Goal: Task Accomplishment & Management: Manage account settings

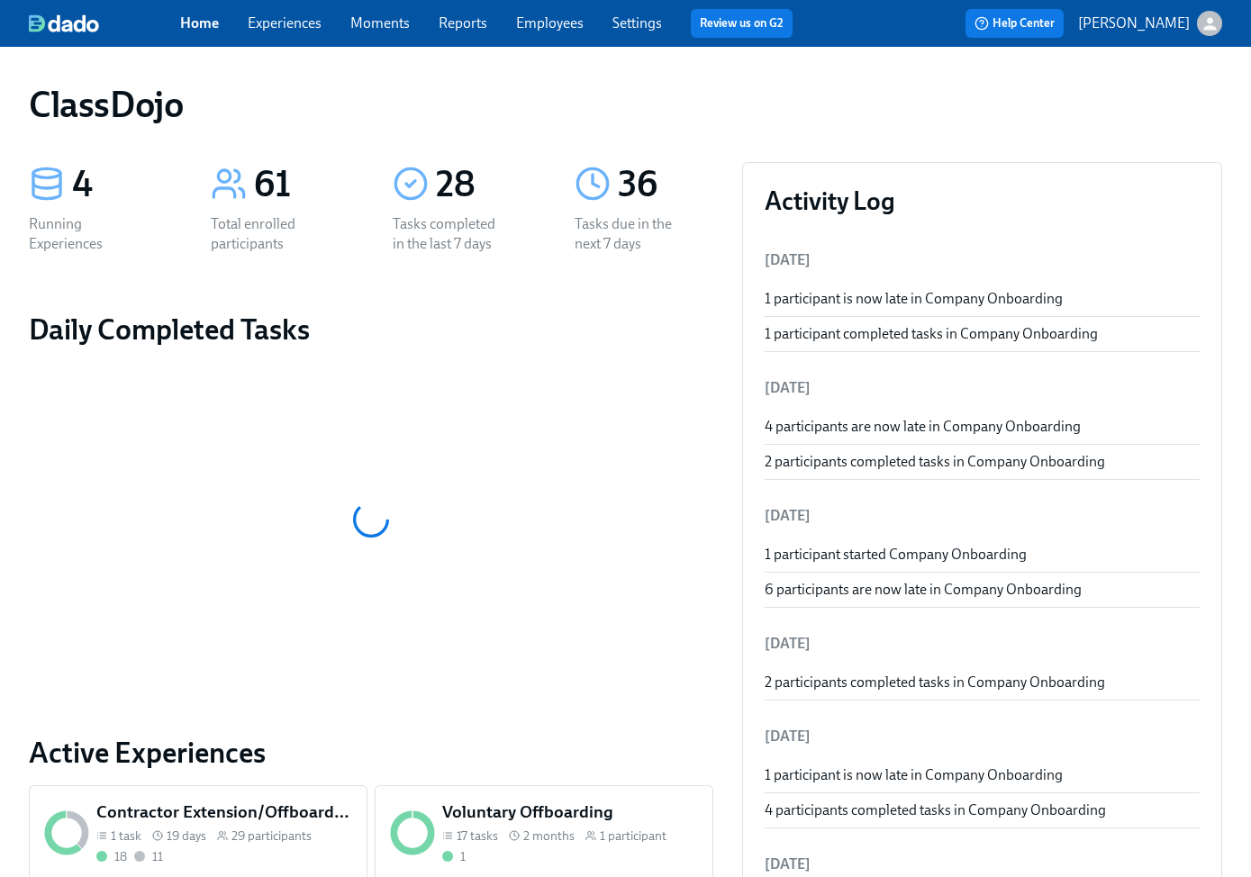
click at [479, 29] on link "Reports" at bounding box center [462, 22] width 49 height 17
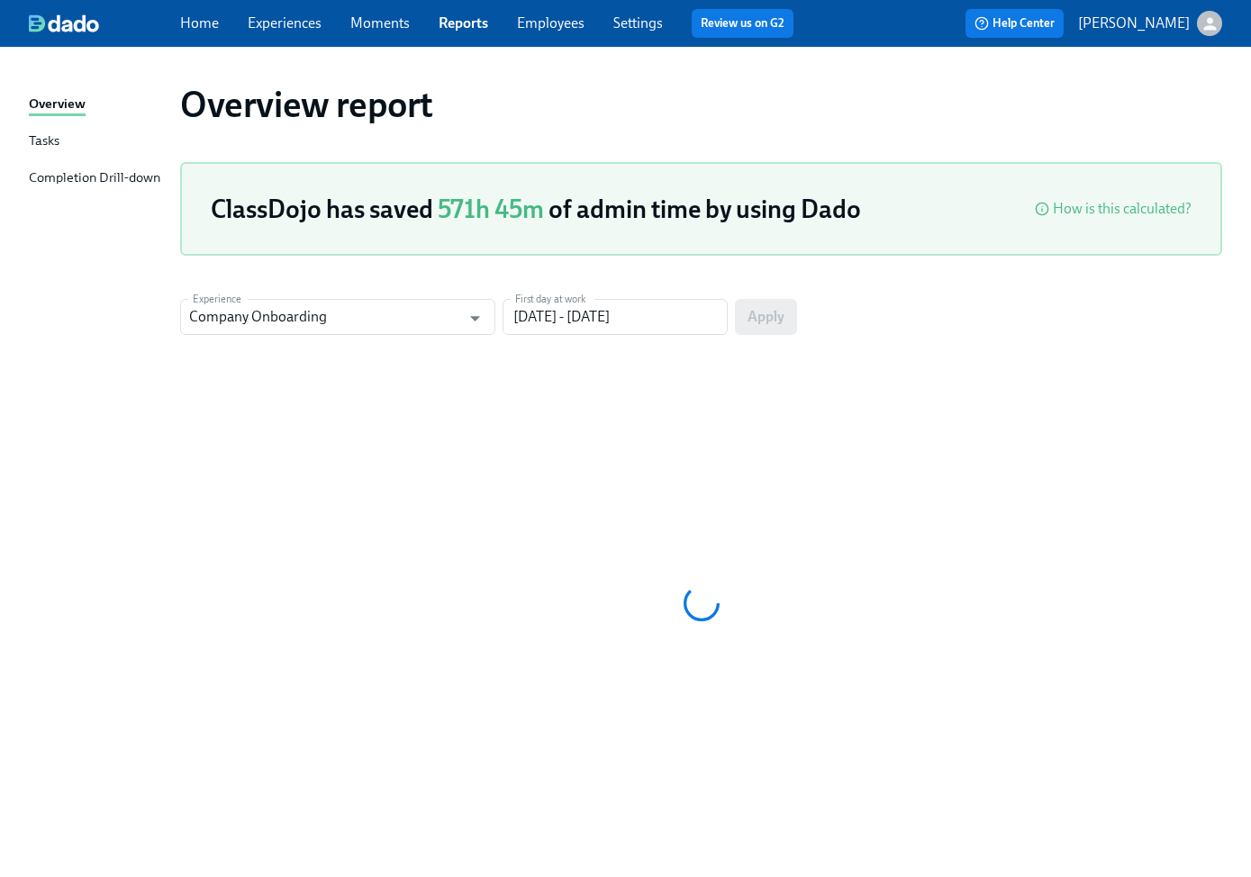
click at [579, 23] on link "Employees" at bounding box center [551, 22] width 68 height 17
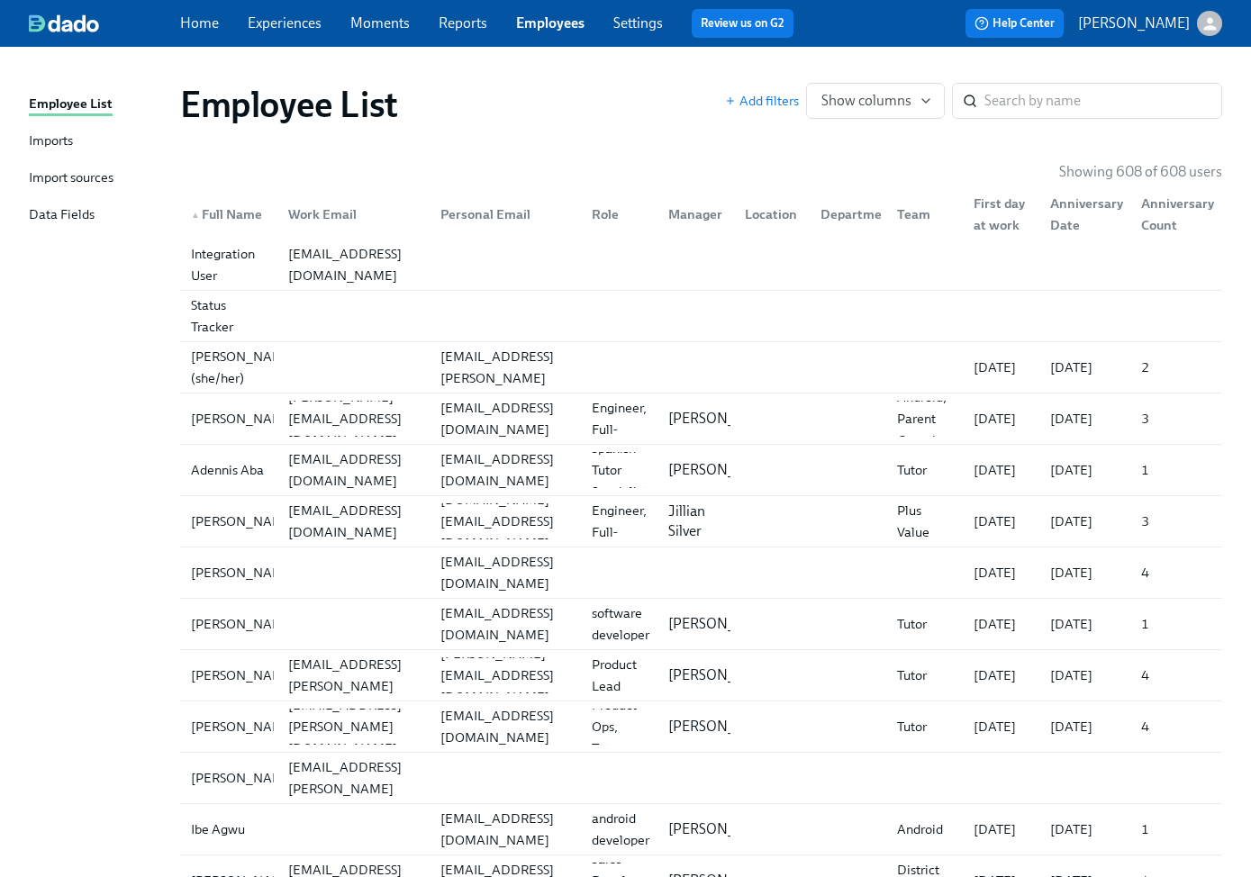
click at [74, 131] on link "Imports" at bounding box center [97, 142] width 137 height 23
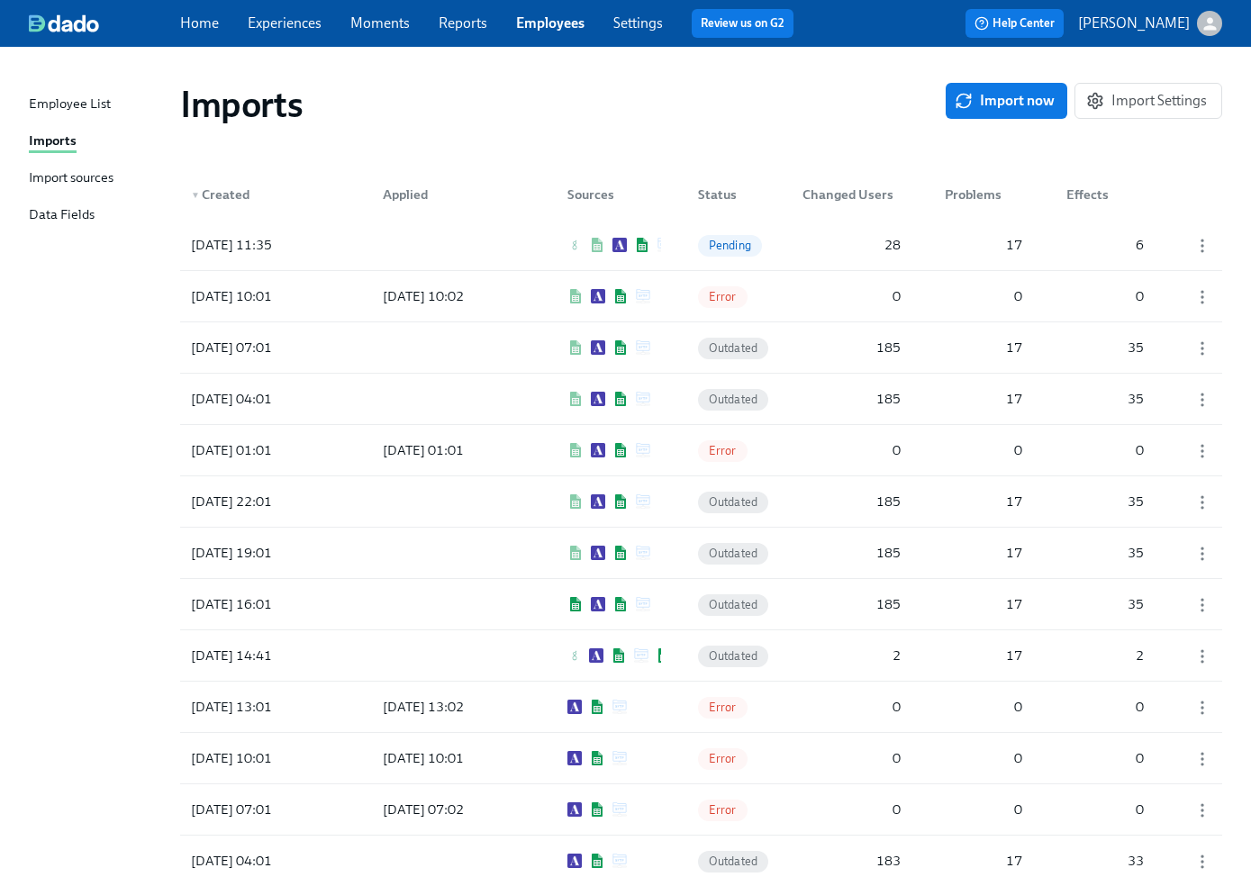
click at [96, 176] on div "Import sources" at bounding box center [71, 178] width 85 height 23
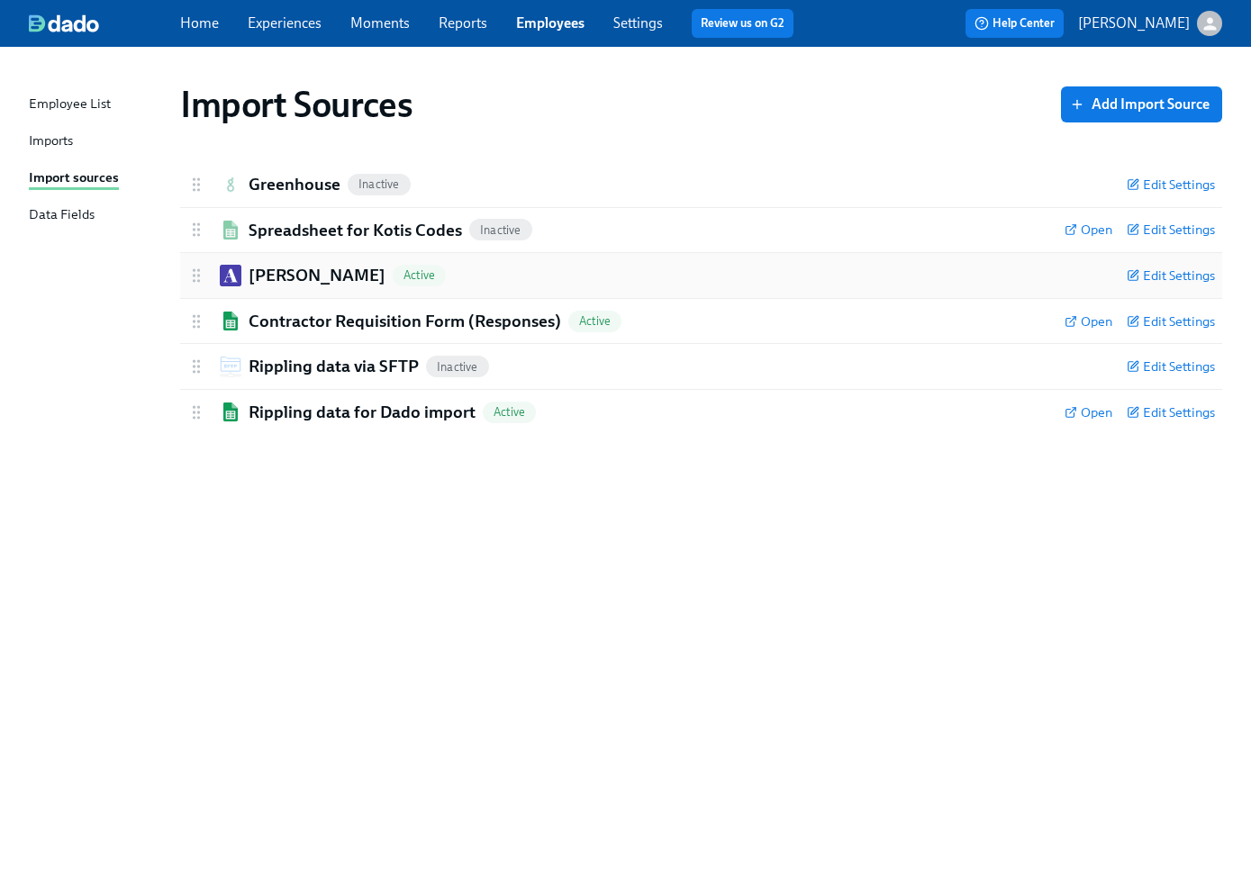
click at [666, 280] on div "[PERSON_NAME] Active" at bounding box center [649, 275] width 925 height 23
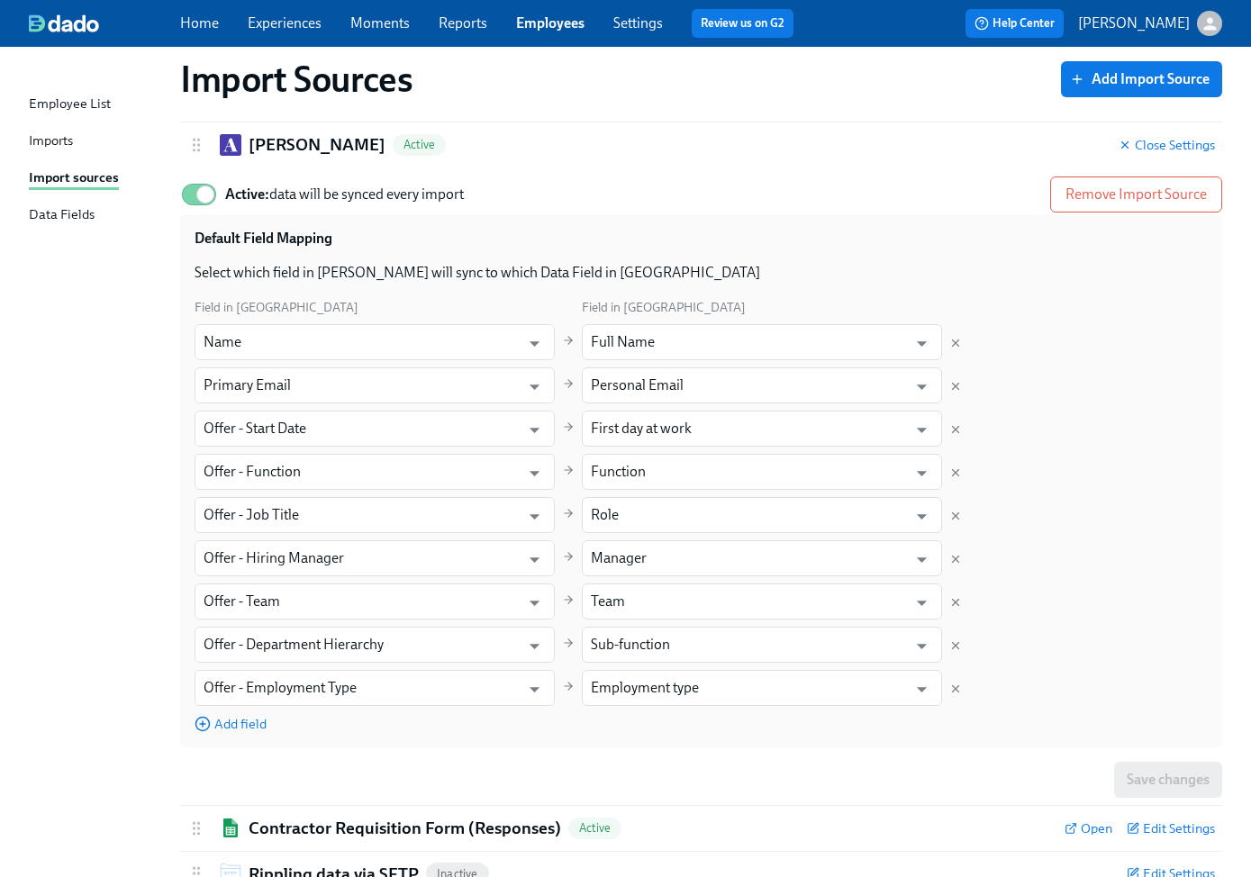
scroll to position [183, 0]
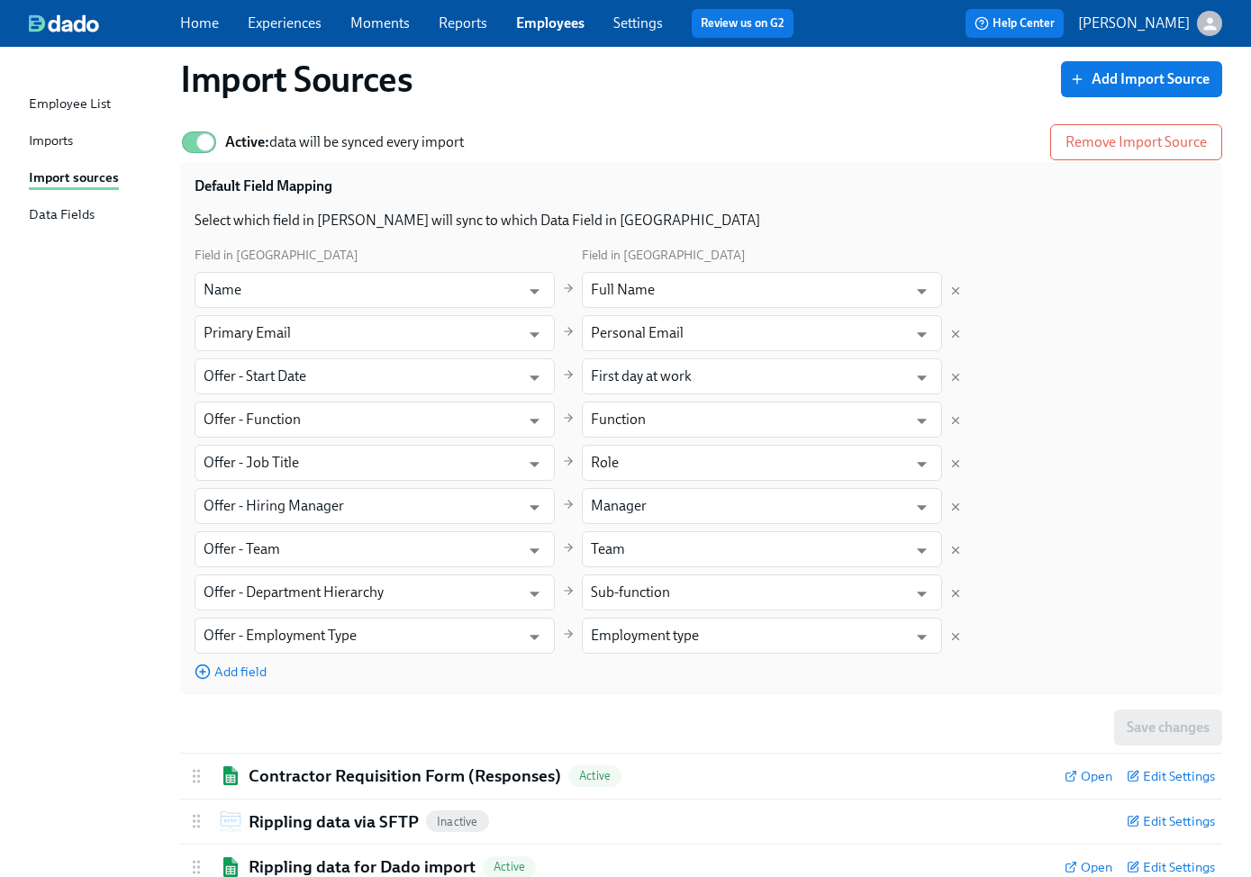
click at [141, 510] on div "Import Sources Add Import Source Greenhouse Inactive Edit Settings Active Remov…" at bounding box center [625, 388] width 1193 height 1004
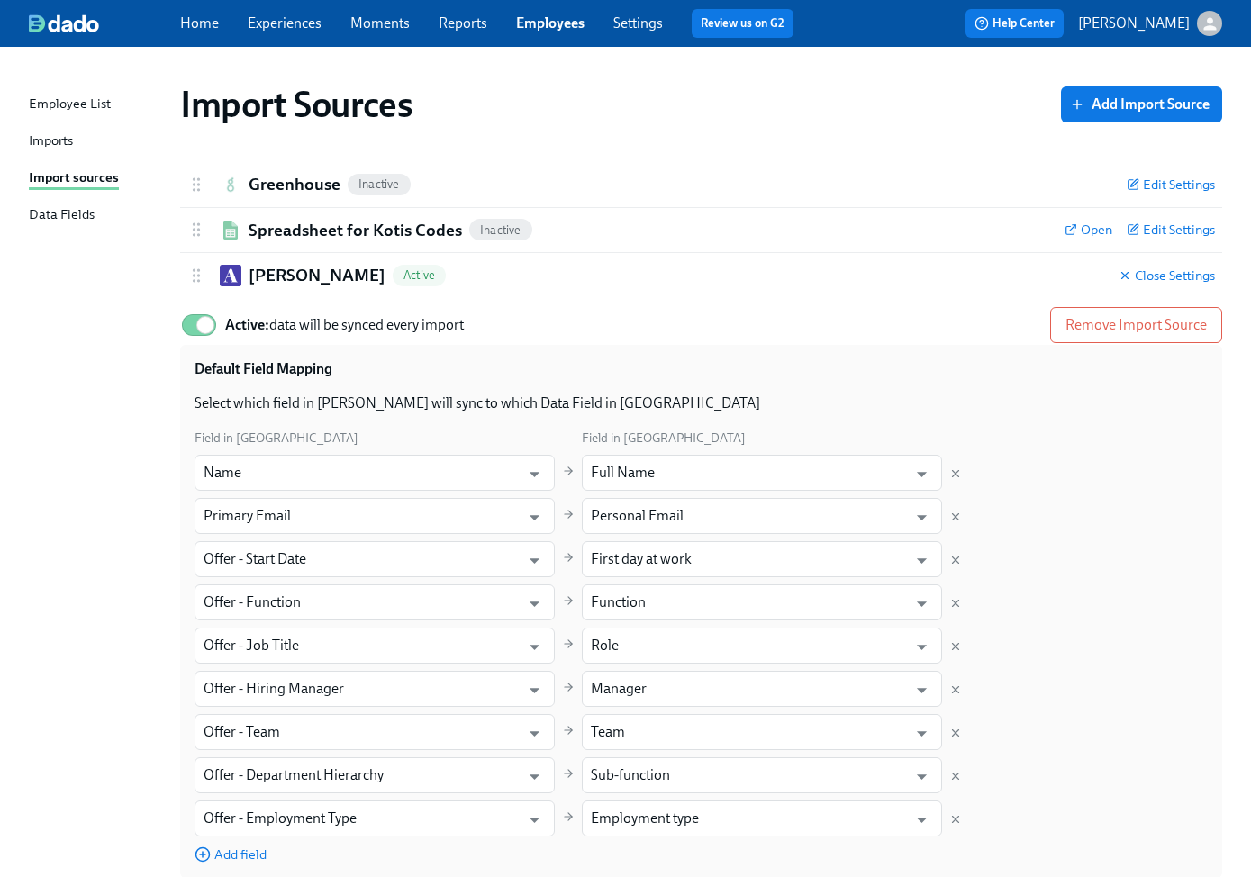
click at [47, 134] on div "Imports" at bounding box center [51, 142] width 44 height 23
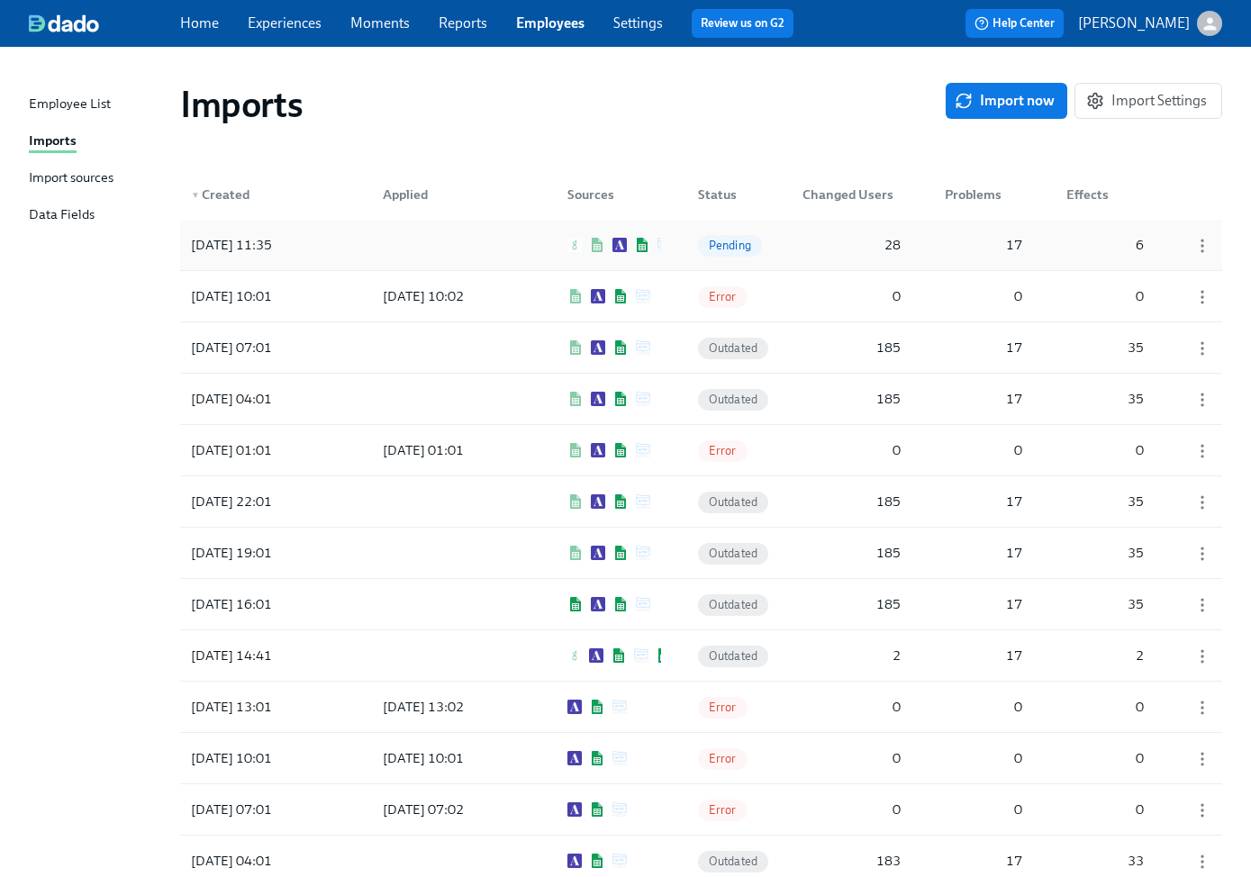
click at [506, 256] on div at bounding box center [449, 245] width 162 height 36
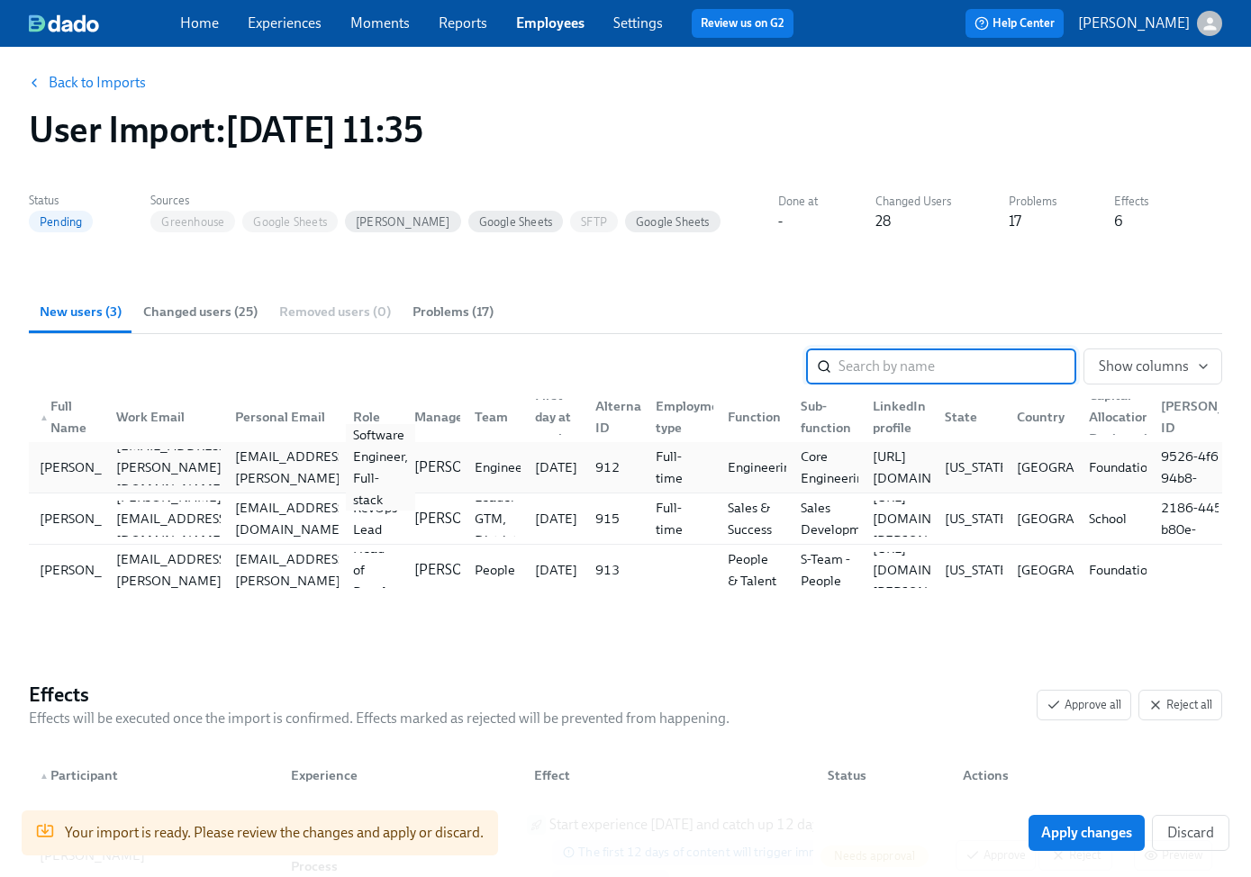
scroll to position [22, 0]
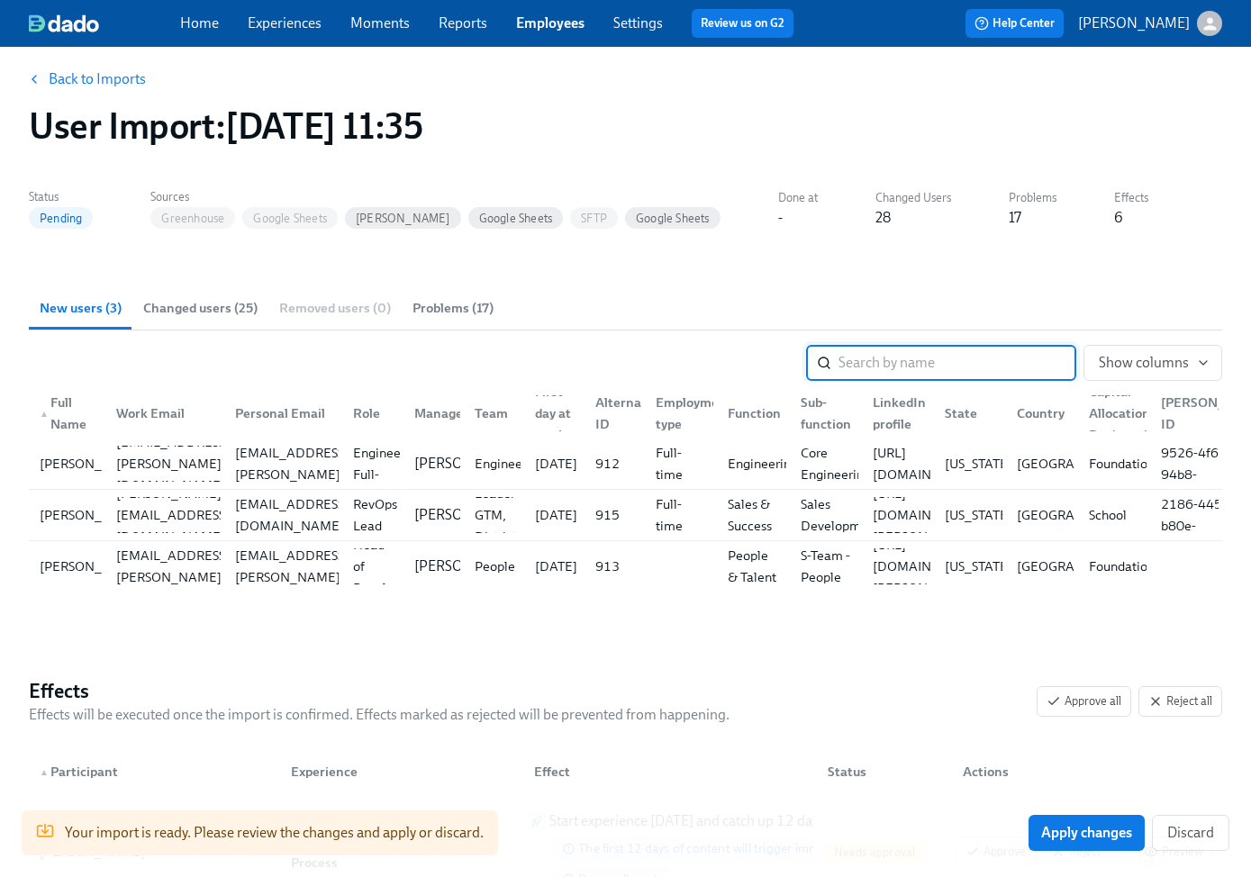
click at [43, 84] on span "Back to Imports" at bounding box center [88, 79] width 115 height 18
click at [62, 77] on link "Back to Imports" at bounding box center [97, 79] width 97 height 18
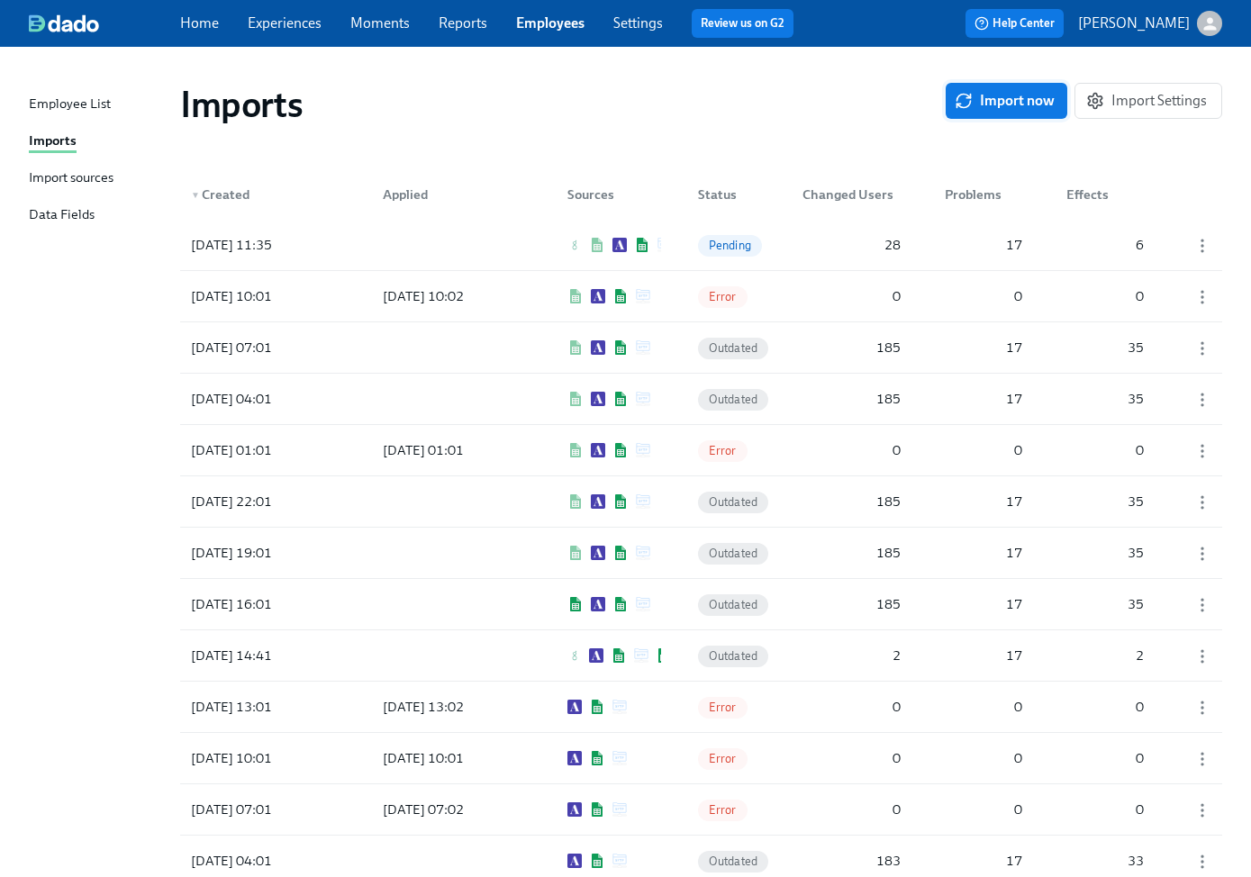
click at [997, 110] on button "Import now" at bounding box center [1006, 101] width 122 height 36
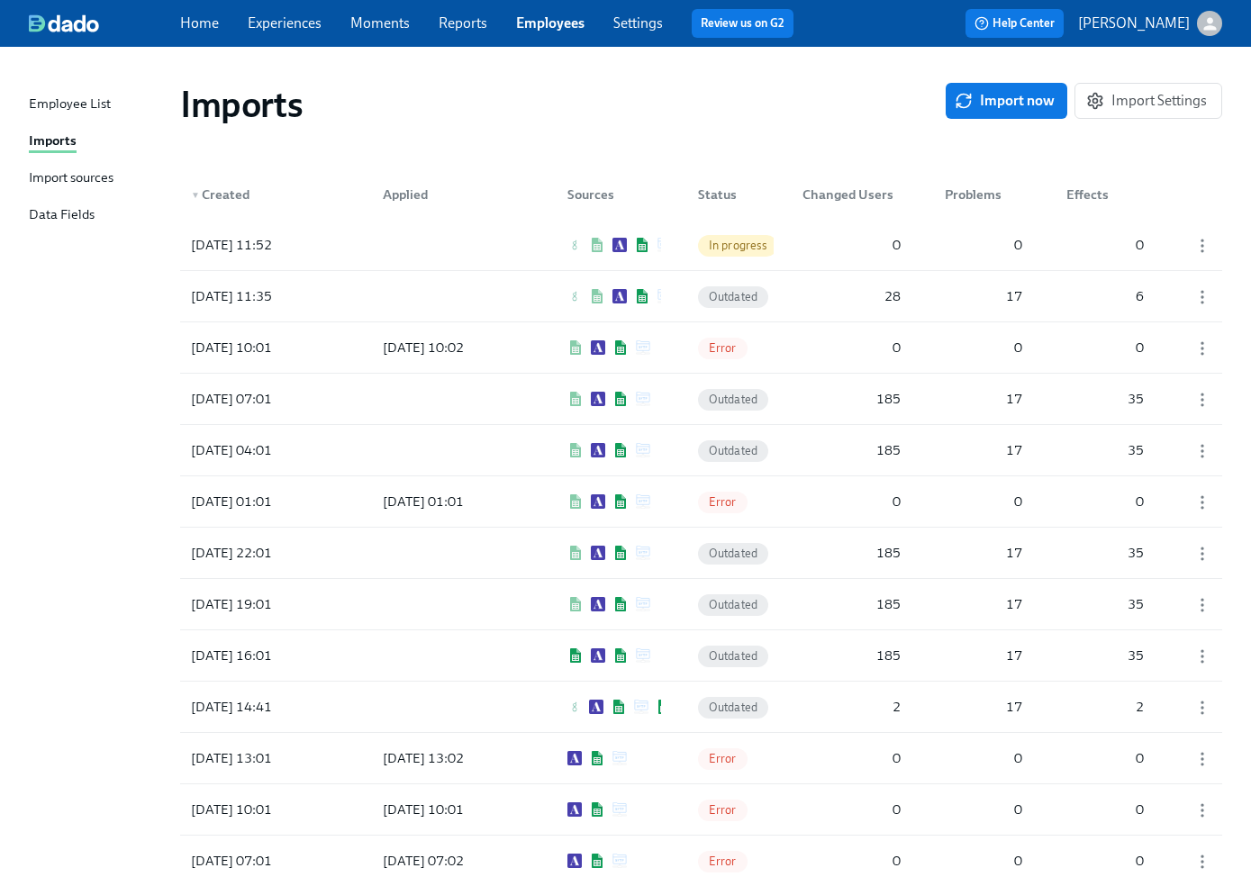
click at [71, 167] on div "Import sources" at bounding box center [71, 178] width 85 height 23
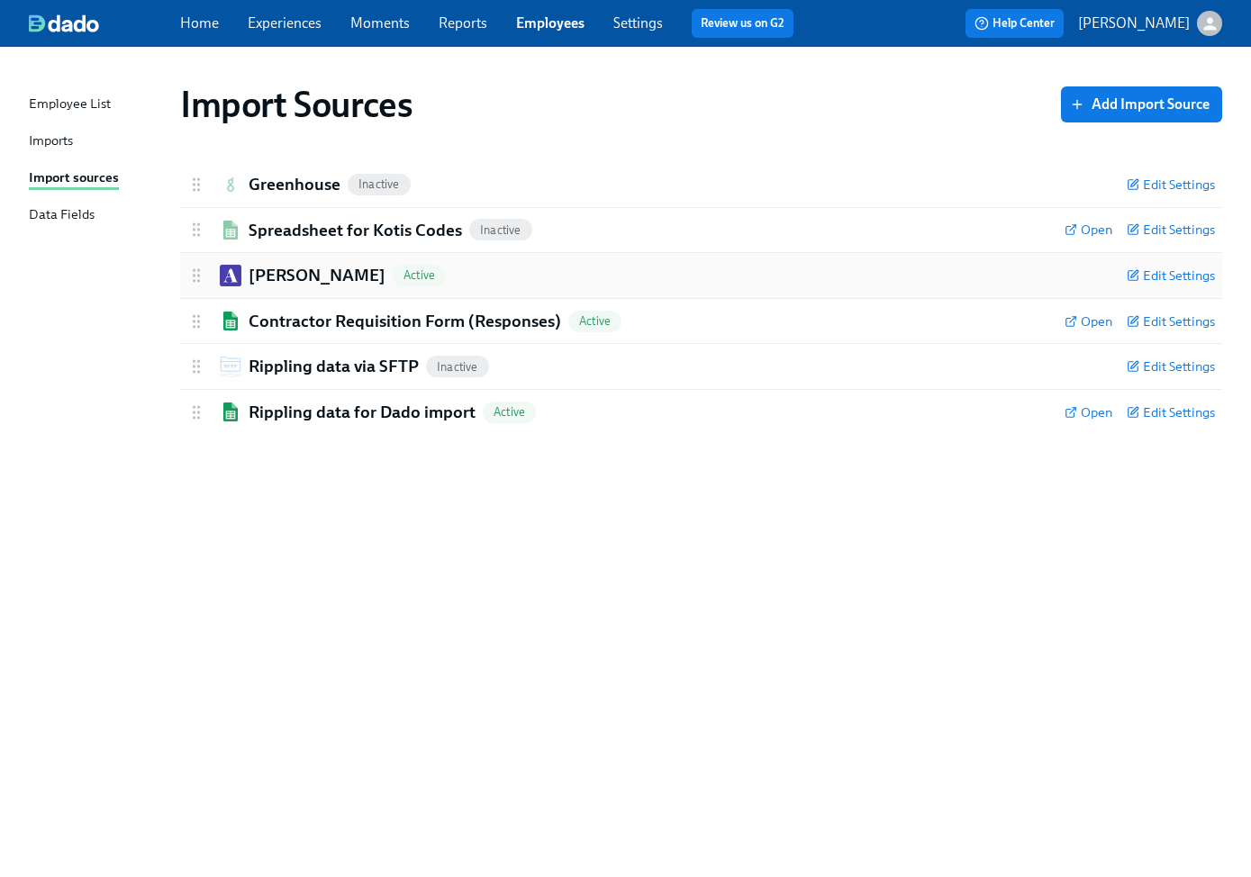
click at [414, 291] on div "[PERSON_NAME] Active Edit Settings" at bounding box center [701, 275] width 1042 height 45
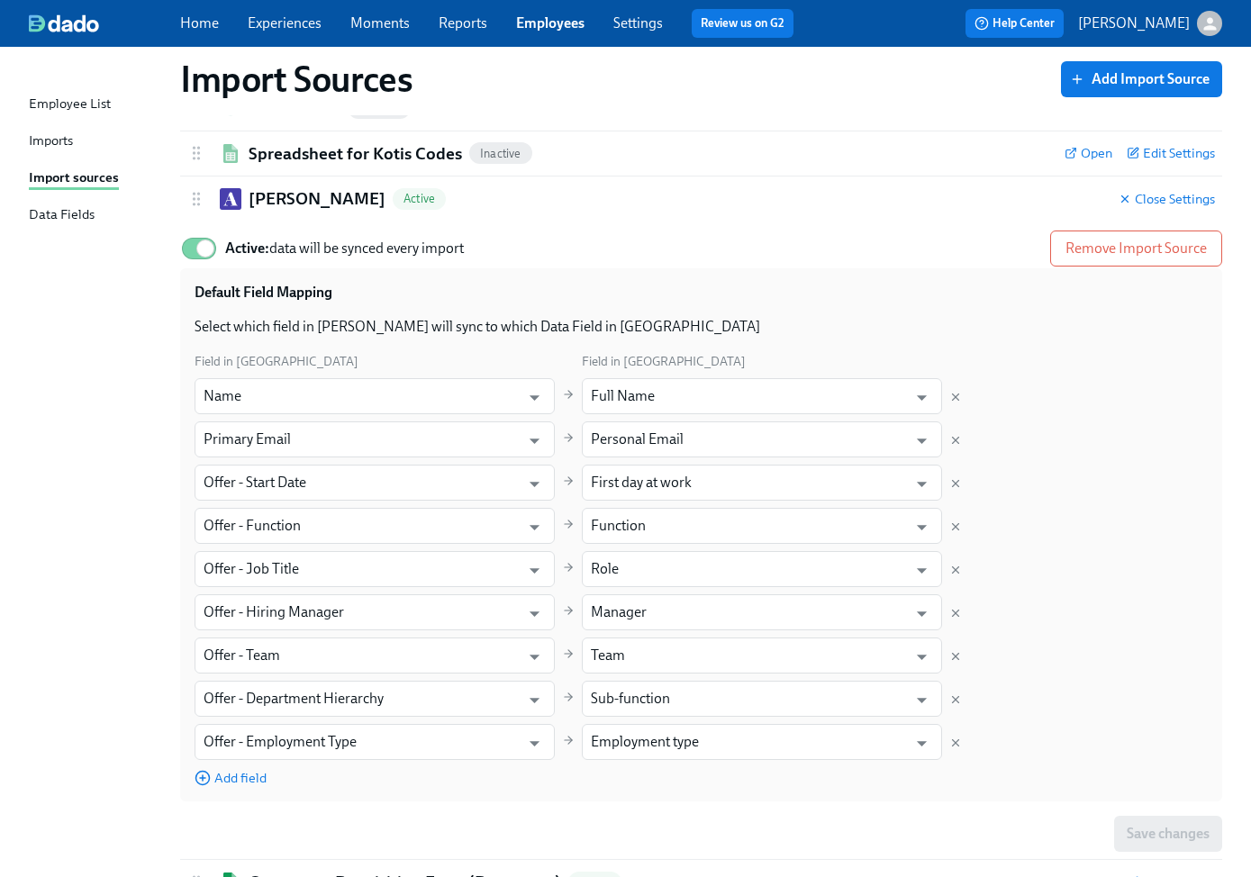
scroll to position [93, 0]
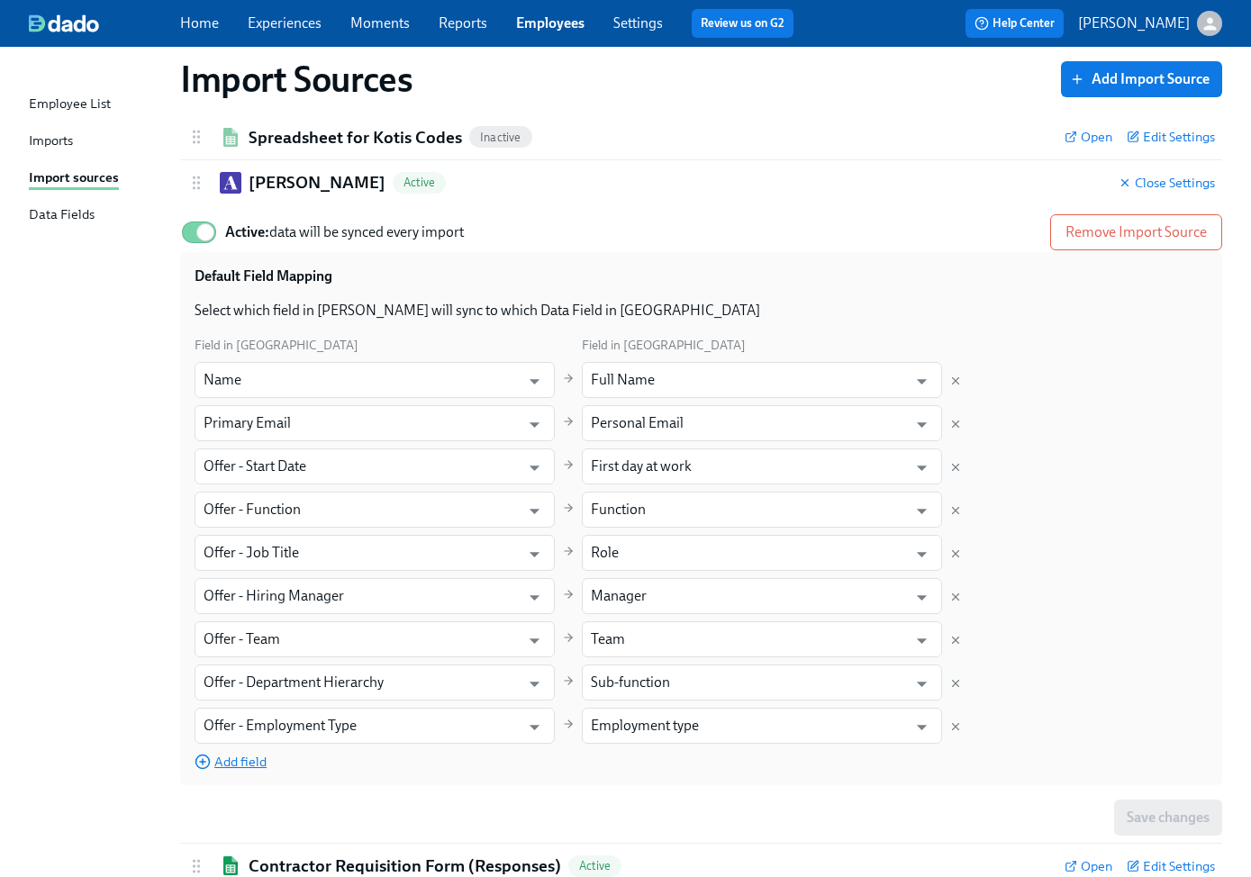
click at [239, 765] on span "Add field" at bounding box center [230, 762] width 72 height 18
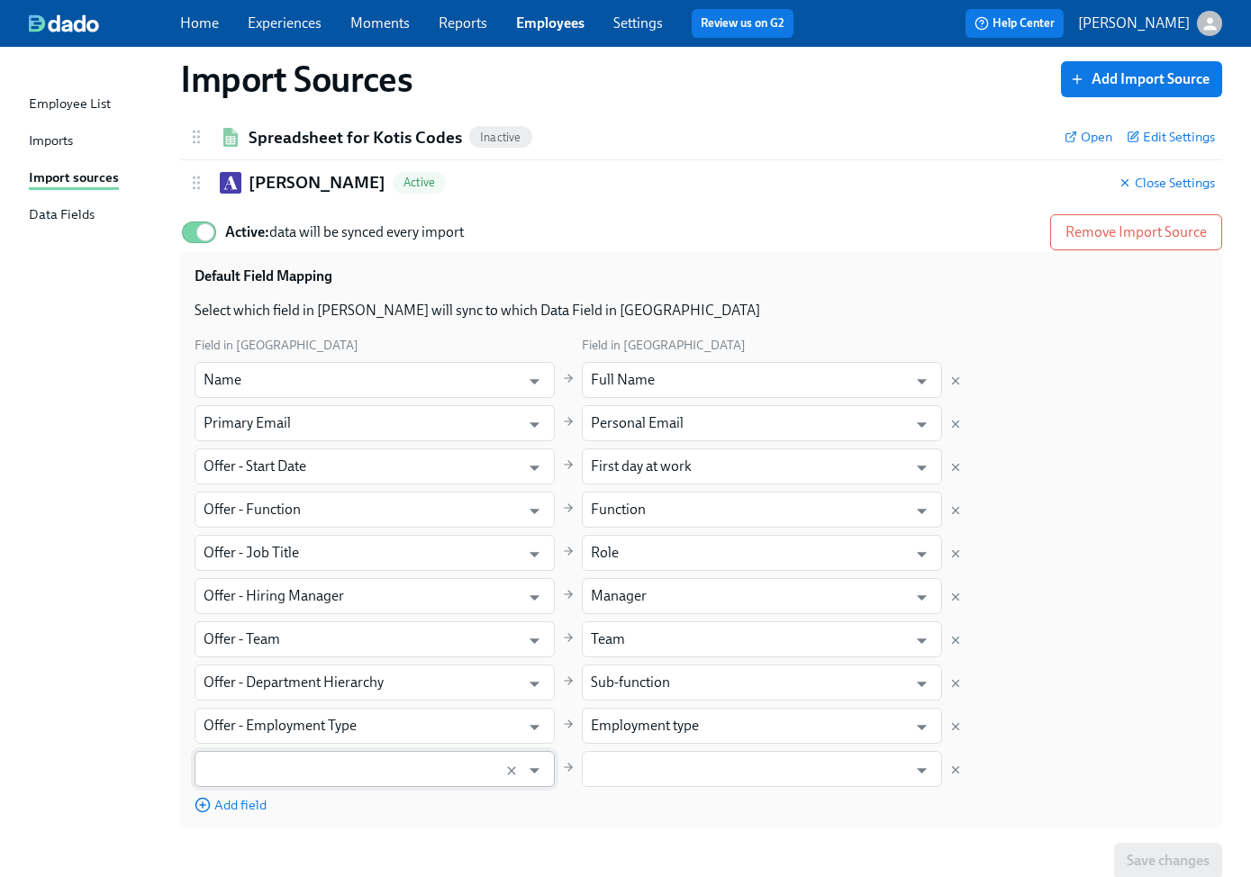
click at [318, 771] on input "text" at bounding box center [357, 769] width 308 height 36
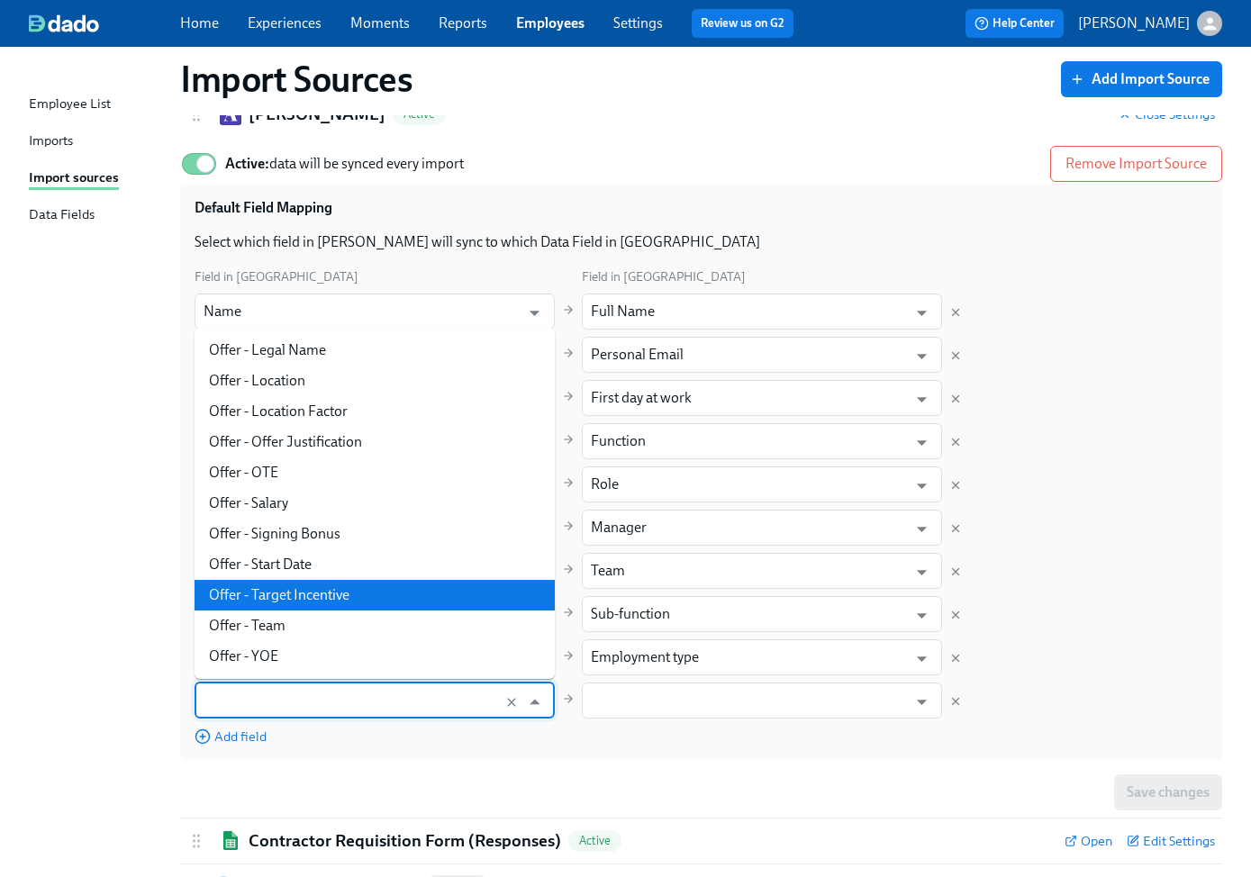
scroll to position [282, 0]
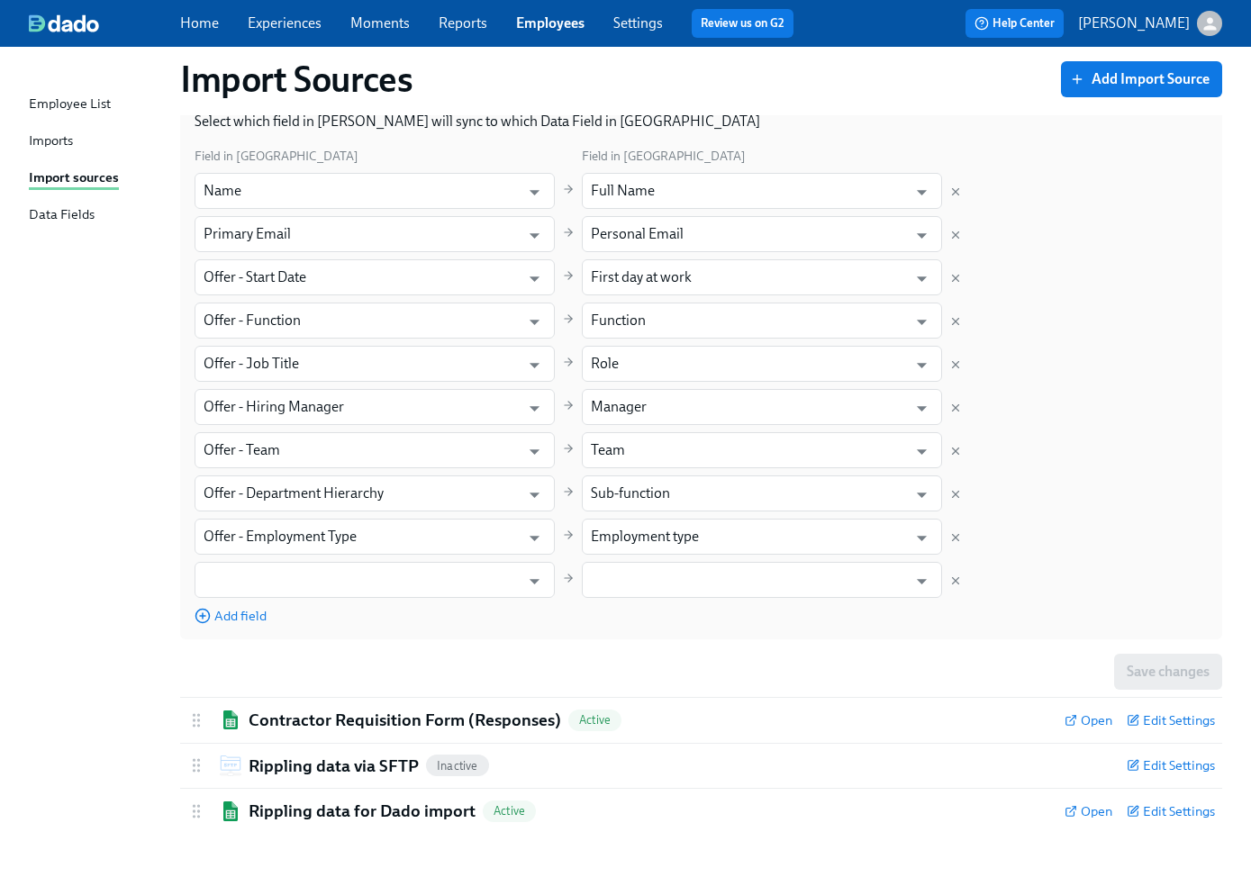
click at [669, 672] on div "Save changes" at bounding box center [701, 672] width 1042 height 36
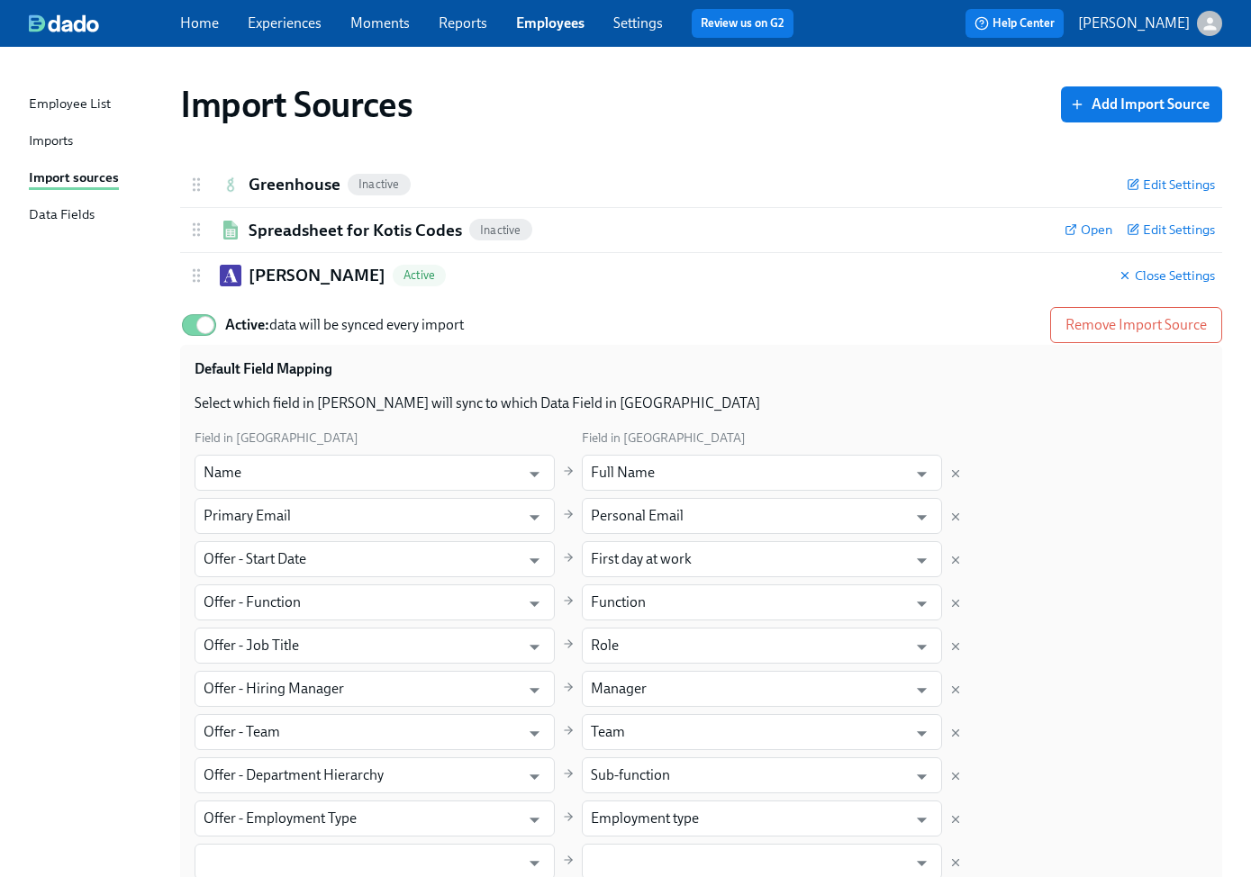
click at [43, 143] on div "Imports" at bounding box center [51, 142] width 44 height 23
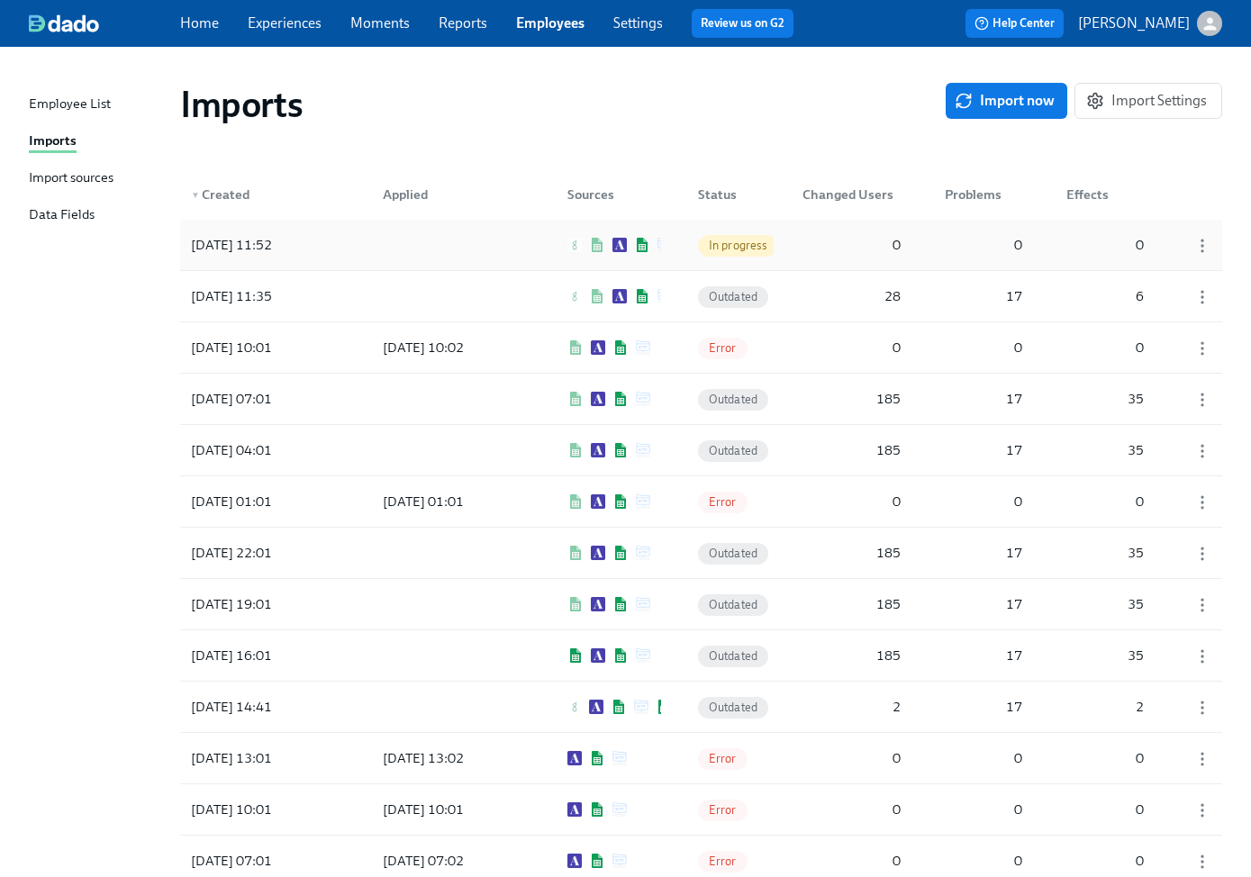
click at [448, 255] on div at bounding box center [449, 245] width 162 height 36
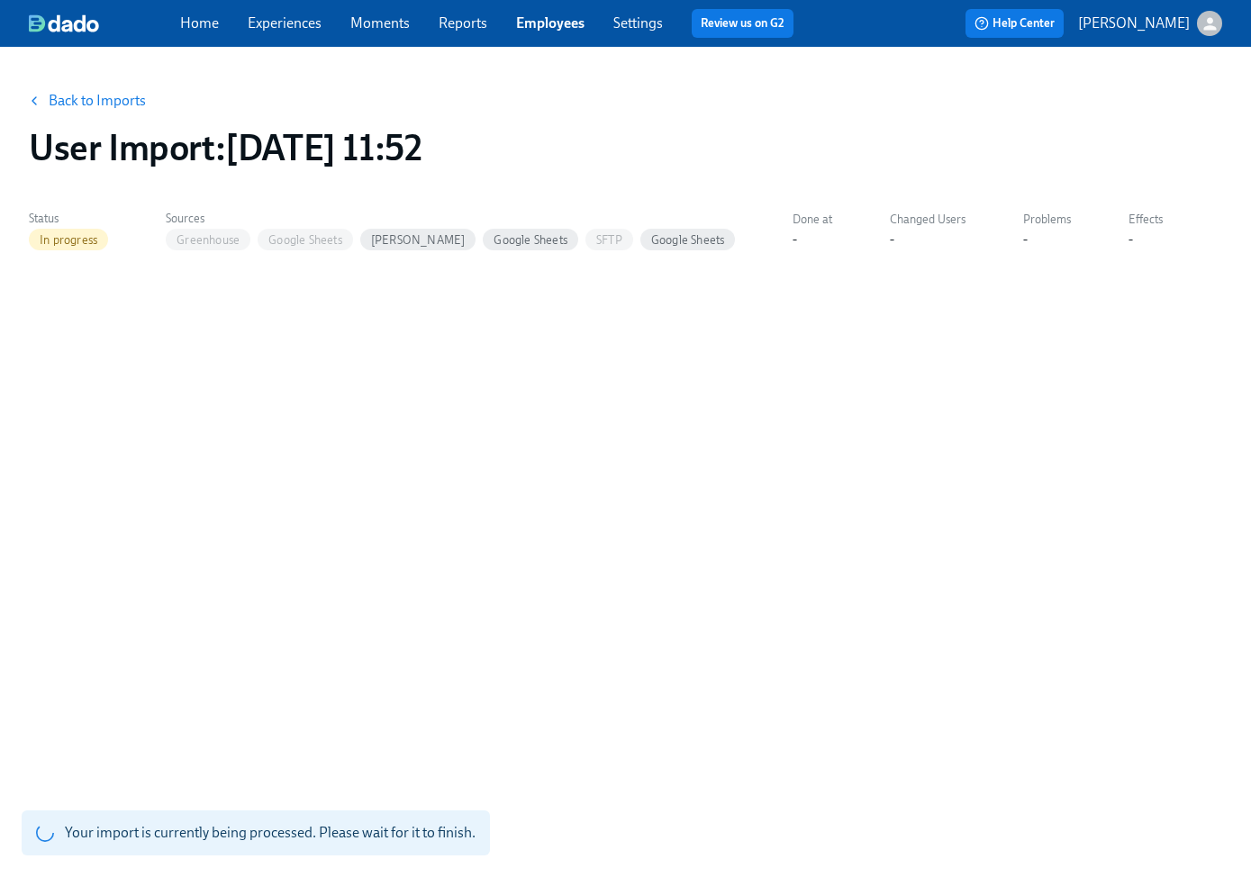
click at [657, 474] on div "Back to Imports User Import : [DATE] 11:52 Status In progress Sources Greenhous…" at bounding box center [625, 450] width 1193 height 765
click at [656, 473] on div "Back to Imports User Import : [DATE] 11:52 Status In progress Sources Greenhous…" at bounding box center [625, 450] width 1193 height 765
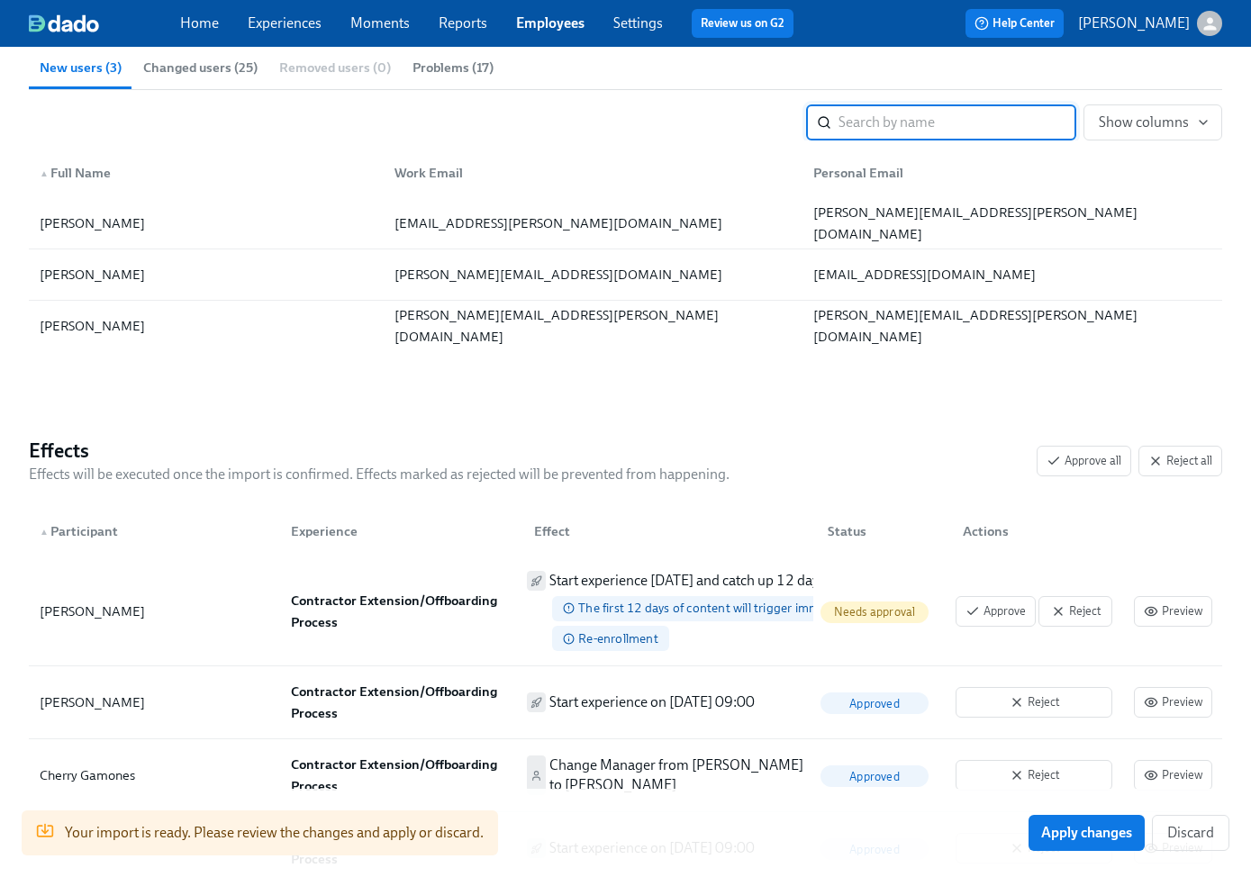
scroll to position [178, 0]
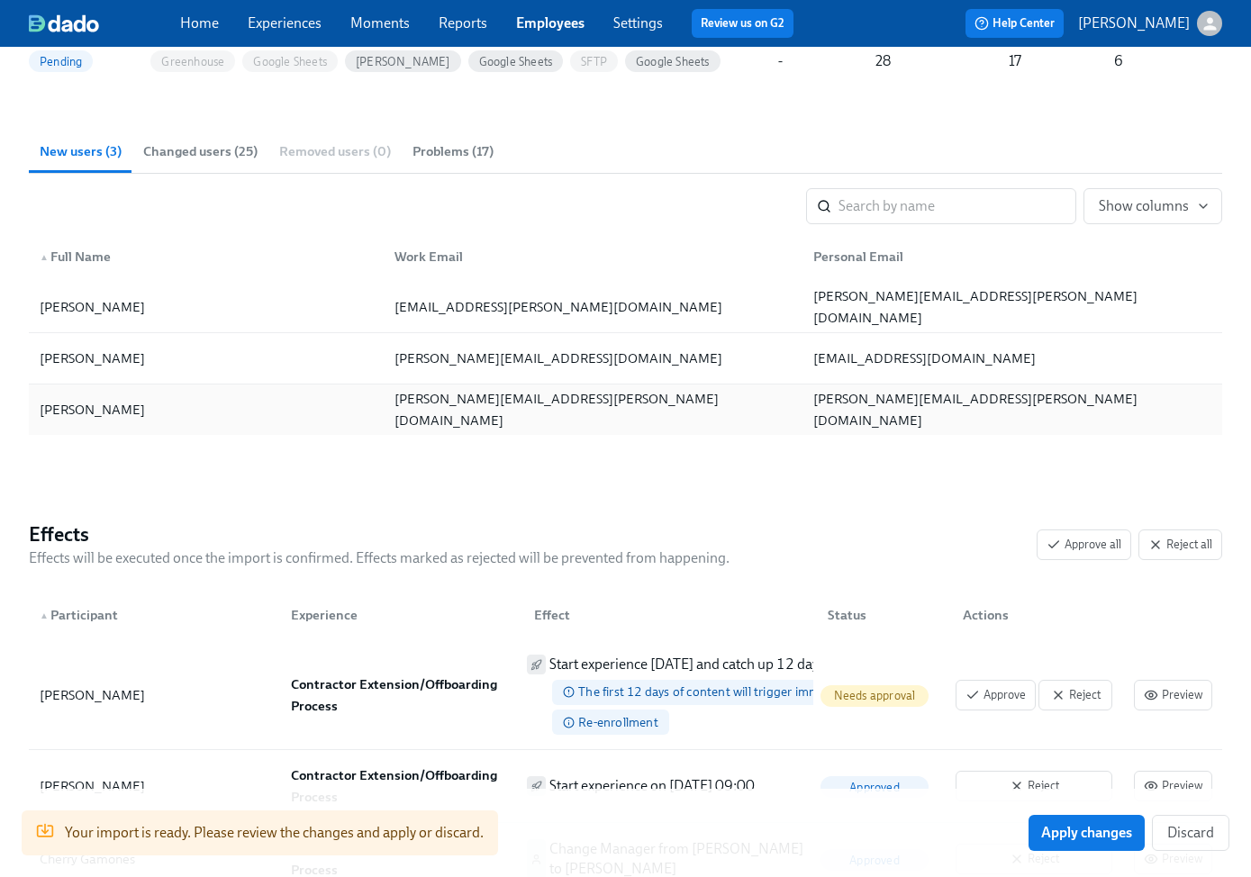
click at [216, 420] on div "[PERSON_NAME]" at bounding box center [206, 410] width 348 height 36
click at [357, 393] on div "[PERSON_NAME]" at bounding box center [206, 410] width 348 height 36
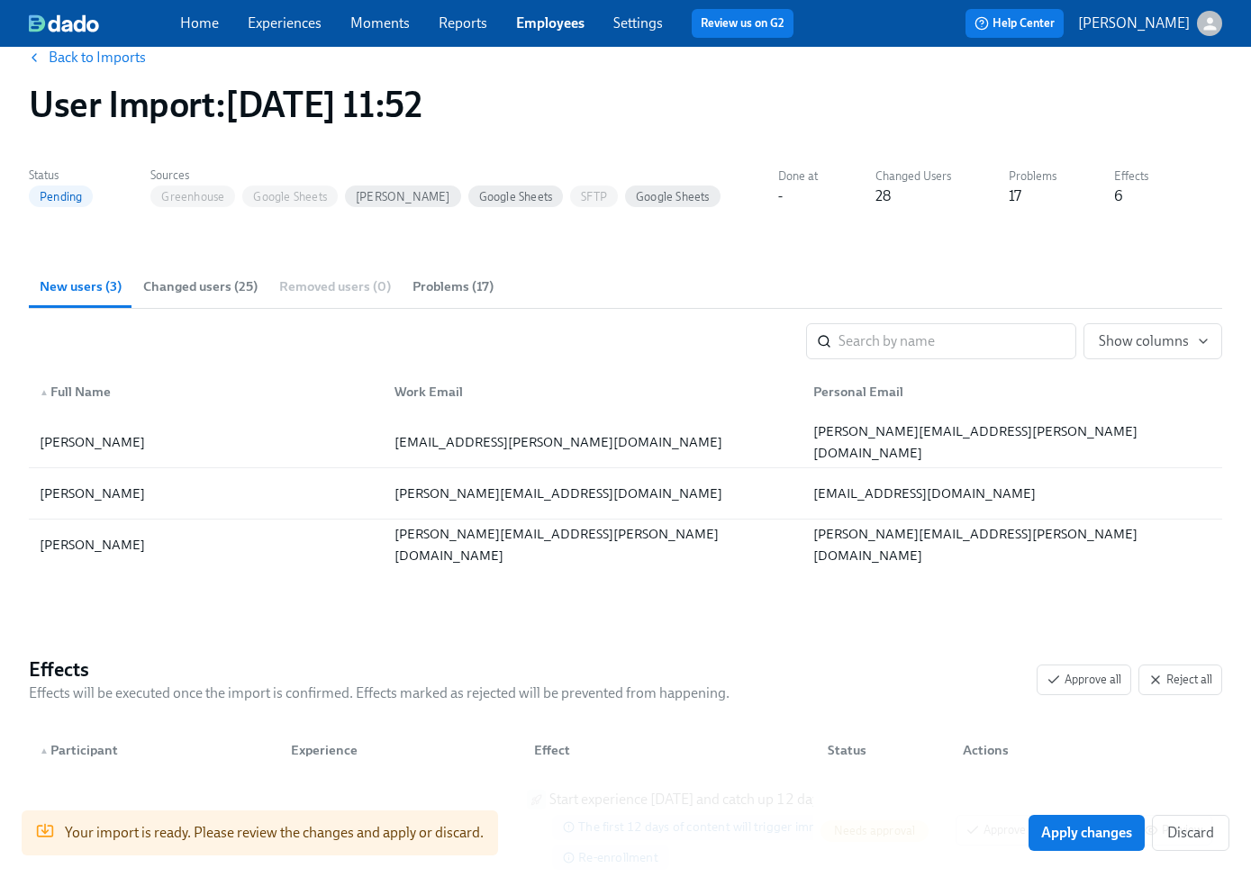
scroll to position [0, 0]
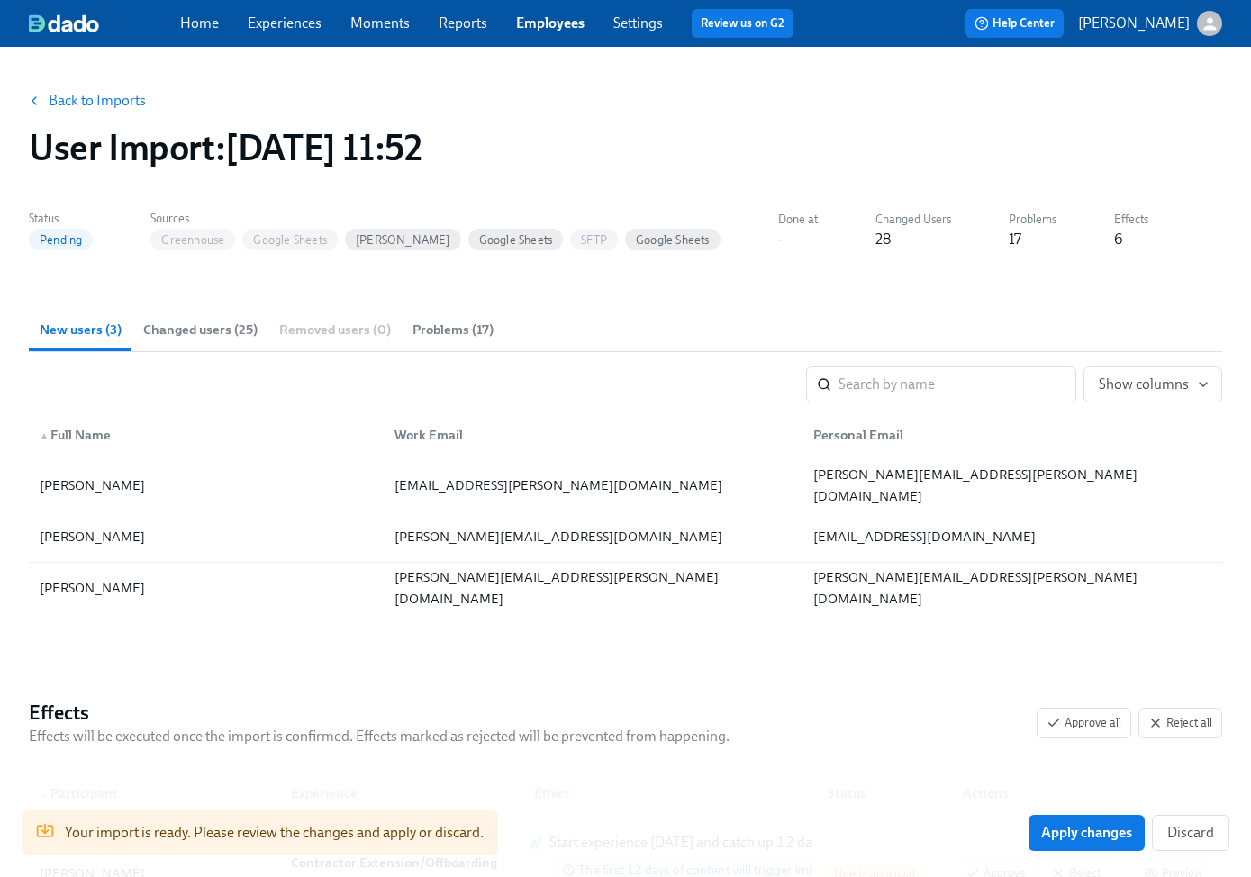
click at [221, 331] on span "Changed users (25)" at bounding box center [200, 330] width 114 height 21
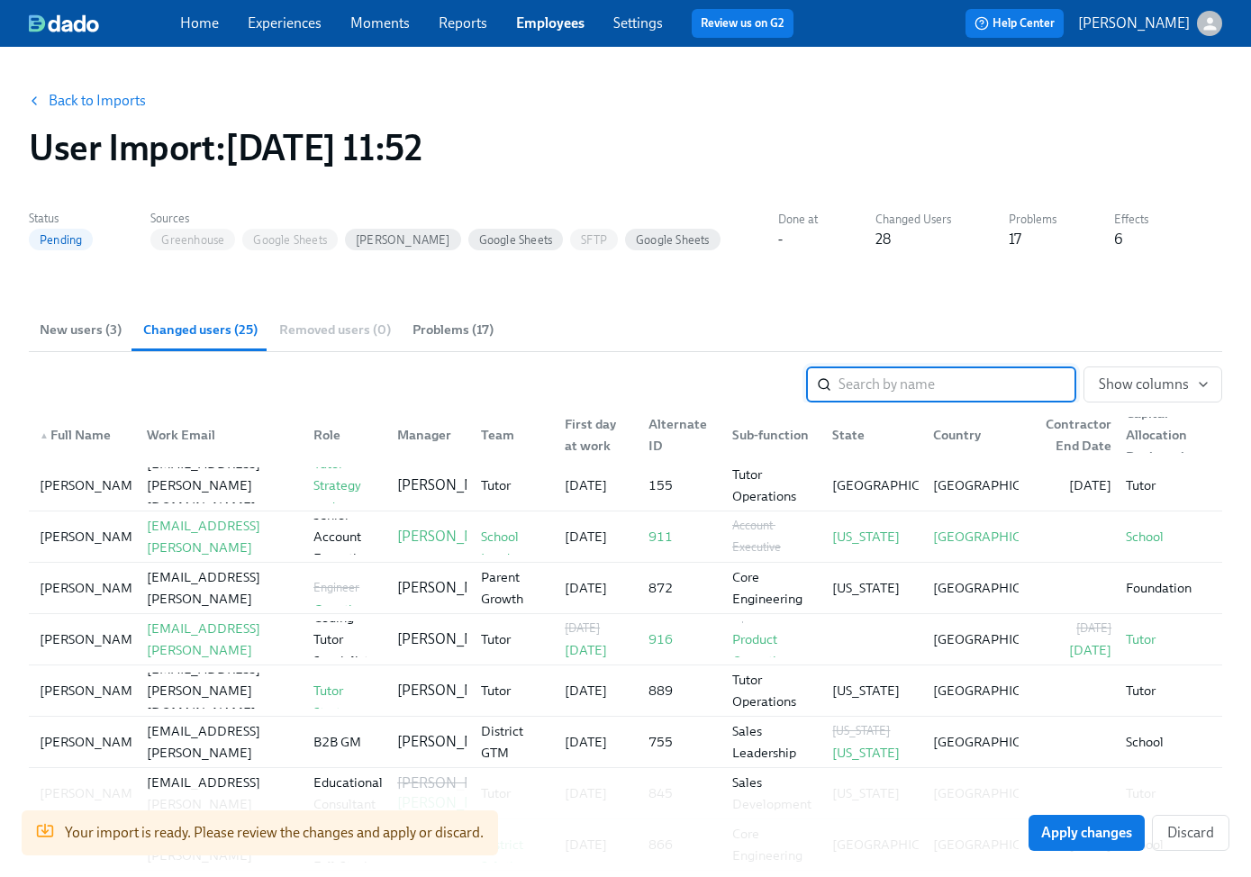
click at [93, 325] on span "New users (3)" at bounding box center [81, 330] width 82 height 21
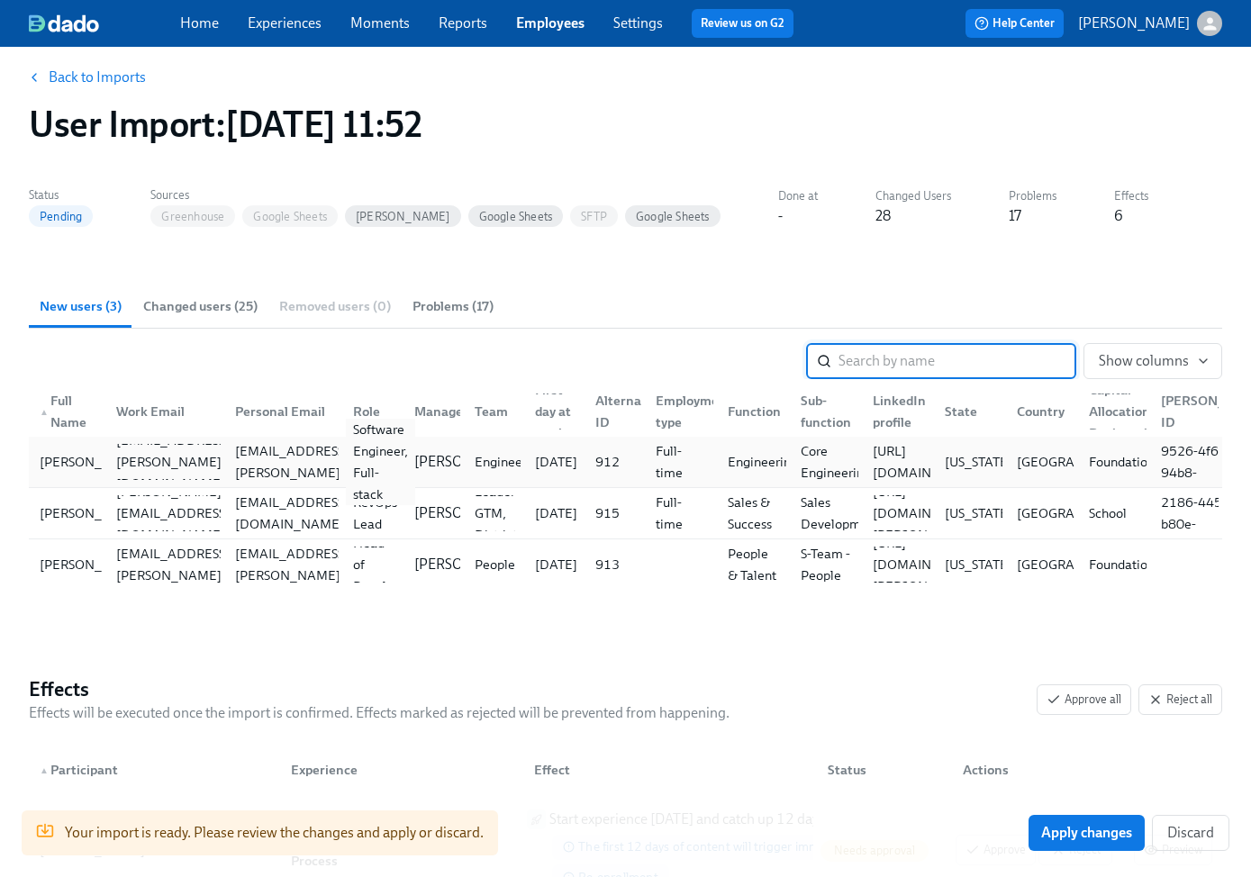
scroll to position [34, 0]
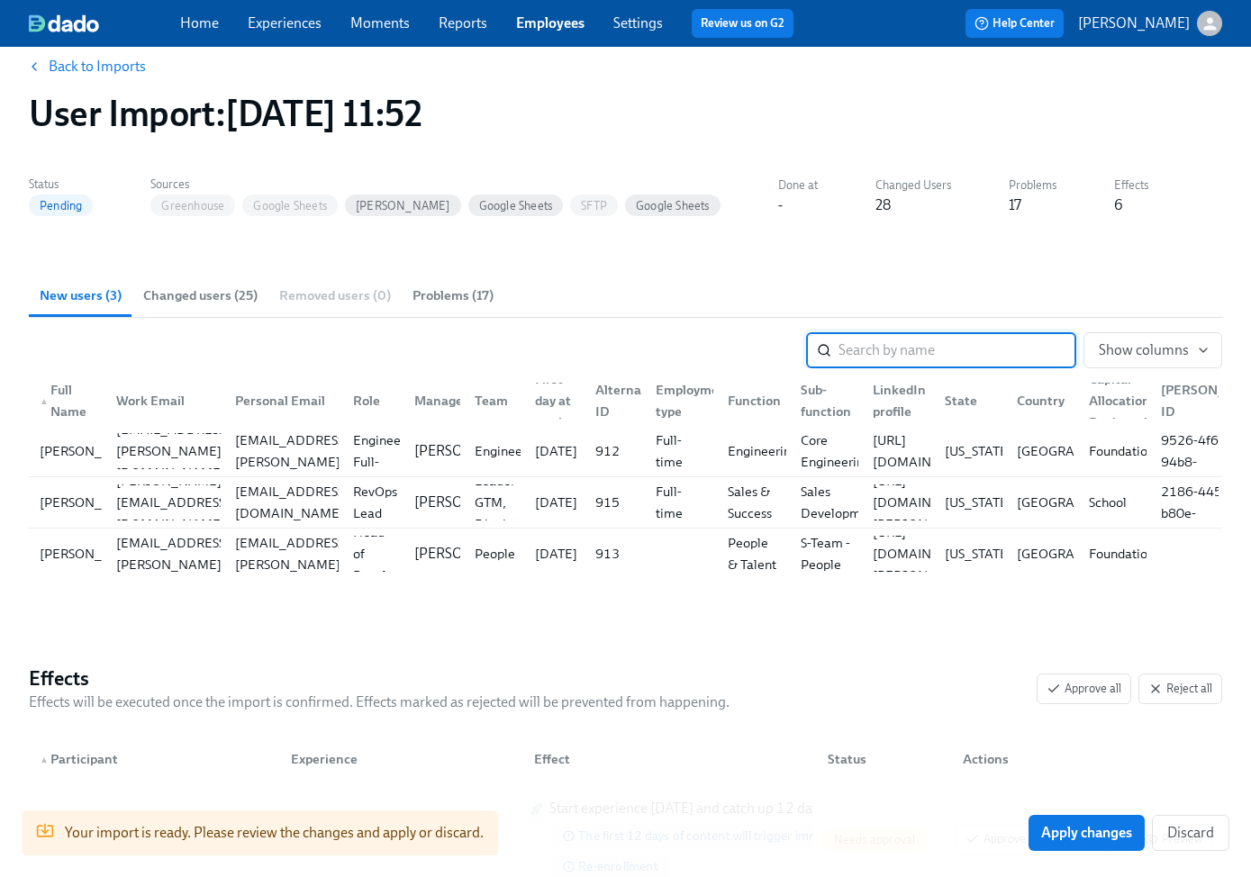
click at [100, 64] on link "Back to Imports" at bounding box center [97, 67] width 97 height 18
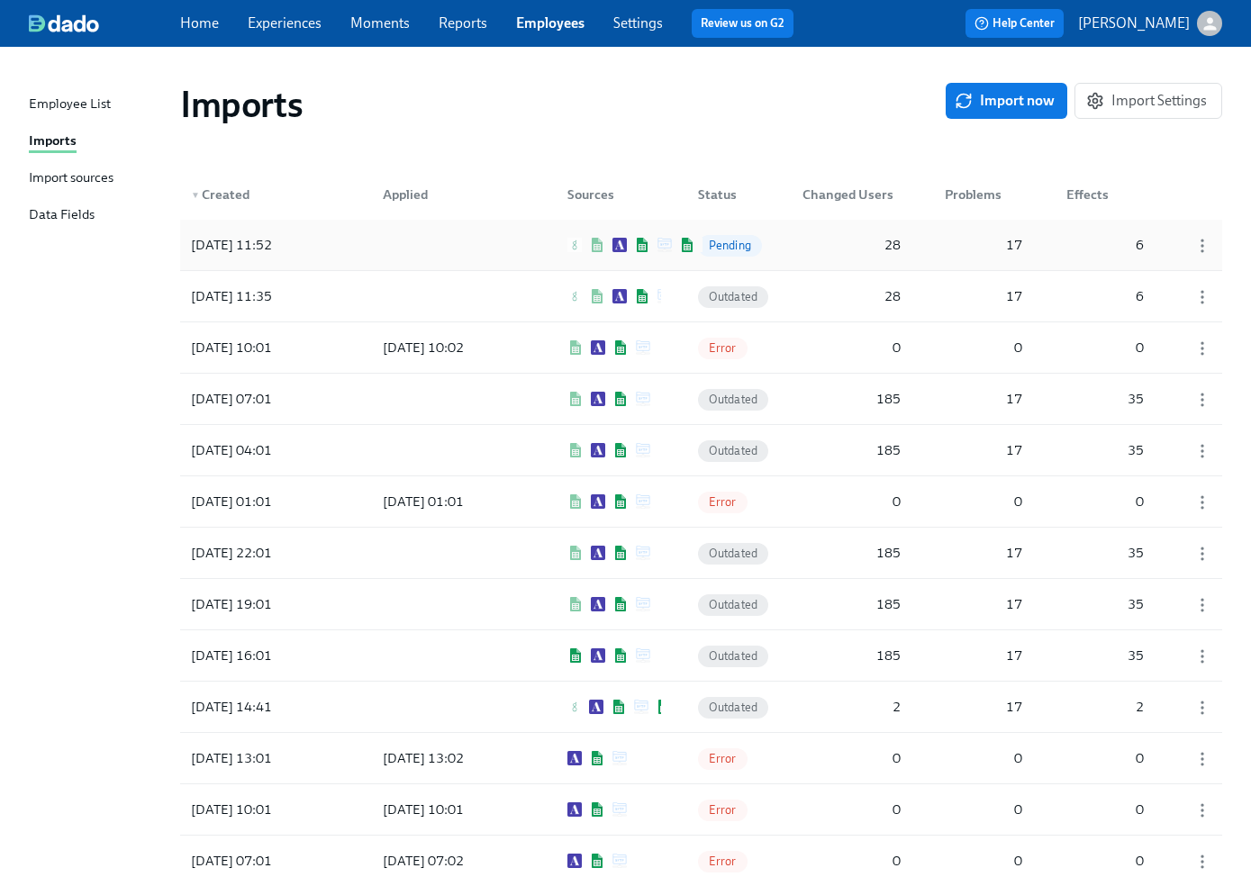
click at [553, 245] on div at bounding box center [607, 245] width 108 height 36
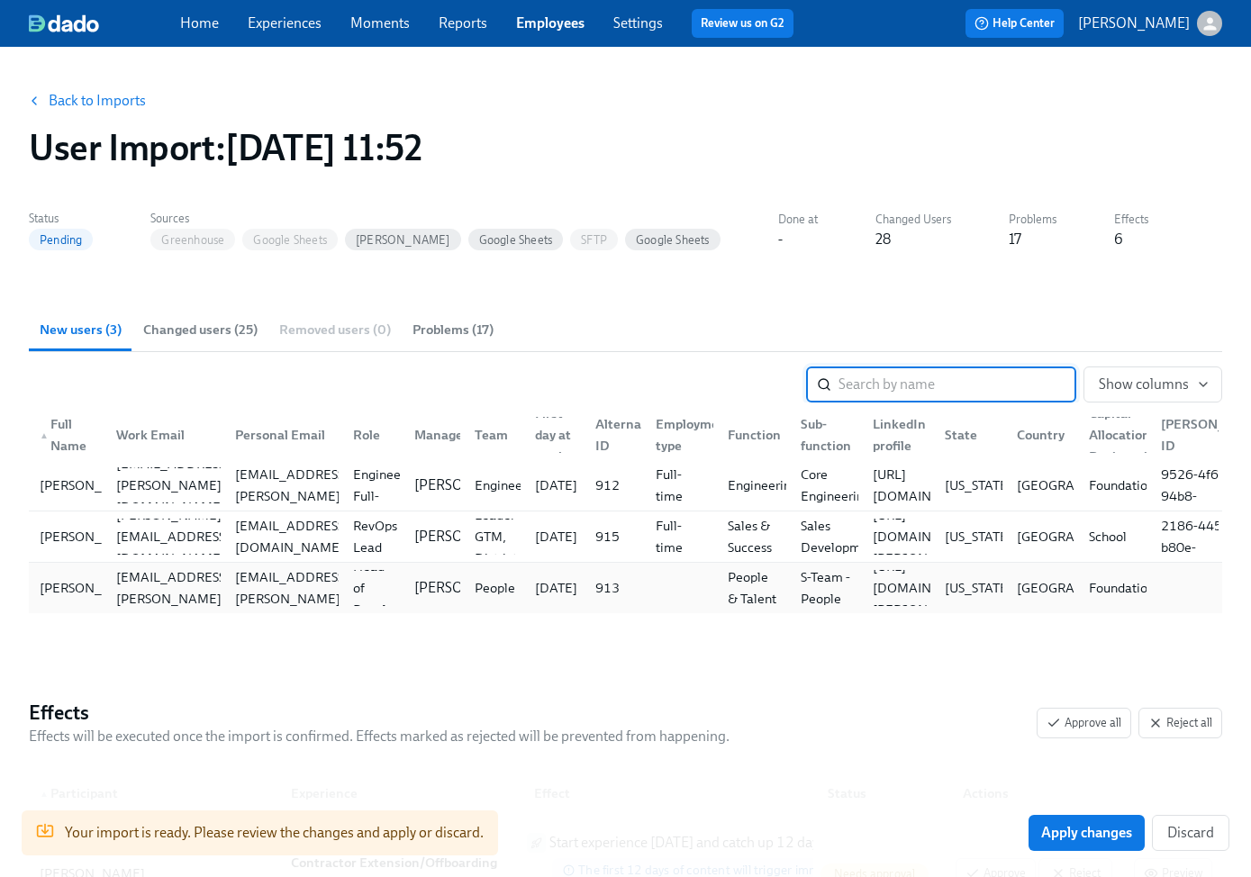
click at [665, 578] on div at bounding box center [677, 588] width 72 height 36
click at [74, 103] on link "Back to Imports" at bounding box center [97, 101] width 97 height 18
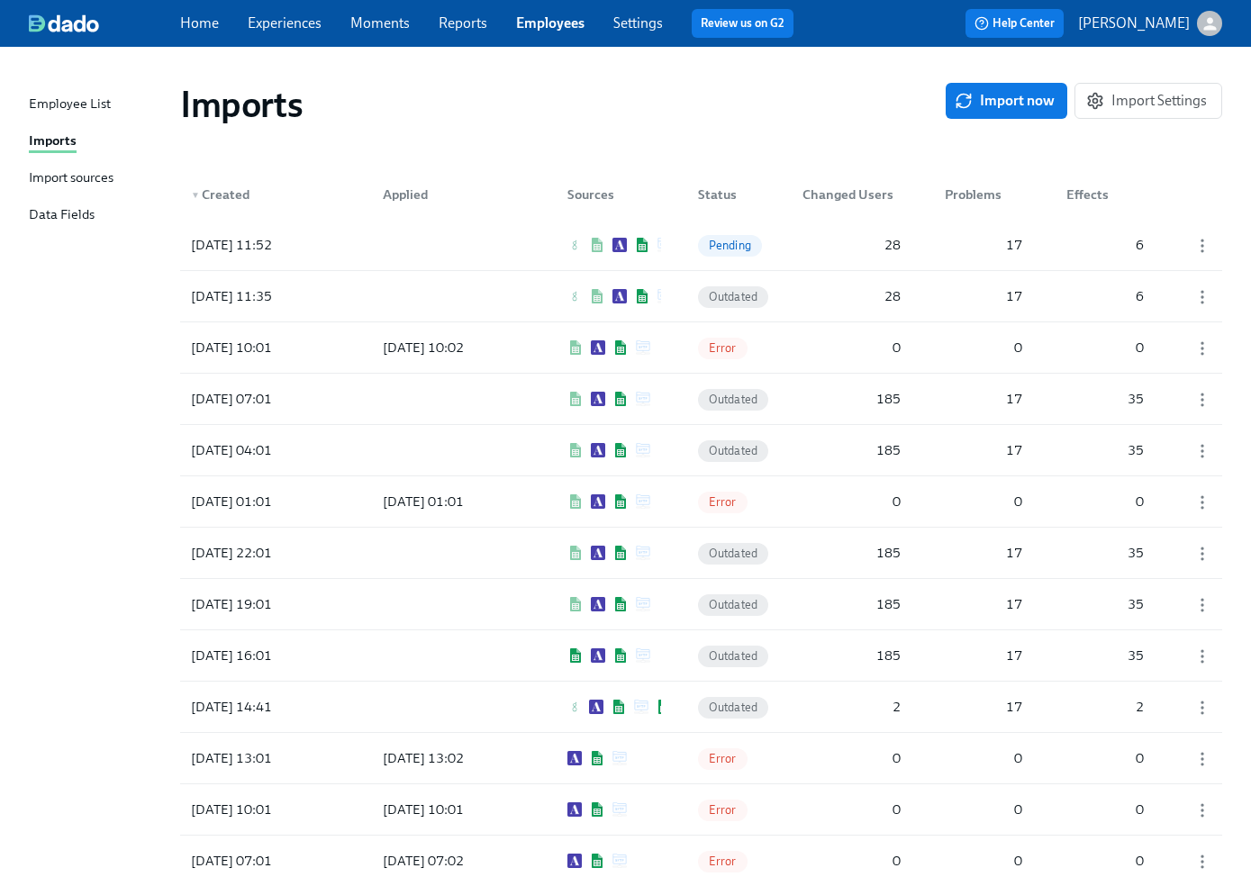
click at [85, 165] on div "Employee List Imports Import sources Data Fields" at bounding box center [104, 168] width 151 height 148
click at [80, 175] on div "Import sources" at bounding box center [71, 178] width 85 height 23
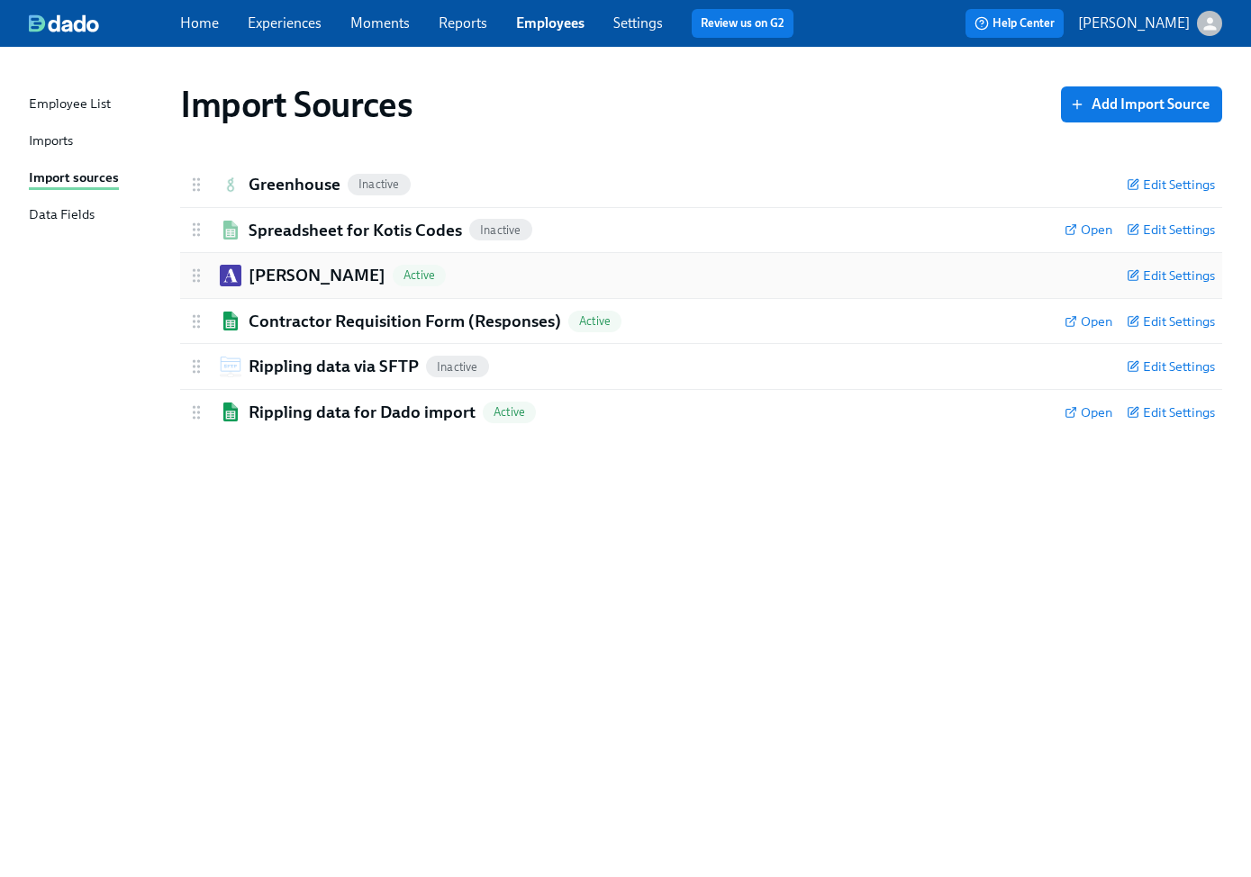
click at [409, 285] on div "[PERSON_NAME] Active" at bounding box center [649, 275] width 925 height 23
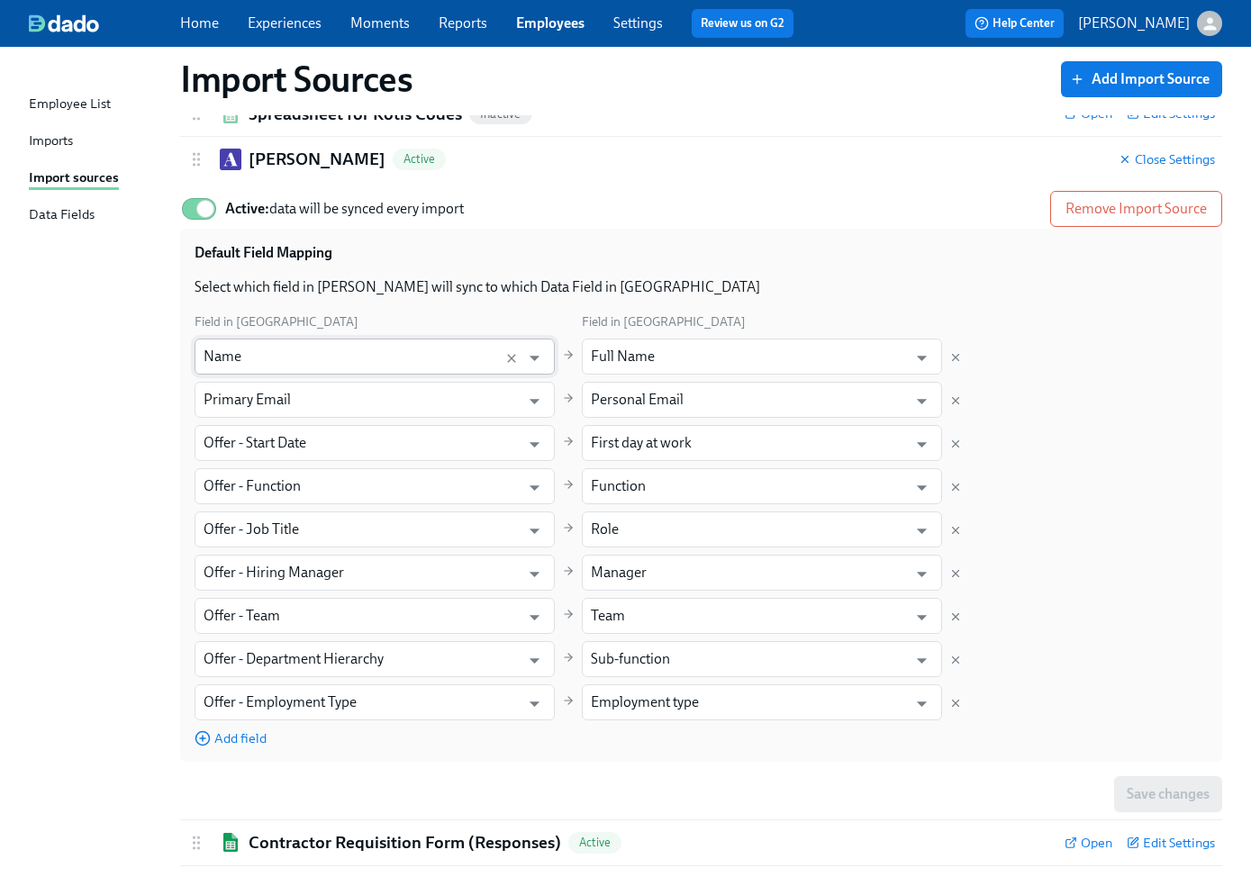
scroll to position [179, 0]
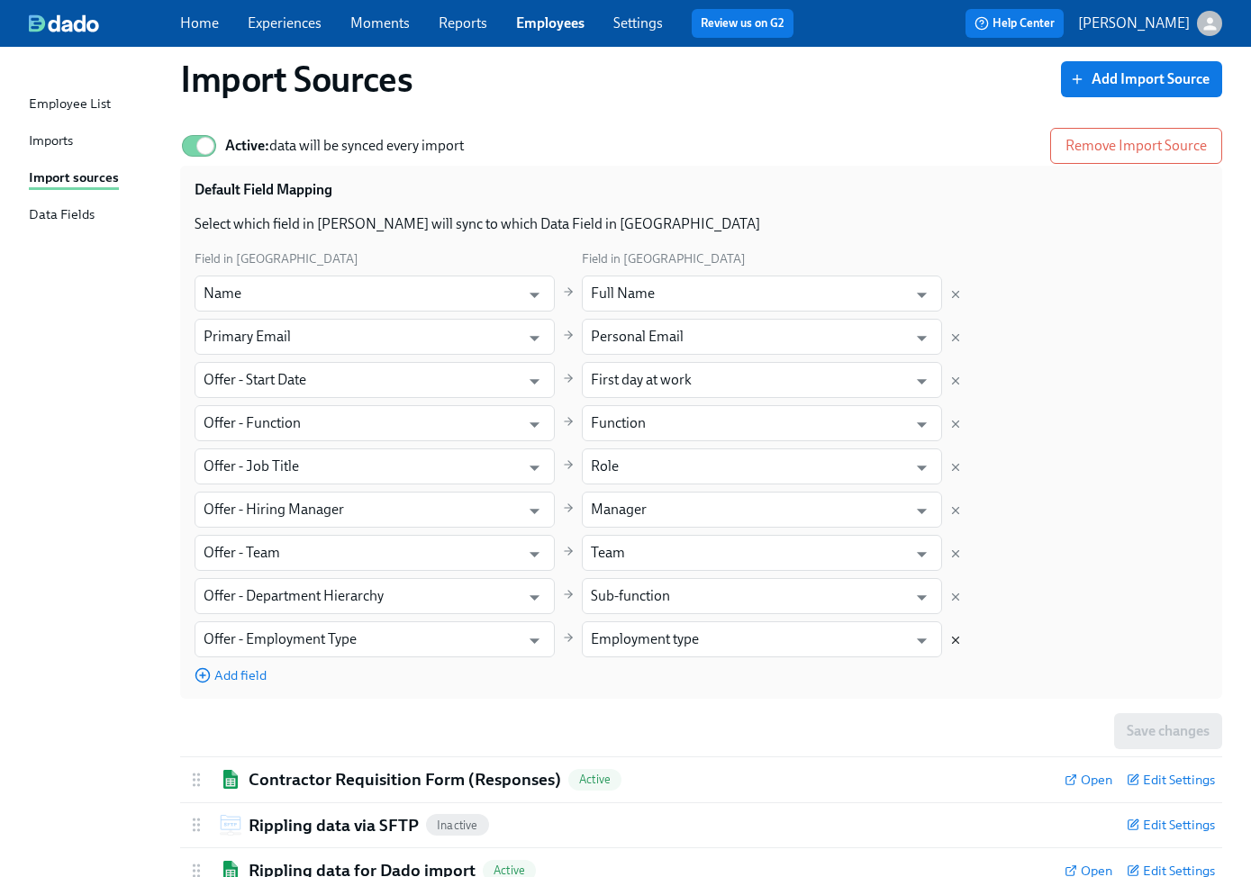
click at [956, 639] on icon "Delete mapping" at bounding box center [955, 640] width 13 height 13
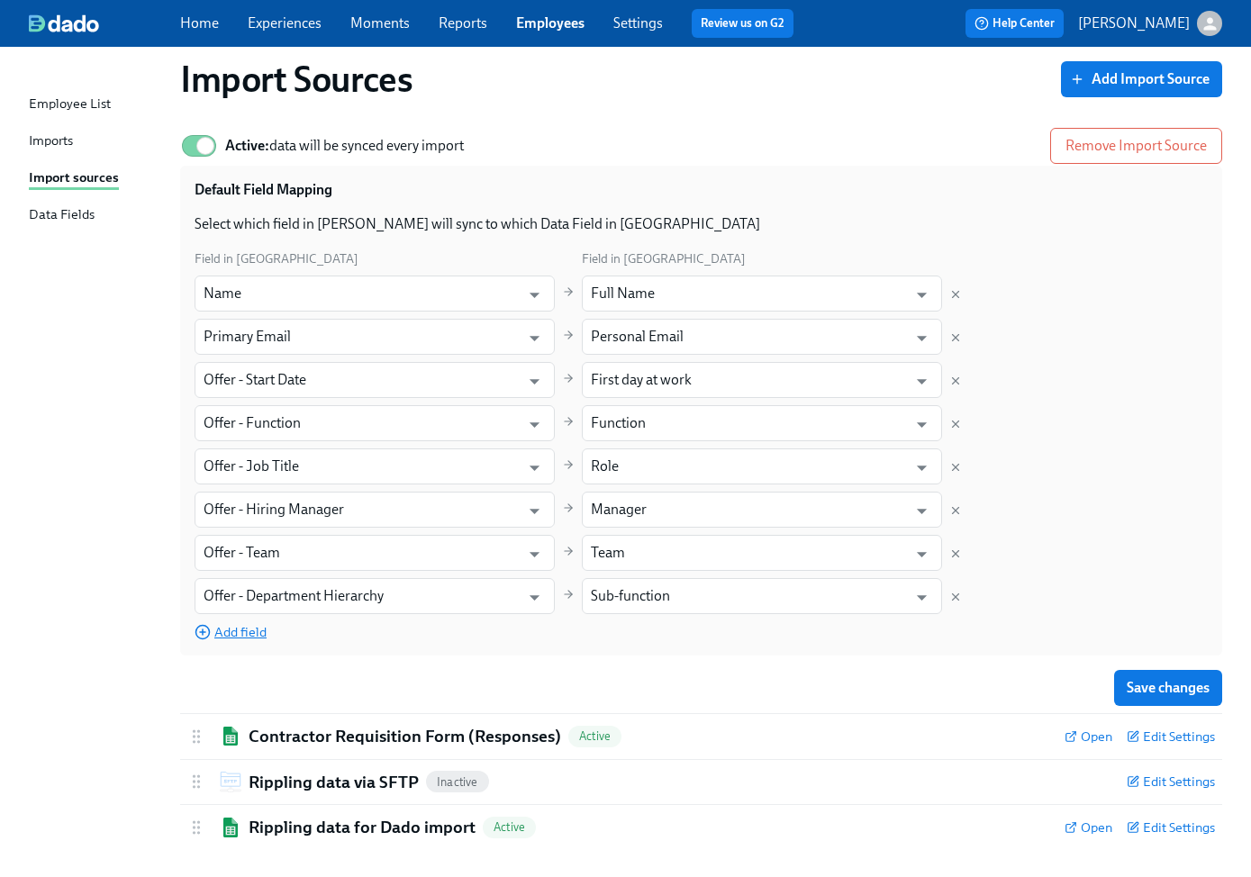
click at [247, 635] on span "Add field" at bounding box center [230, 632] width 72 height 18
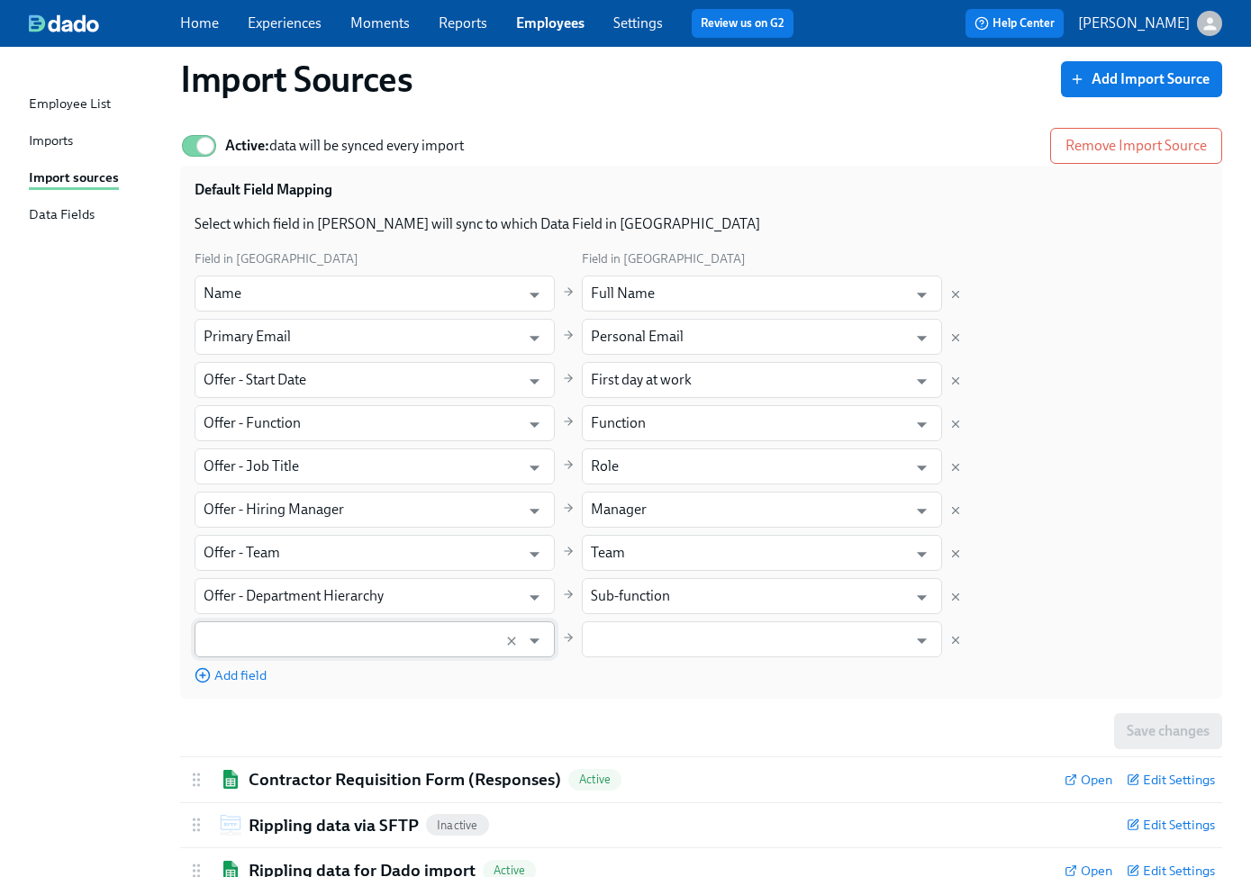
click at [295, 646] on input "text" at bounding box center [357, 639] width 308 height 36
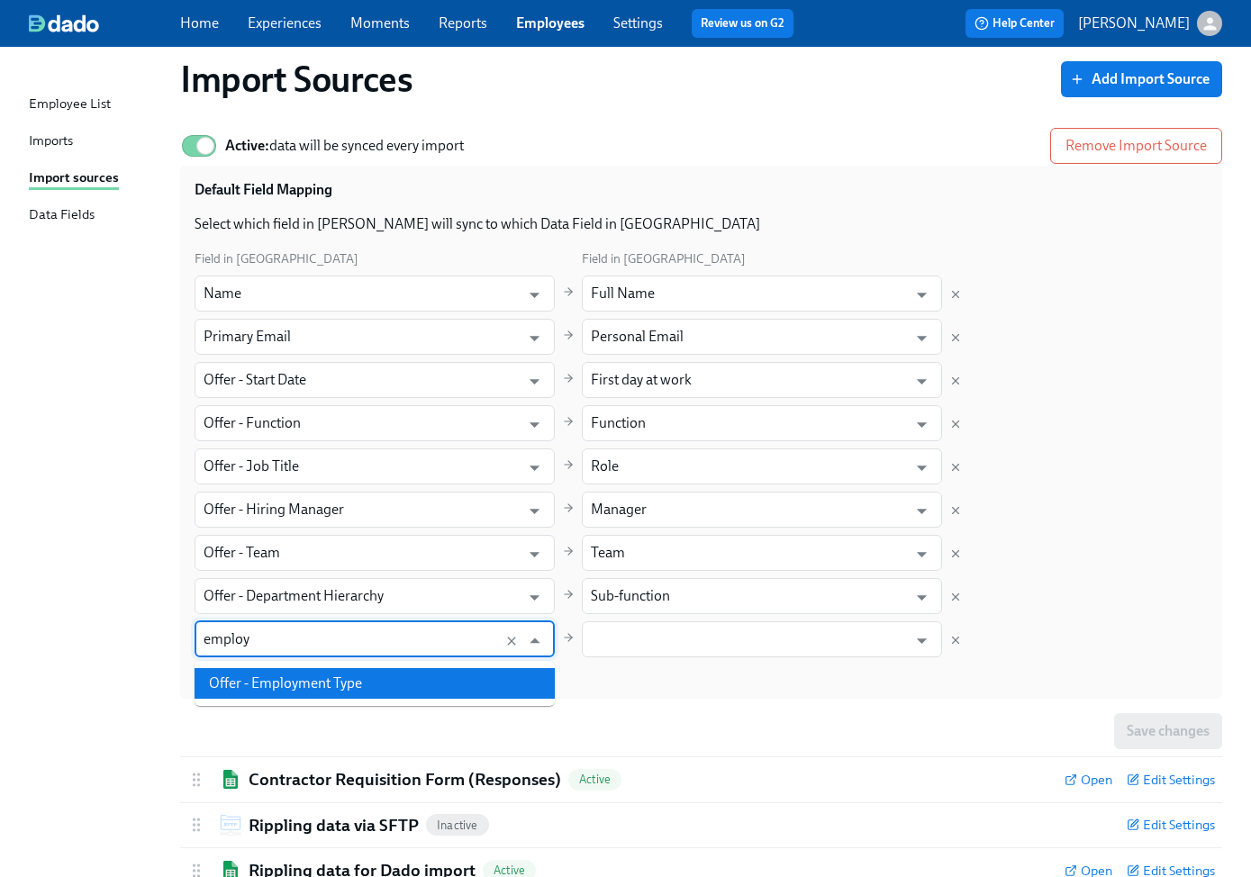
click at [307, 696] on li "Offer - Employment Type" at bounding box center [374, 683] width 360 height 31
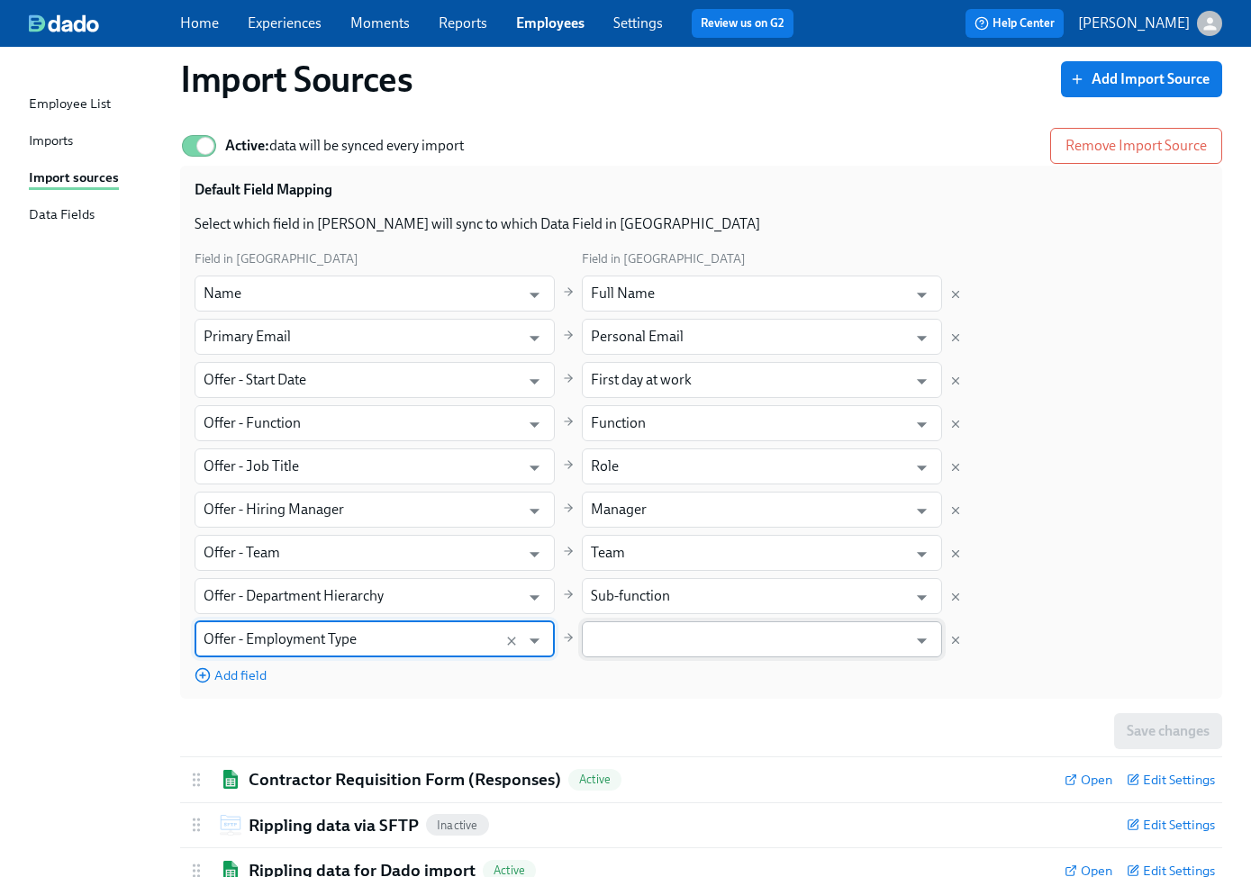
type input "Offer - Employment Type"
click at [628, 632] on input "text" at bounding box center [749, 639] width 316 height 36
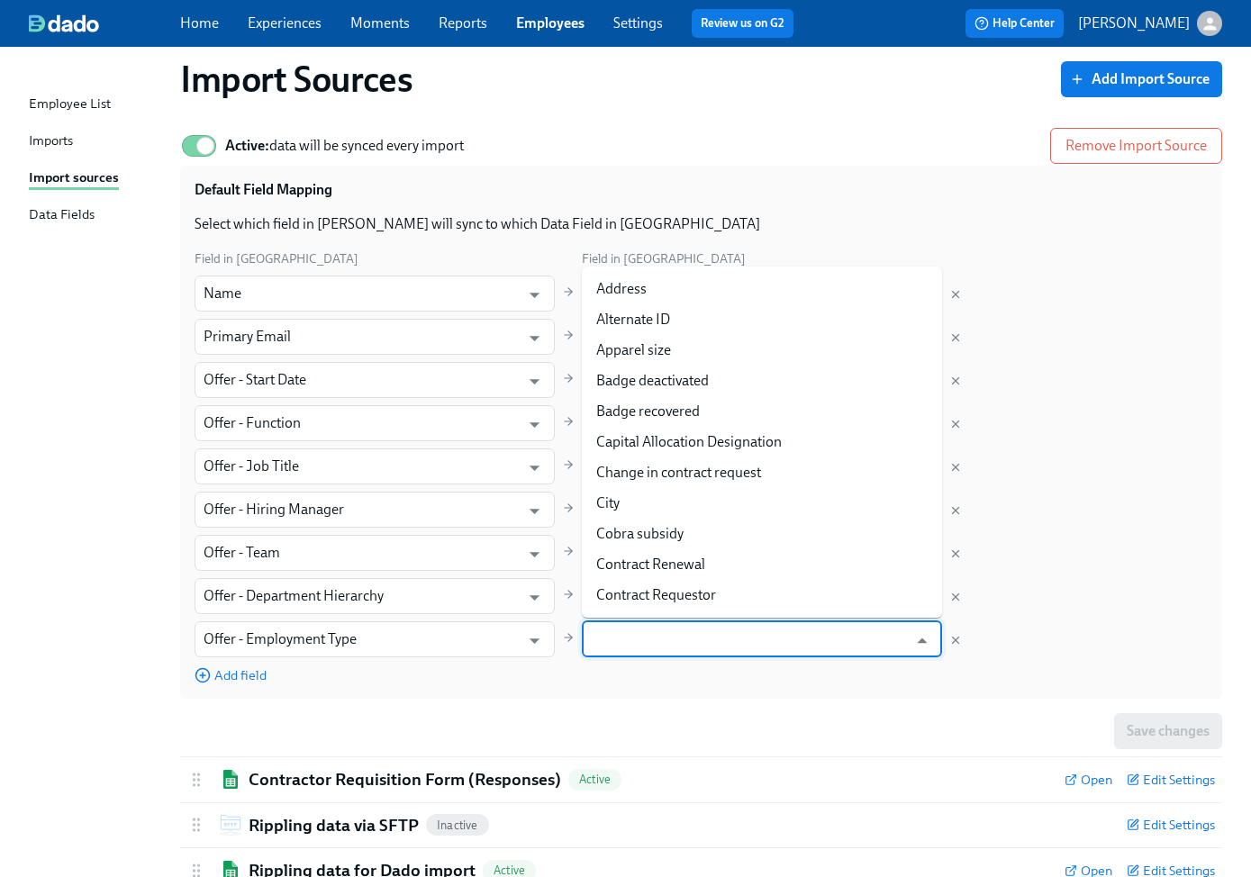
type input "e"
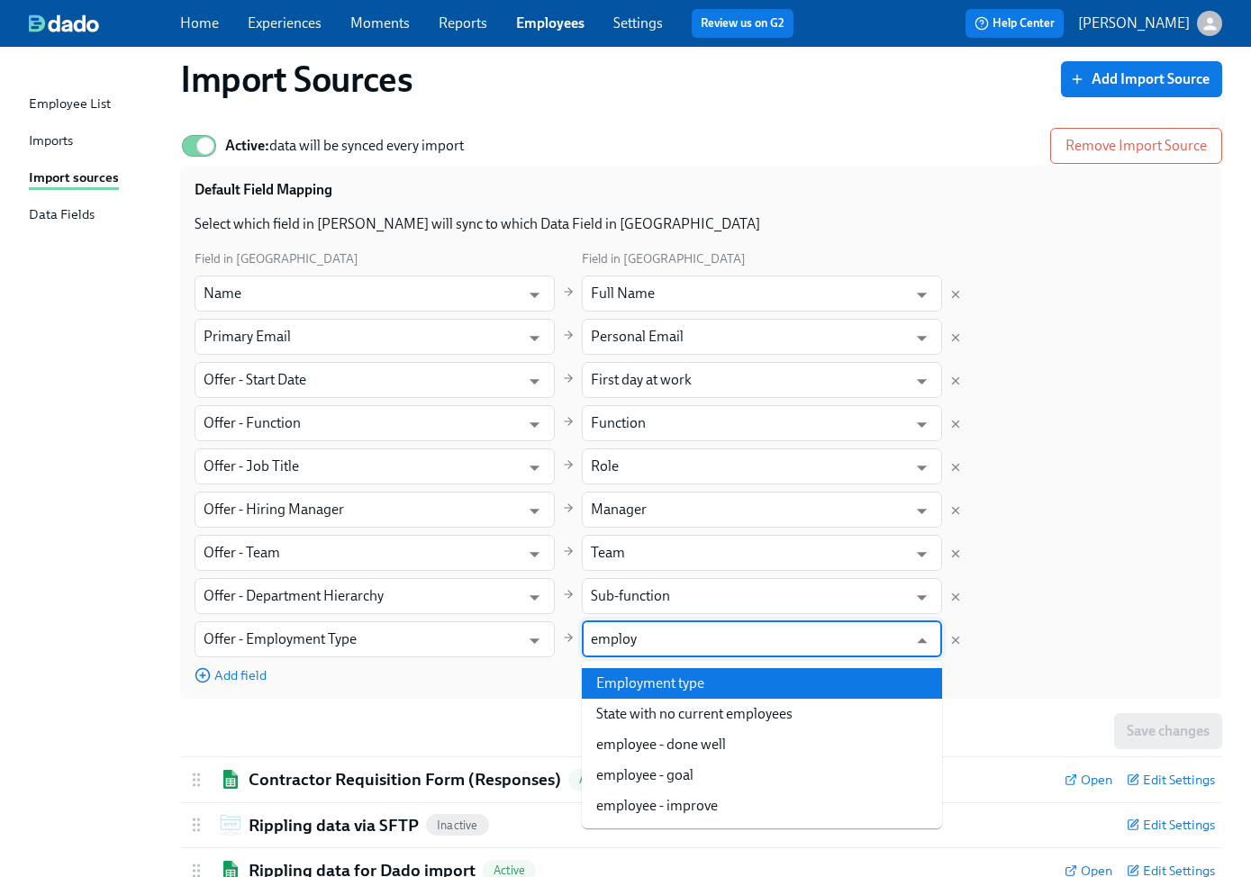
click at [668, 676] on li "Employment type" at bounding box center [762, 683] width 360 height 31
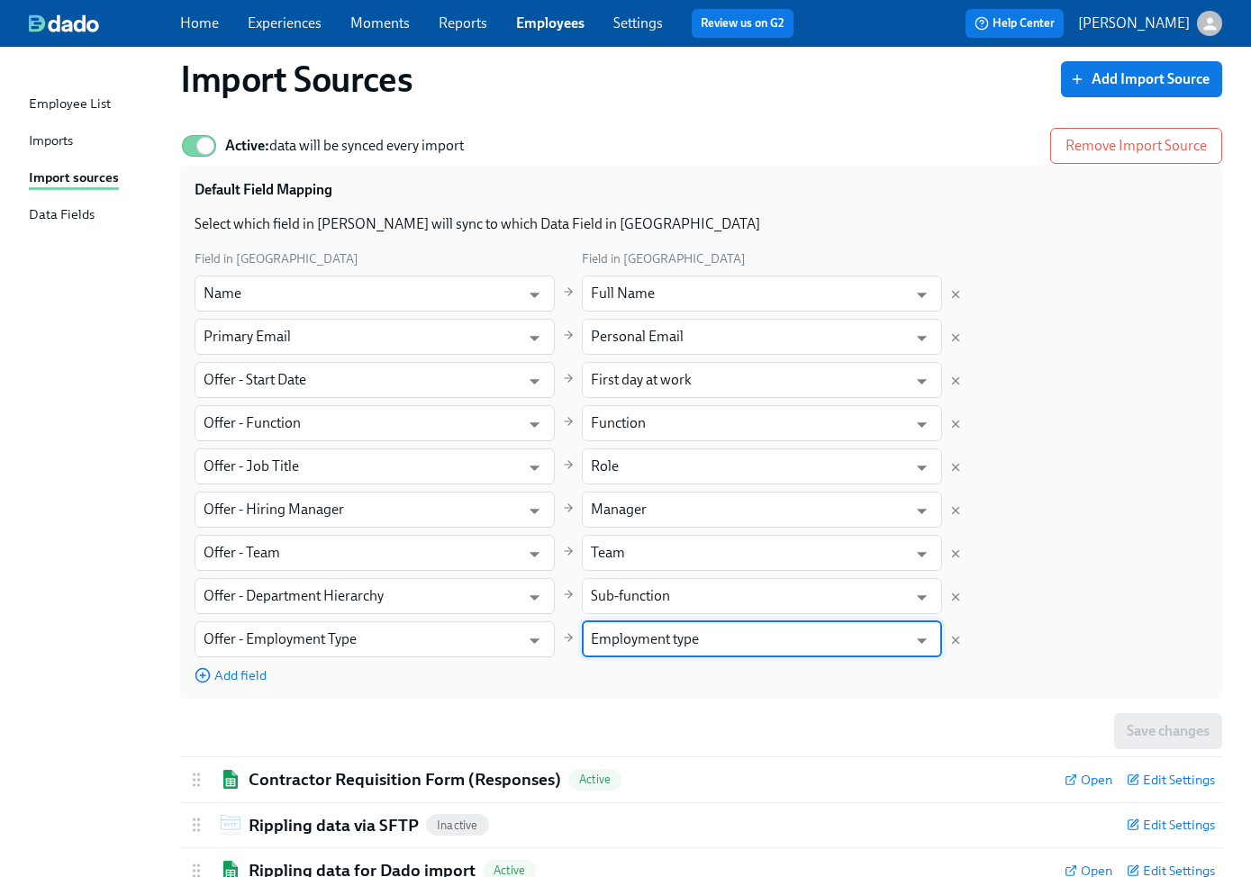
type input "Employment type"
click at [756, 693] on div "Default Field Mapping Select which field in [GEOGRAPHIC_DATA] will sync to whic…" at bounding box center [701, 432] width 1042 height 533
click at [1093, 616] on div "Field in [PERSON_NAME][GEOGRAPHIC_DATA] in [GEOGRAPHIC_DATA] Name ​ Full Name ​…" at bounding box center [700, 467] width 1013 height 436
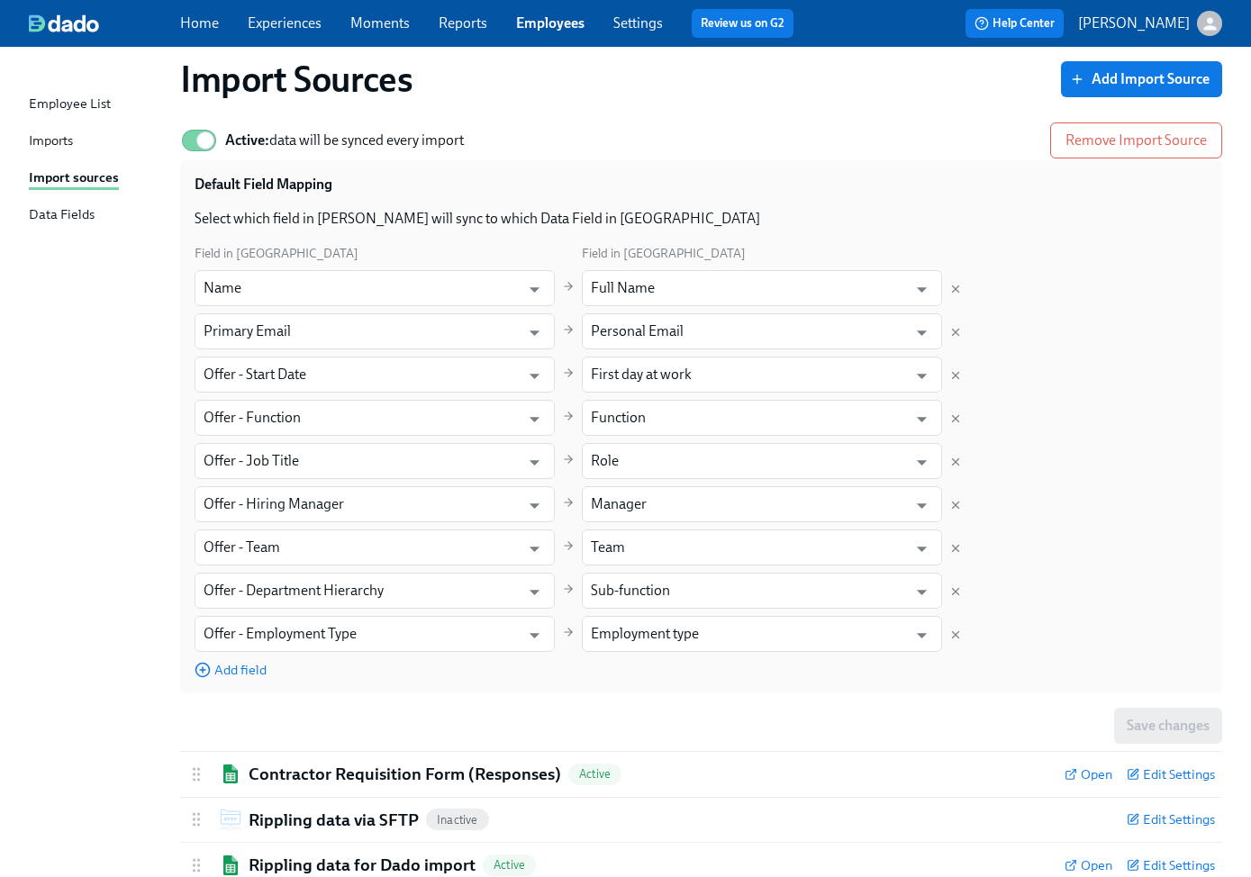
scroll to position [239, 0]
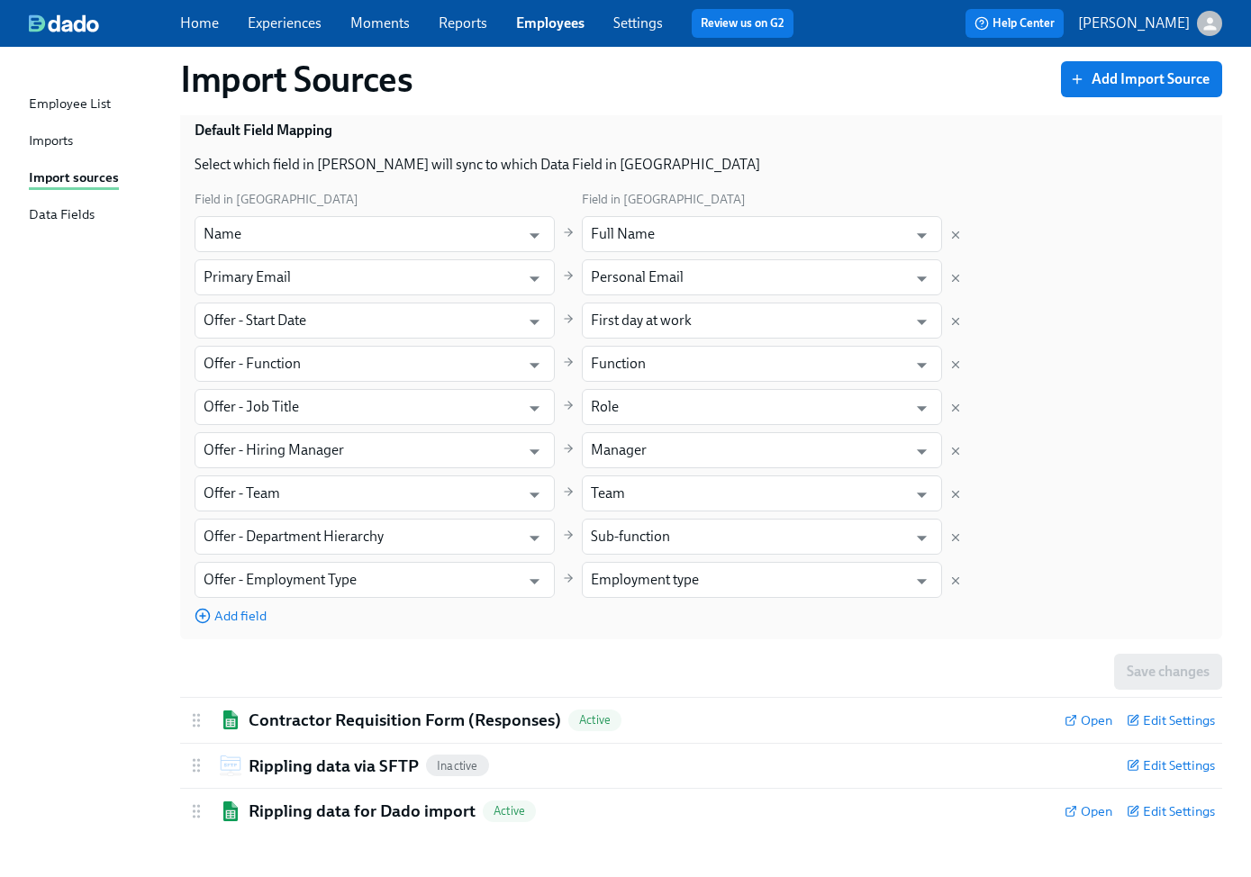
click at [1144, 666] on div "Save changes" at bounding box center [701, 672] width 1042 height 36
click at [59, 135] on div "Imports" at bounding box center [51, 142] width 44 height 23
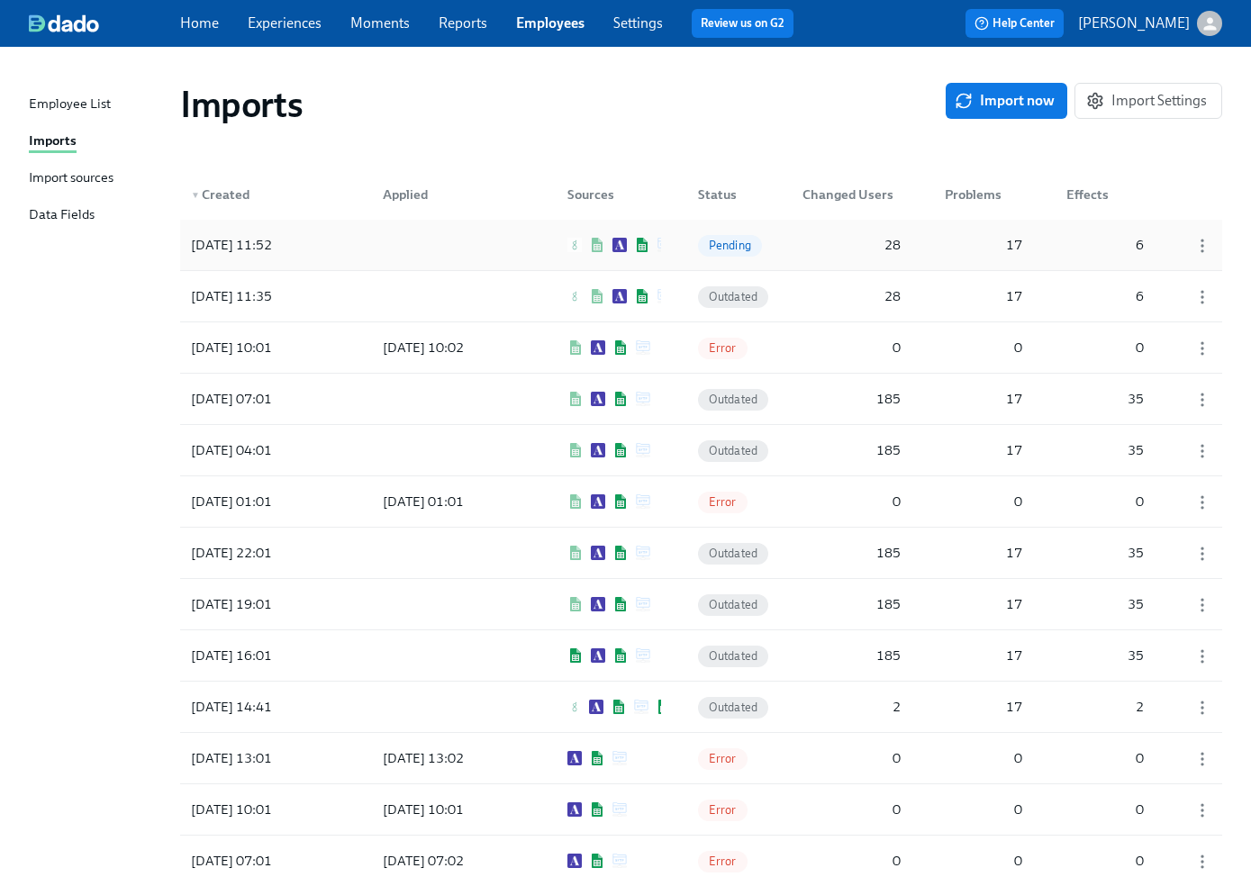
click at [437, 246] on div at bounding box center [449, 245] width 162 height 36
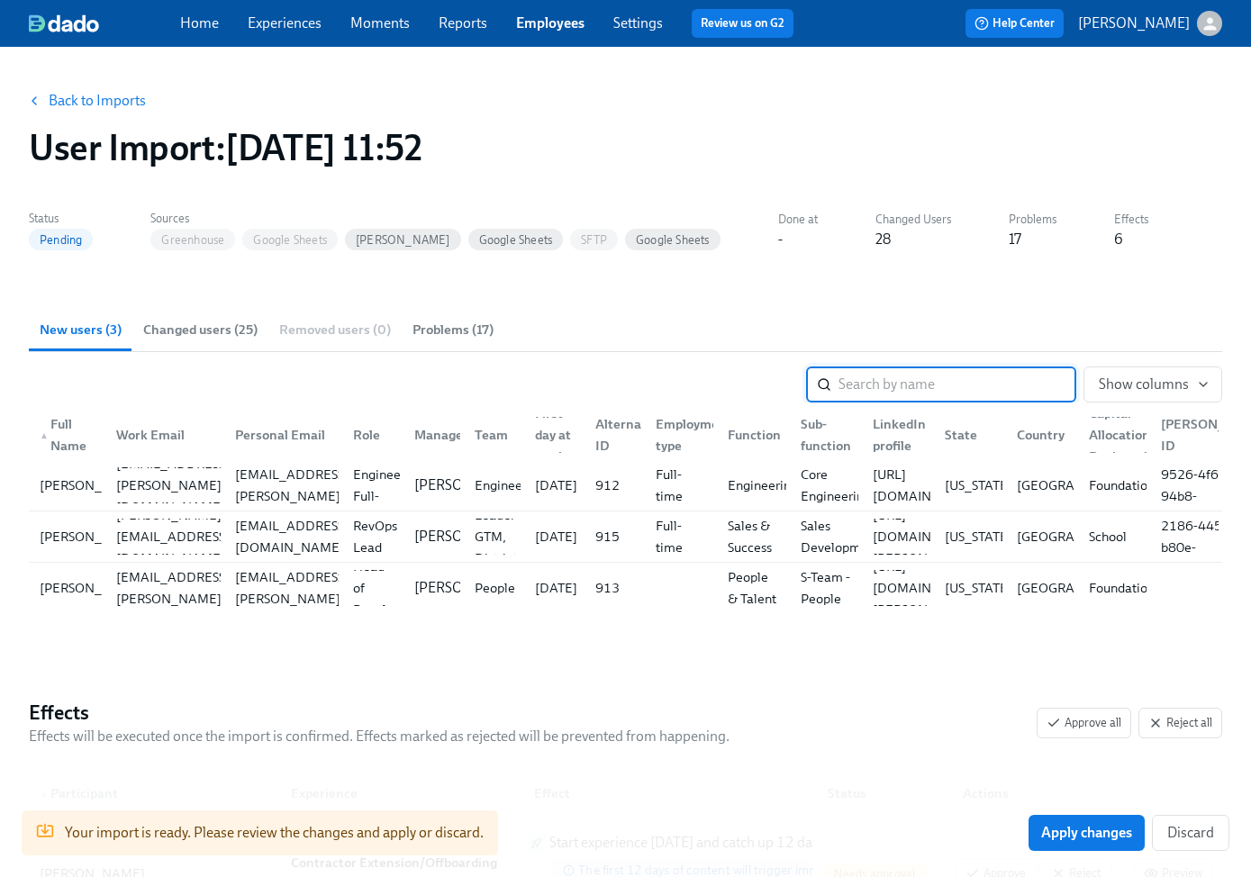
click at [75, 107] on link "Back to Imports" at bounding box center [97, 101] width 97 height 18
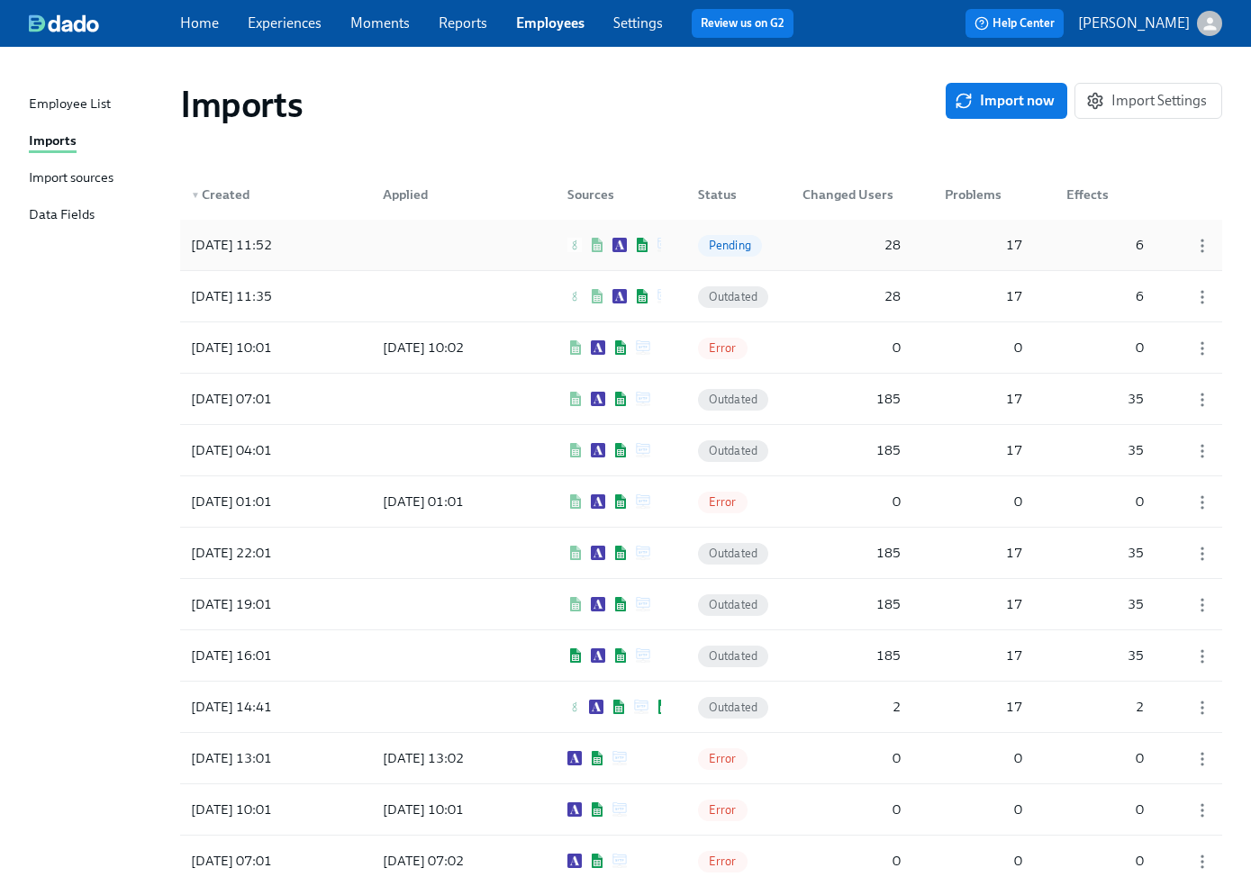
click at [436, 246] on div at bounding box center [449, 245] width 162 height 36
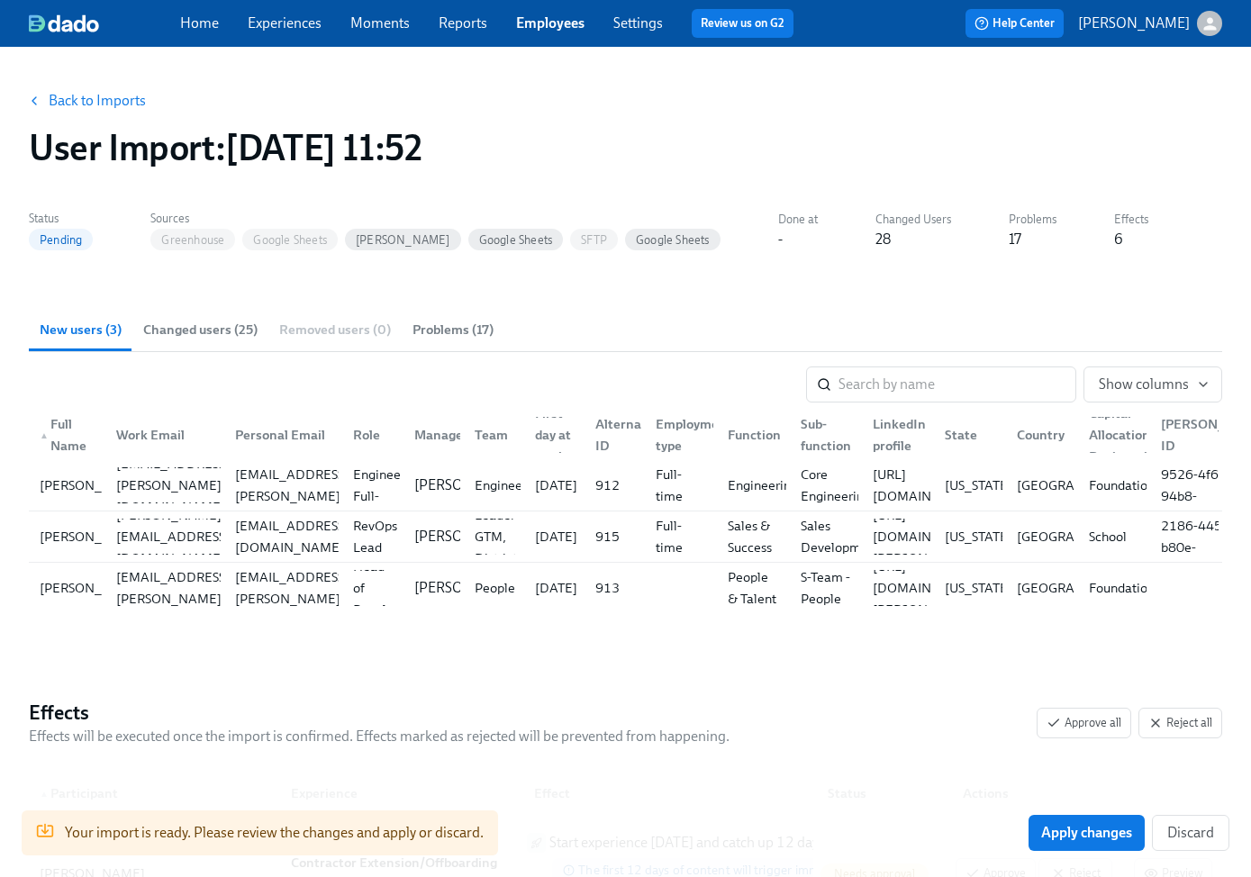
click at [129, 98] on link "Back to Imports" at bounding box center [97, 101] width 97 height 18
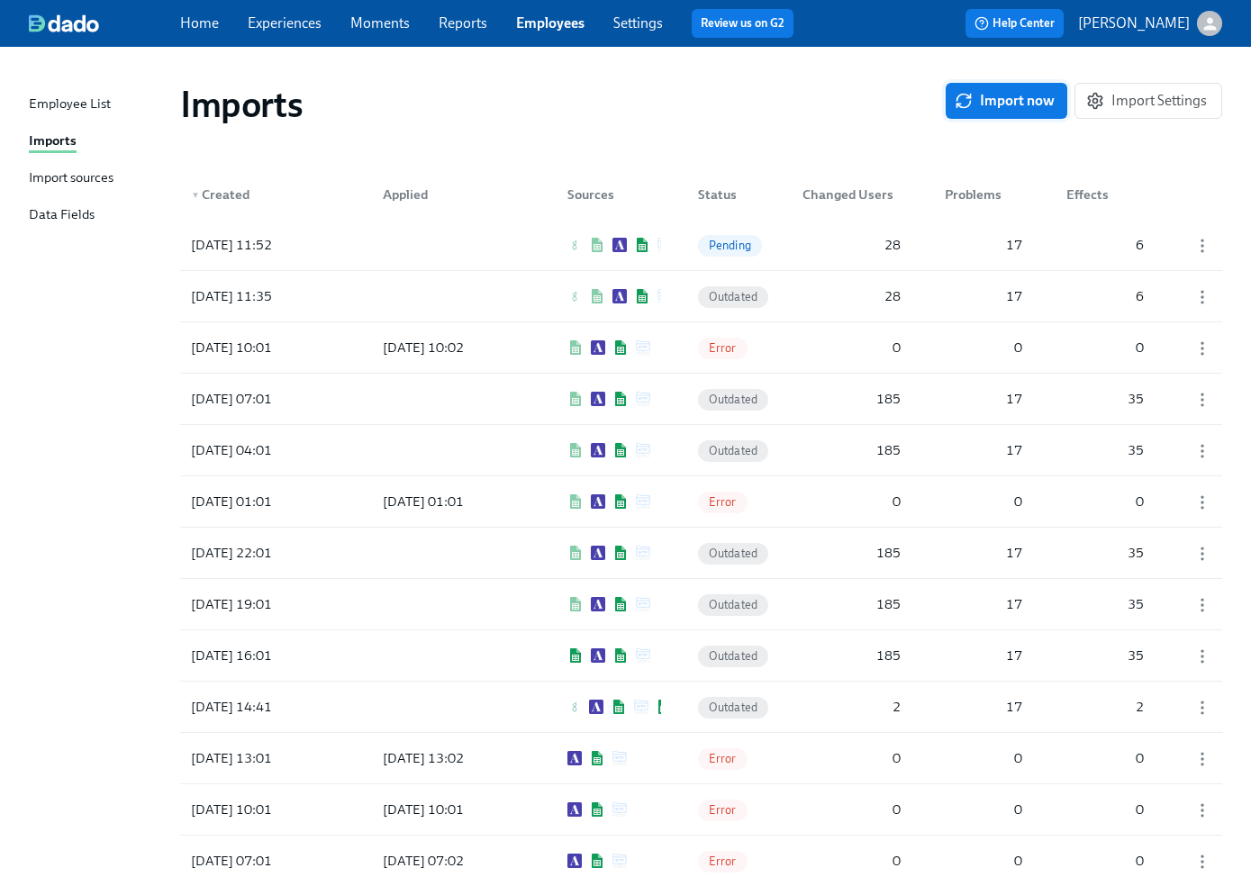
click at [1021, 112] on button "Import now" at bounding box center [1006, 101] width 122 height 36
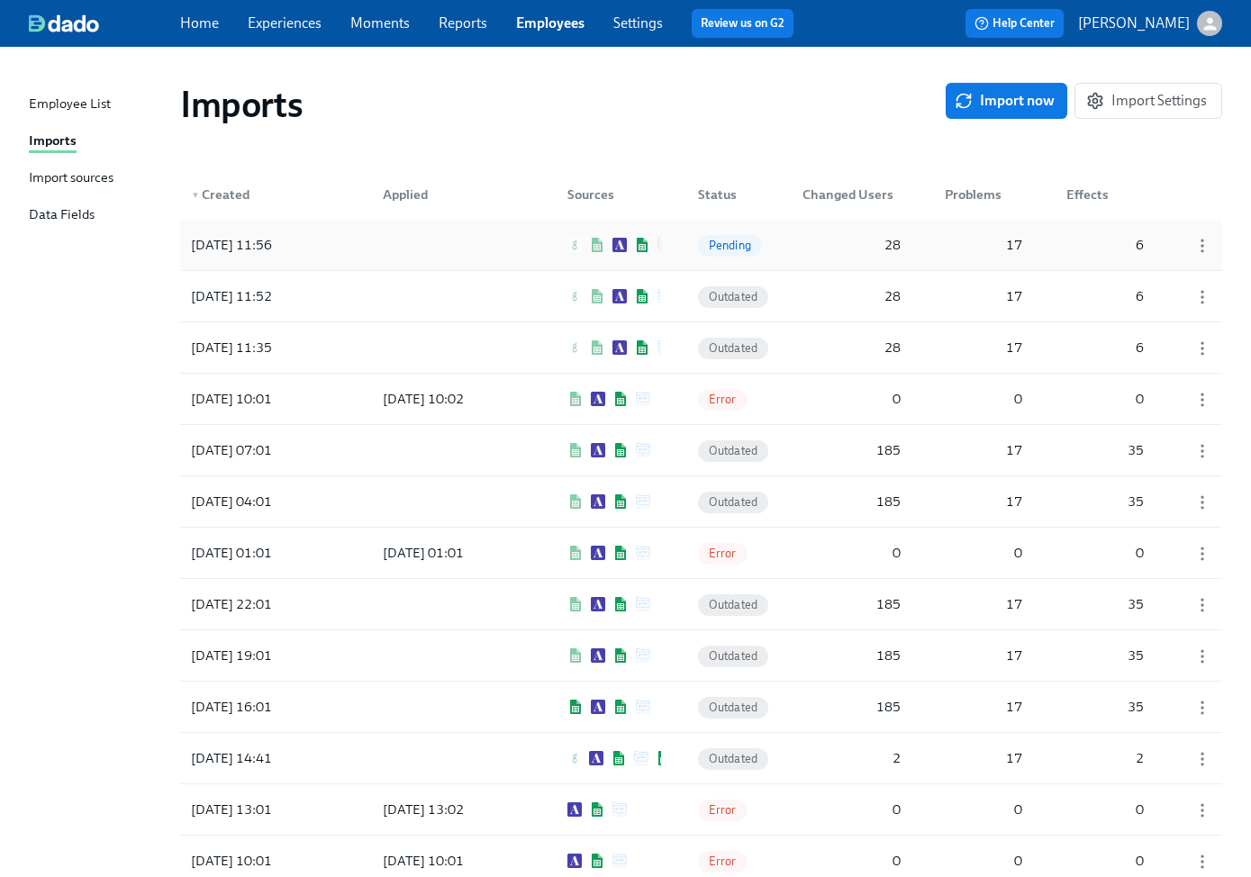
click at [318, 255] on div "[DATE] 11:56" at bounding box center [265, 245] width 162 height 36
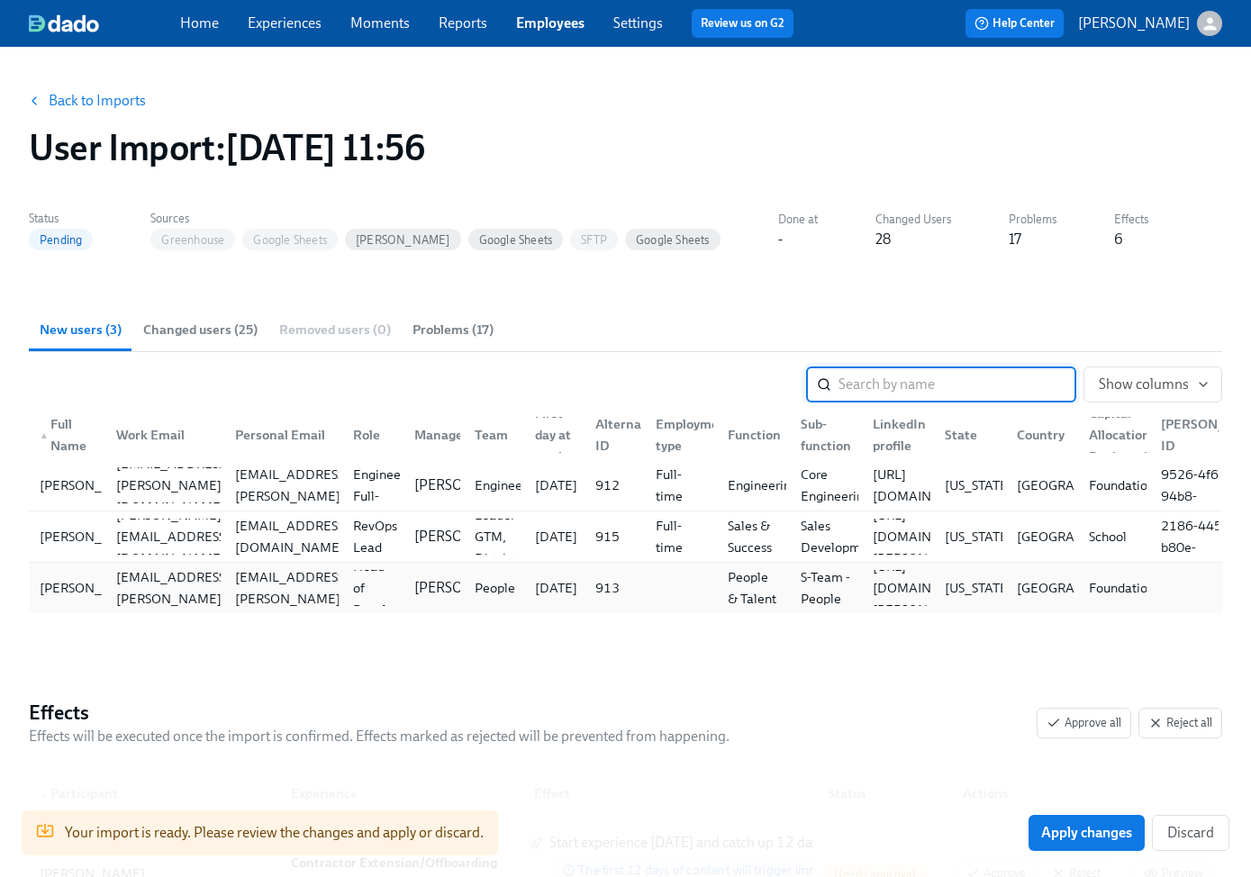
click at [664, 583] on div at bounding box center [677, 588] width 72 height 36
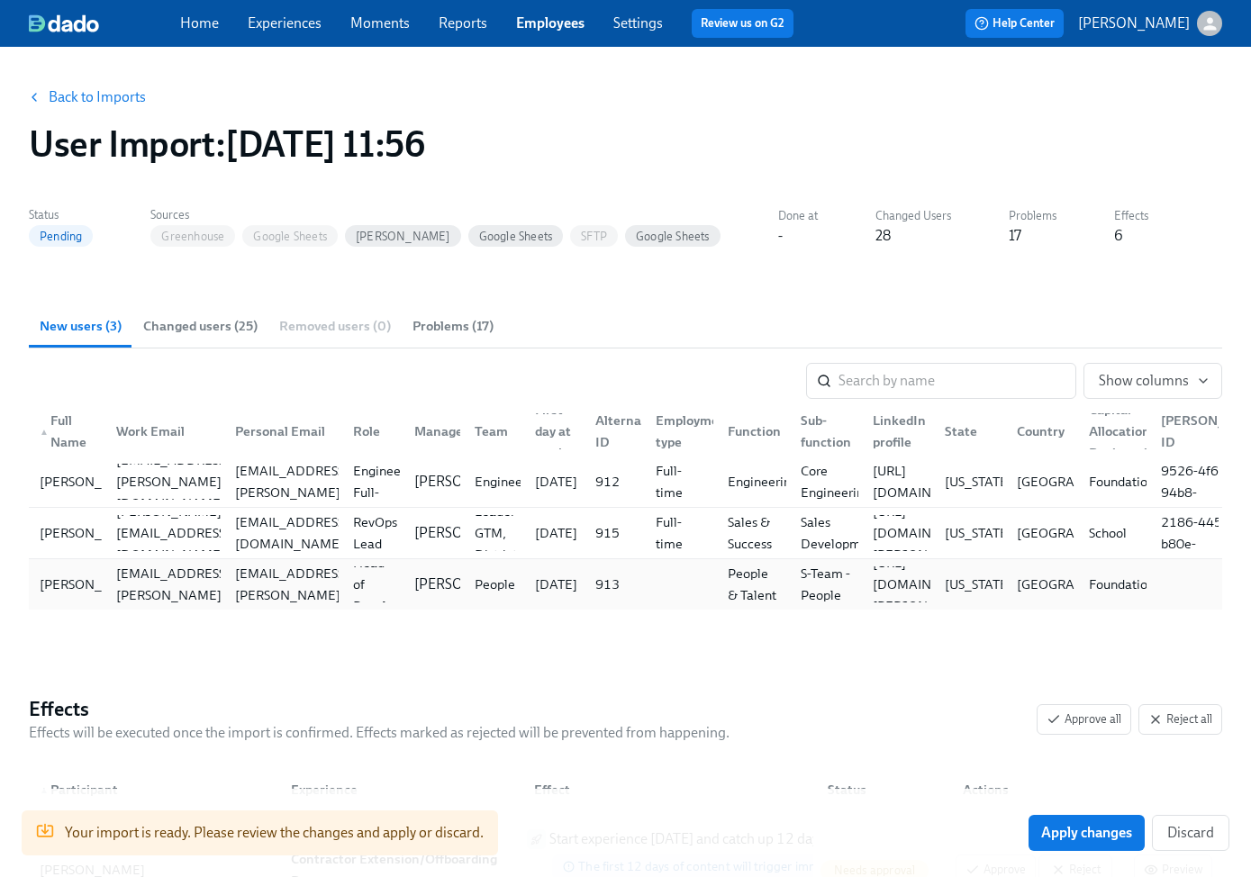
click at [666, 574] on div at bounding box center [677, 584] width 72 height 36
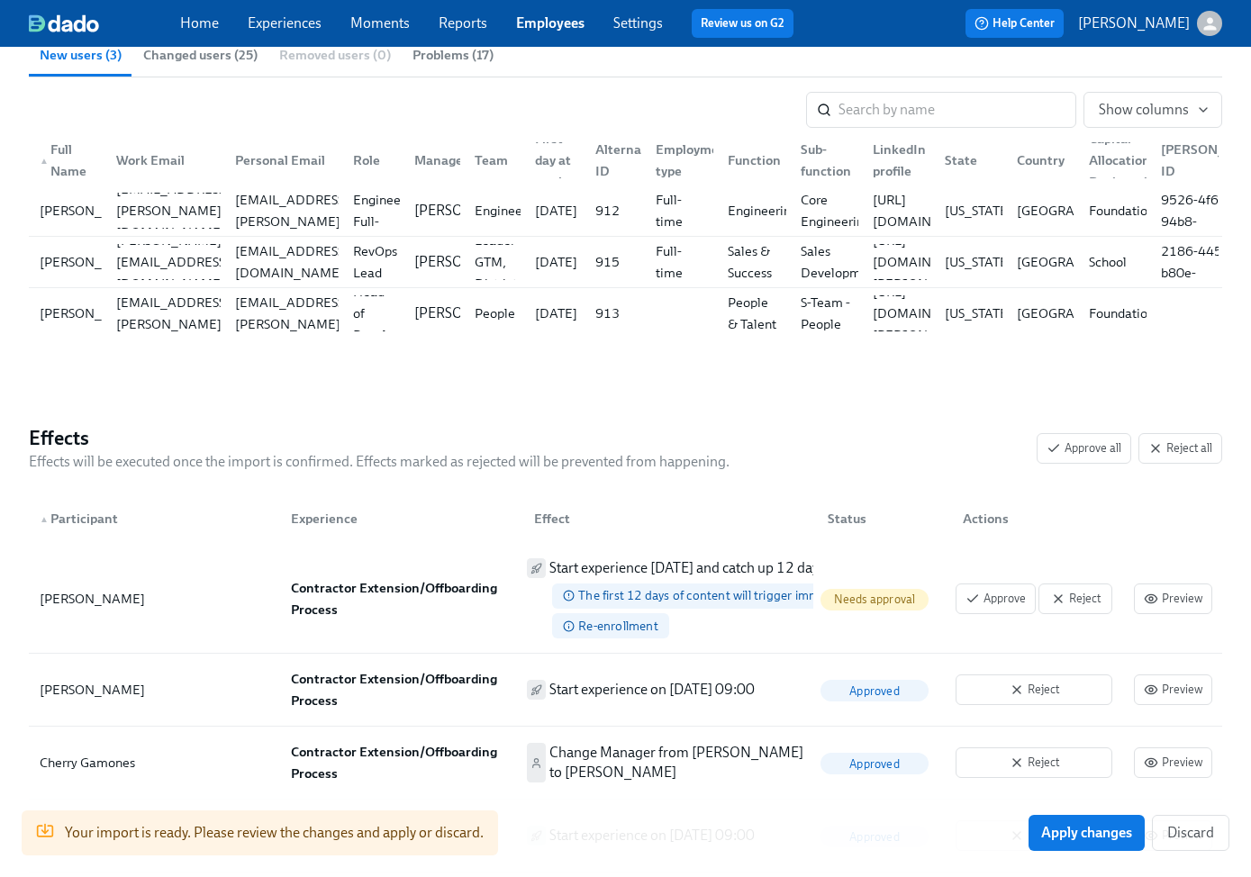
scroll to position [0, 0]
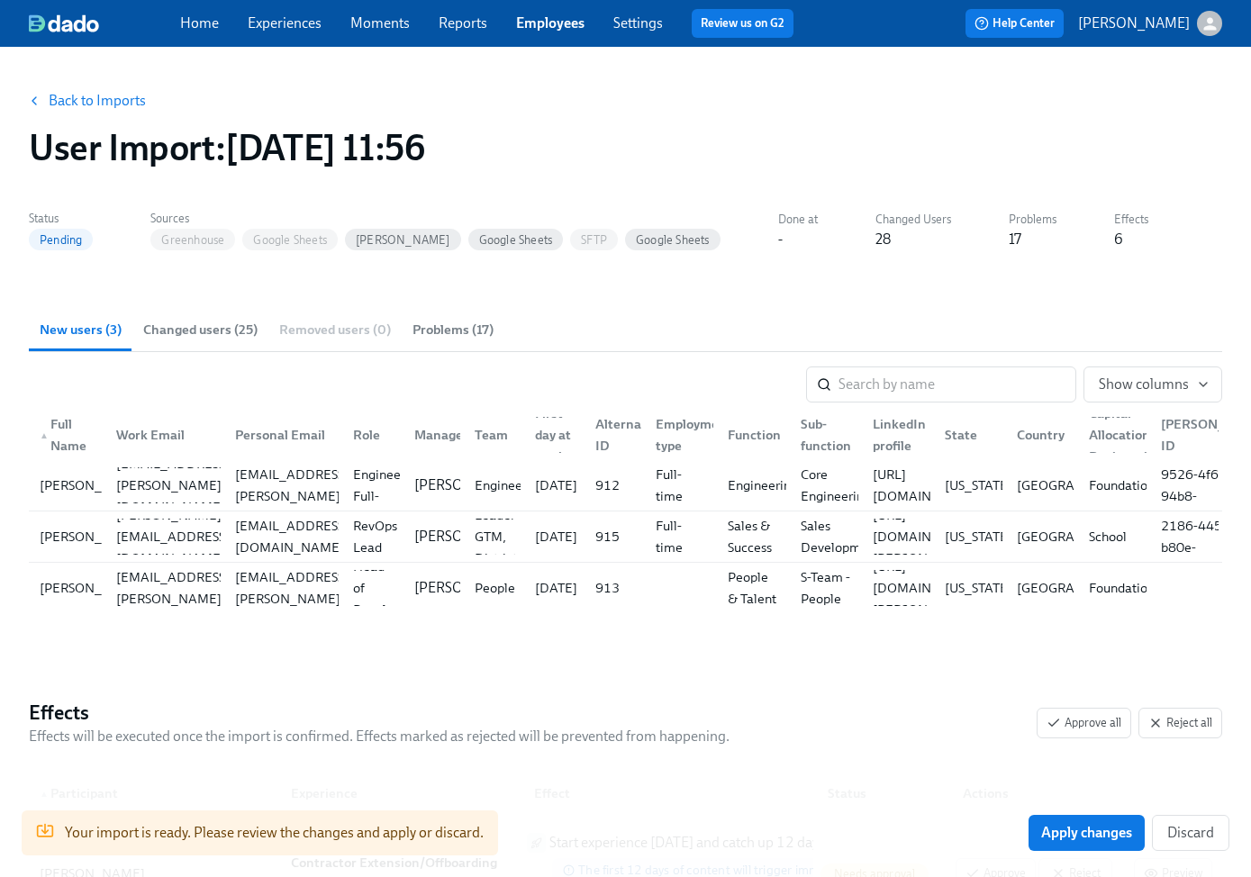
click at [594, 104] on div "Back to Imports" at bounding box center [625, 101] width 1193 height 36
click at [547, 21] on link "Employees" at bounding box center [550, 22] width 68 height 17
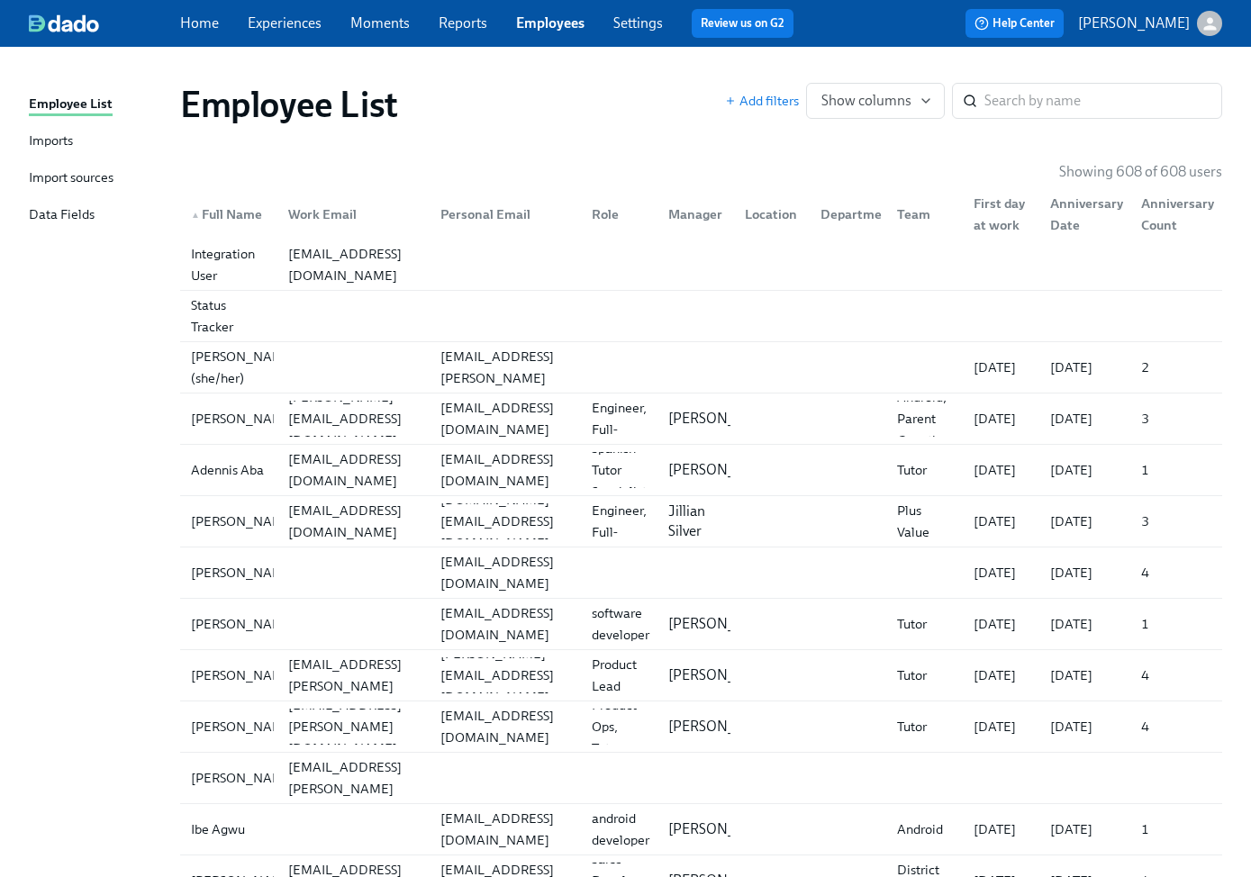
click at [68, 144] on div "Imports" at bounding box center [51, 142] width 44 height 23
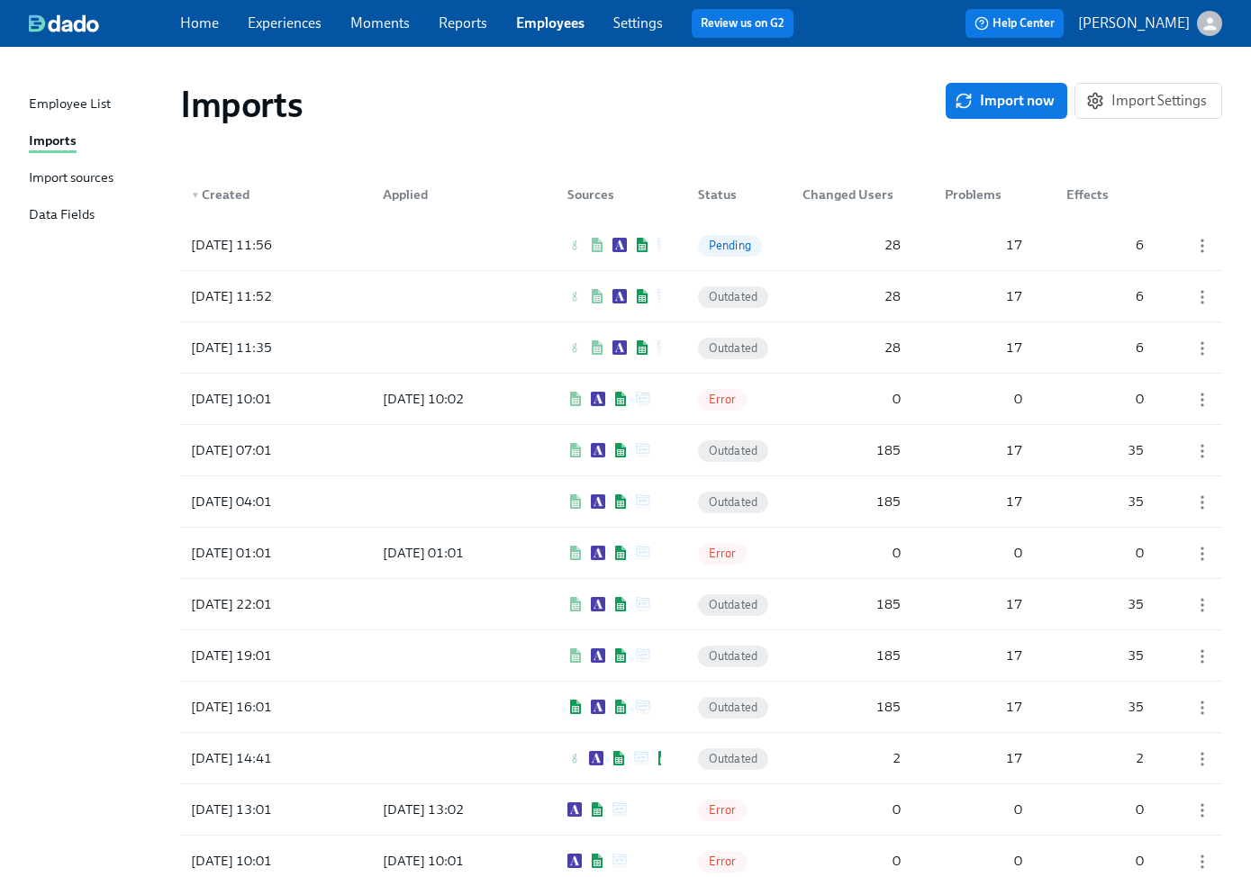
click at [57, 176] on div "Import sources" at bounding box center [71, 178] width 85 height 23
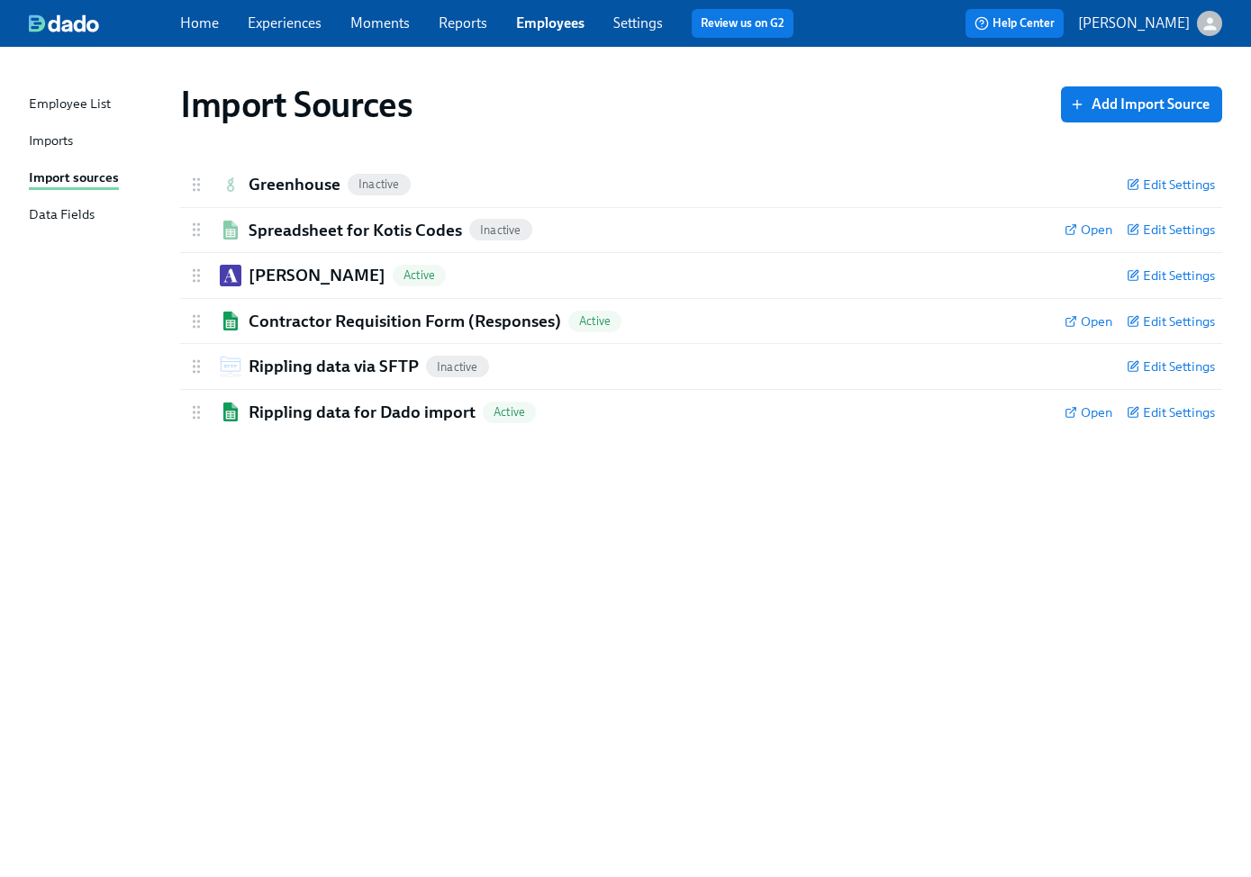
click at [50, 131] on div "Imports" at bounding box center [51, 142] width 44 height 23
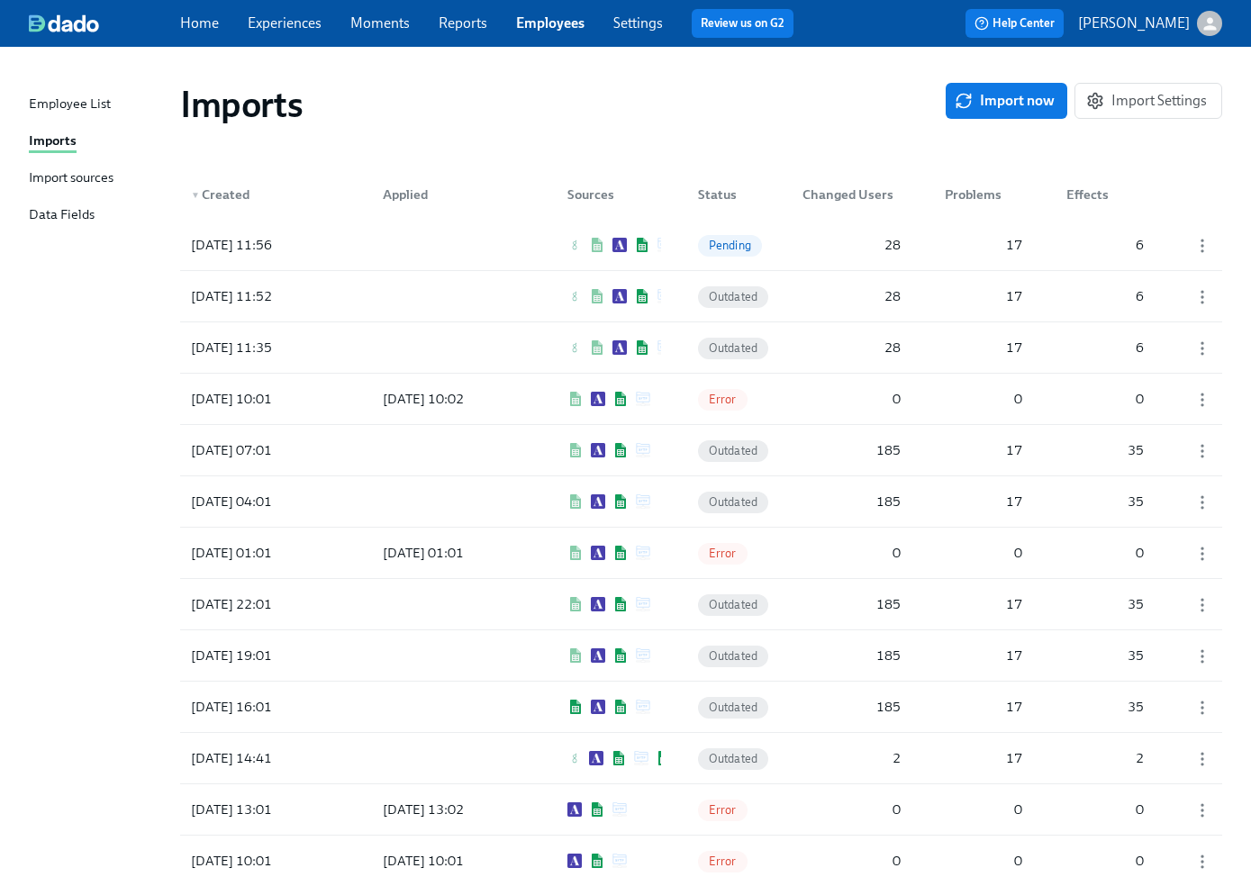
click at [60, 161] on div "Employee List Imports Import sources Data Fields" at bounding box center [104, 168] width 151 height 148
click at [59, 174] on div "Import sources" at bounding box center [71, 178] width 85 height 23
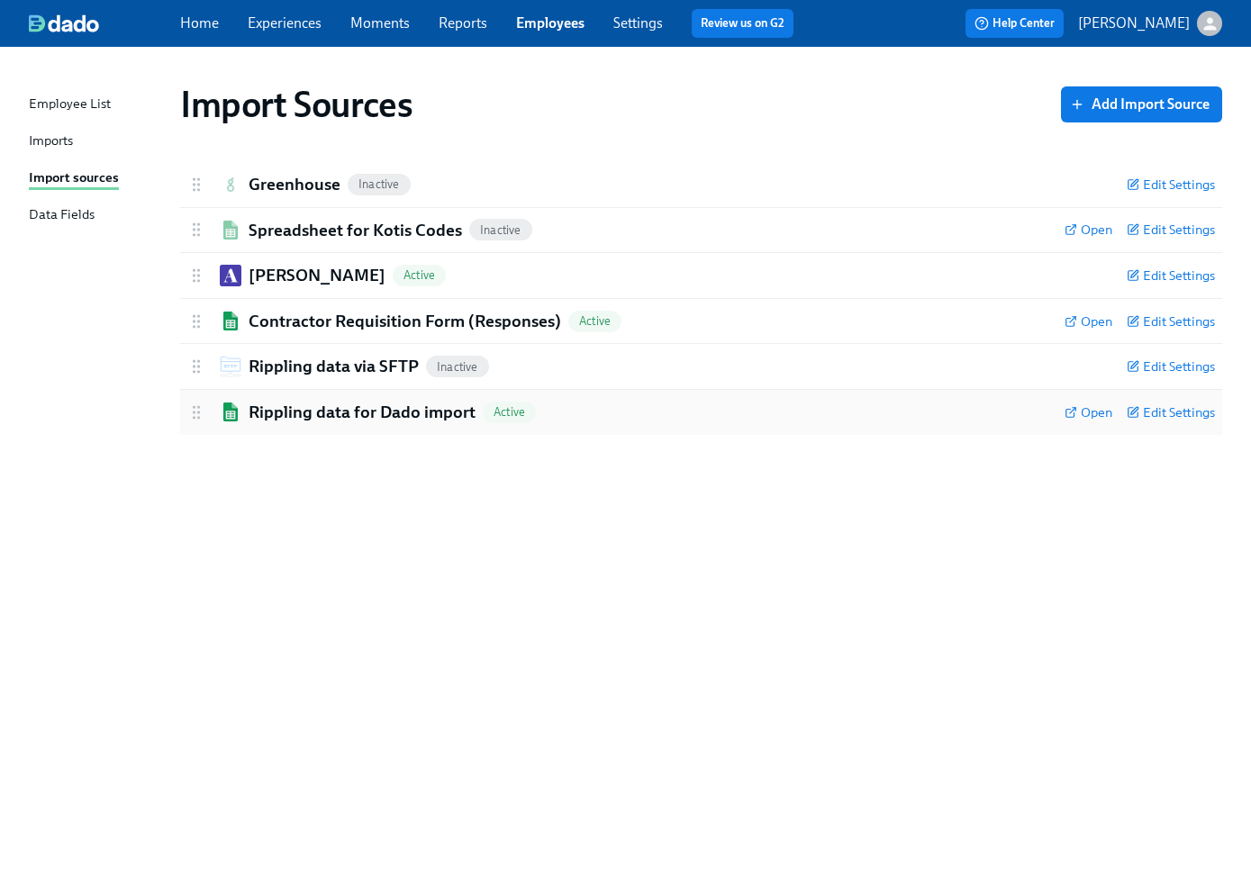
click at [354, 404] on h2 "Rippling data for Dado import" at bounding box center [362, 412] width 227 height 23
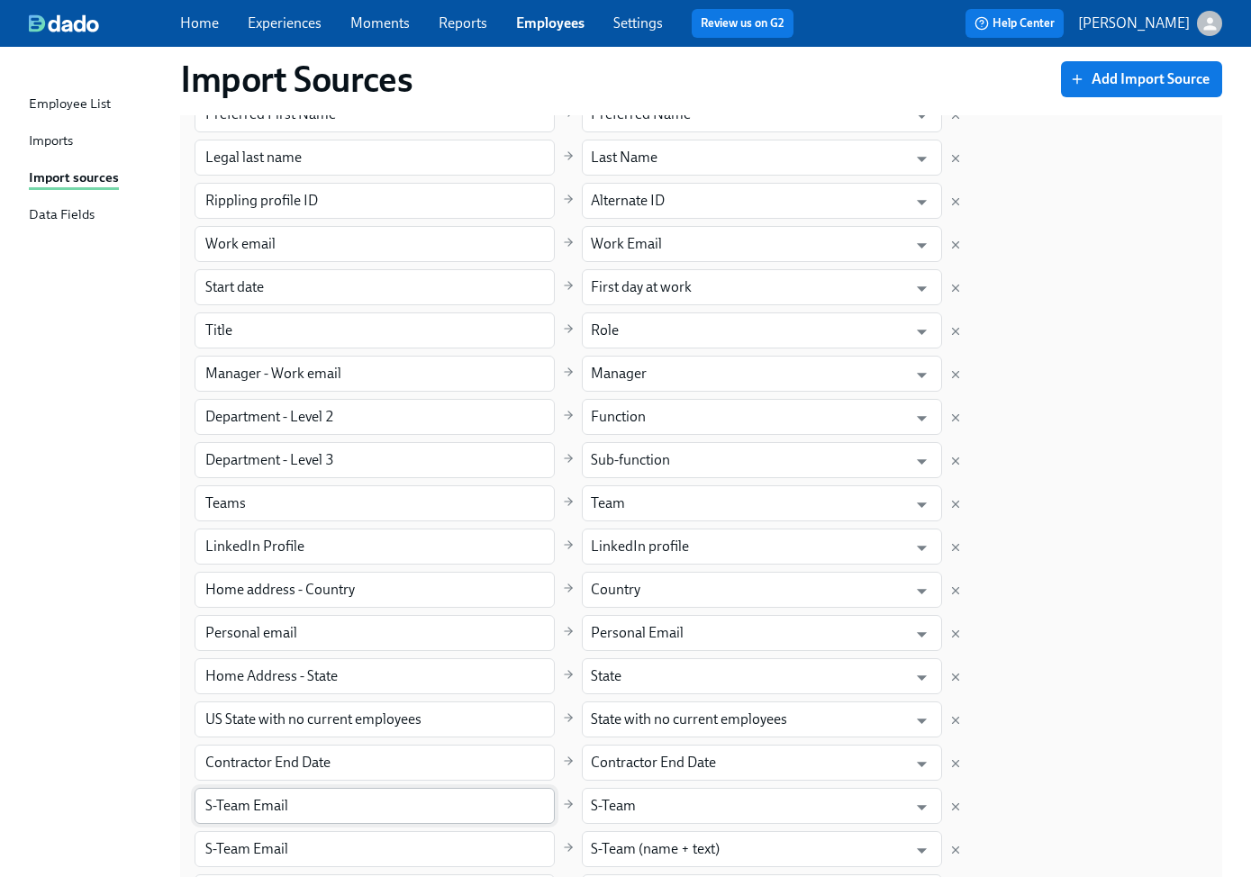
scroll to position [671, 0]
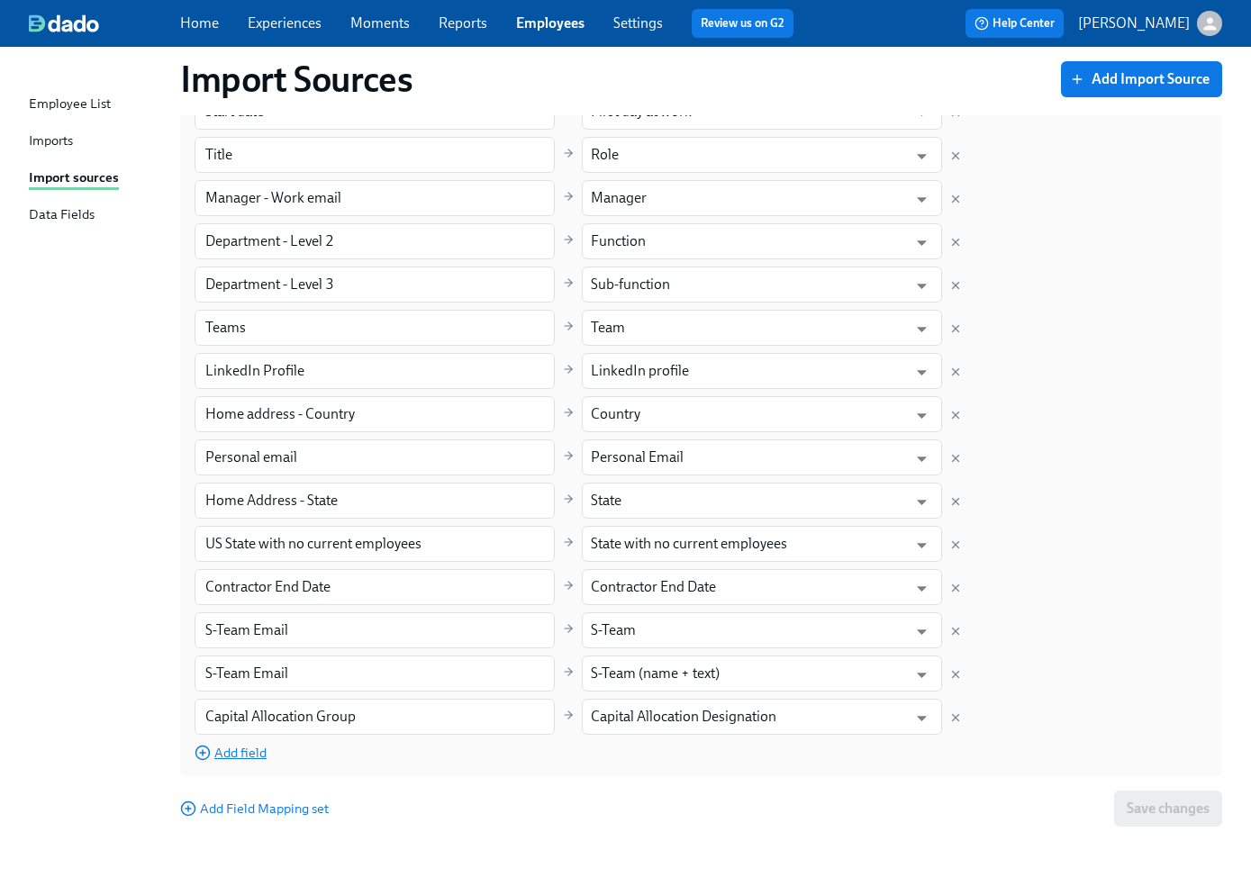
click at [244, 759] on span "Add field" at bounding box center [230, 753] width 72 height 18
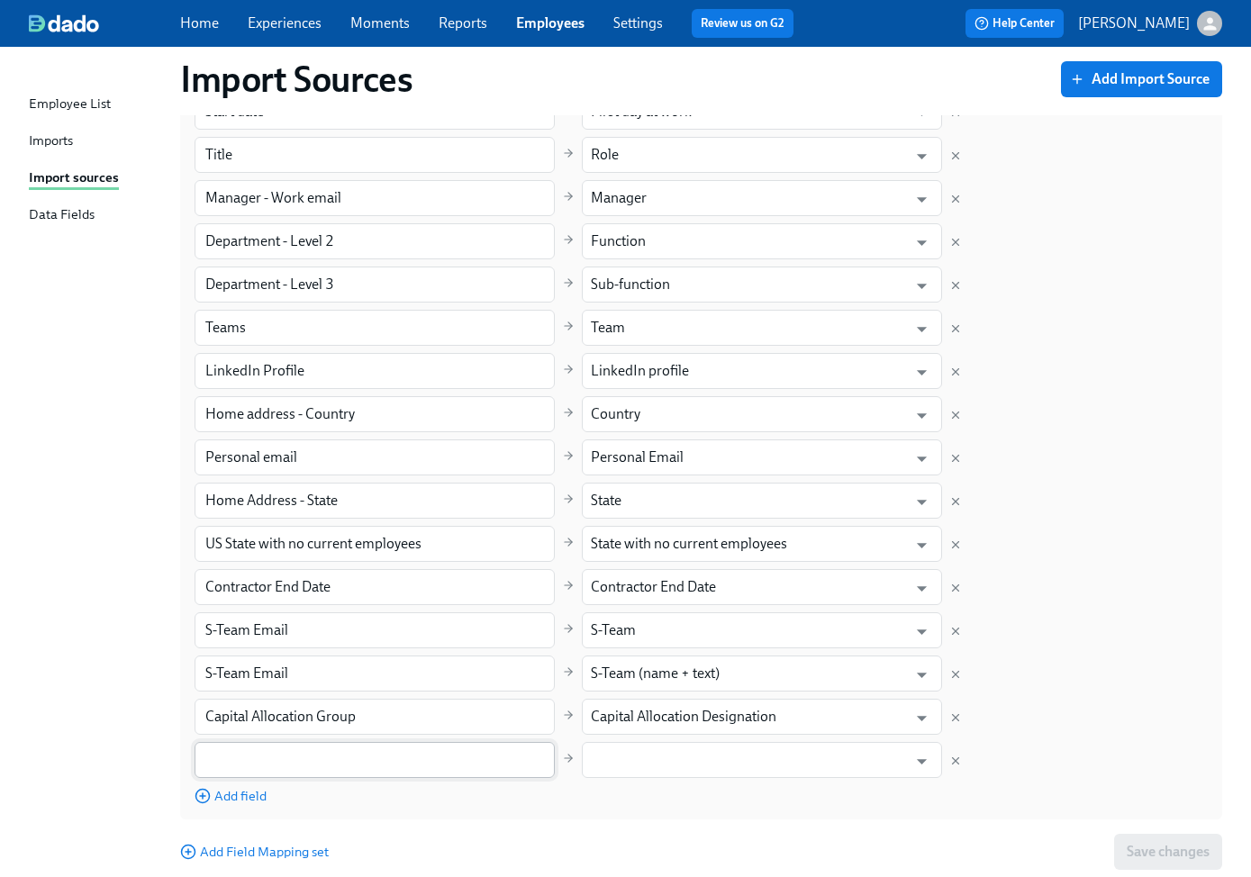
click at [290, 758] on input "text" at bounding box center [374, 760] width 360 height 36
click at [540, 793] on div "Add field" at bounding box center [374, 795] width 360 height 20
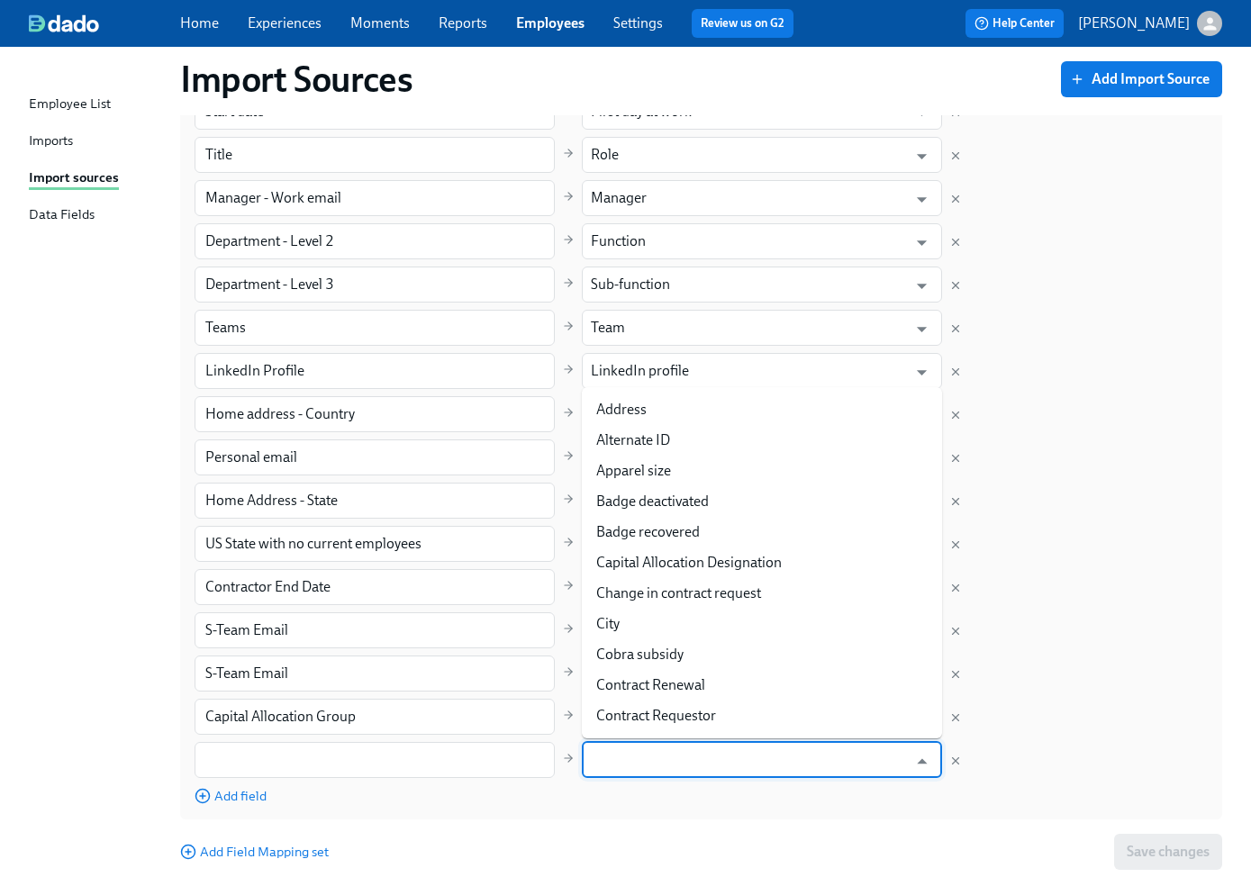
click at [683, 756] on input "text" at bounding box center [749, 760] width 316 height 36
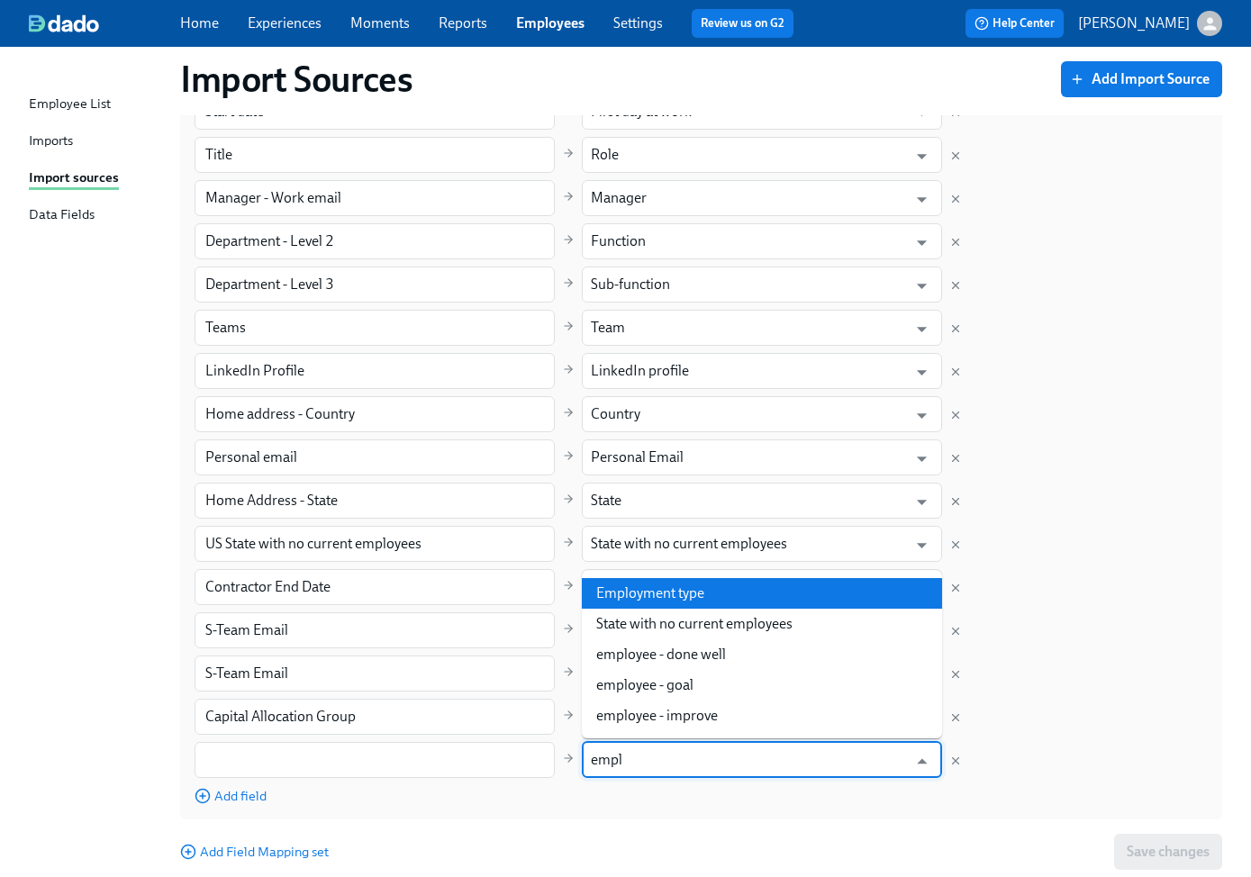
click at [657, 599] on li "Employment type" at bounding box center [762, 593] width 360 height 31
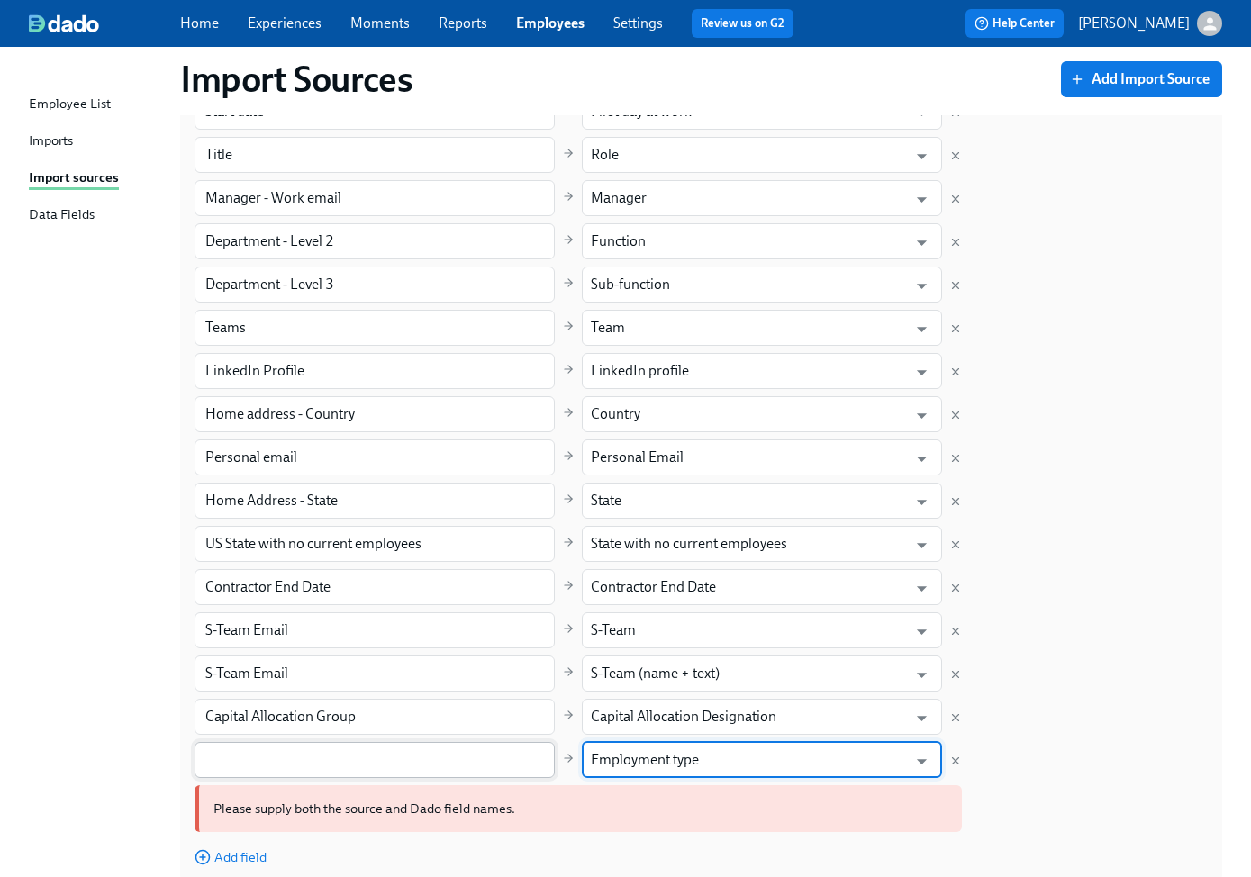
type input "Employment type"
click at [367, 766] on input "text" at bounding box center [374, 760] width 360 height 36
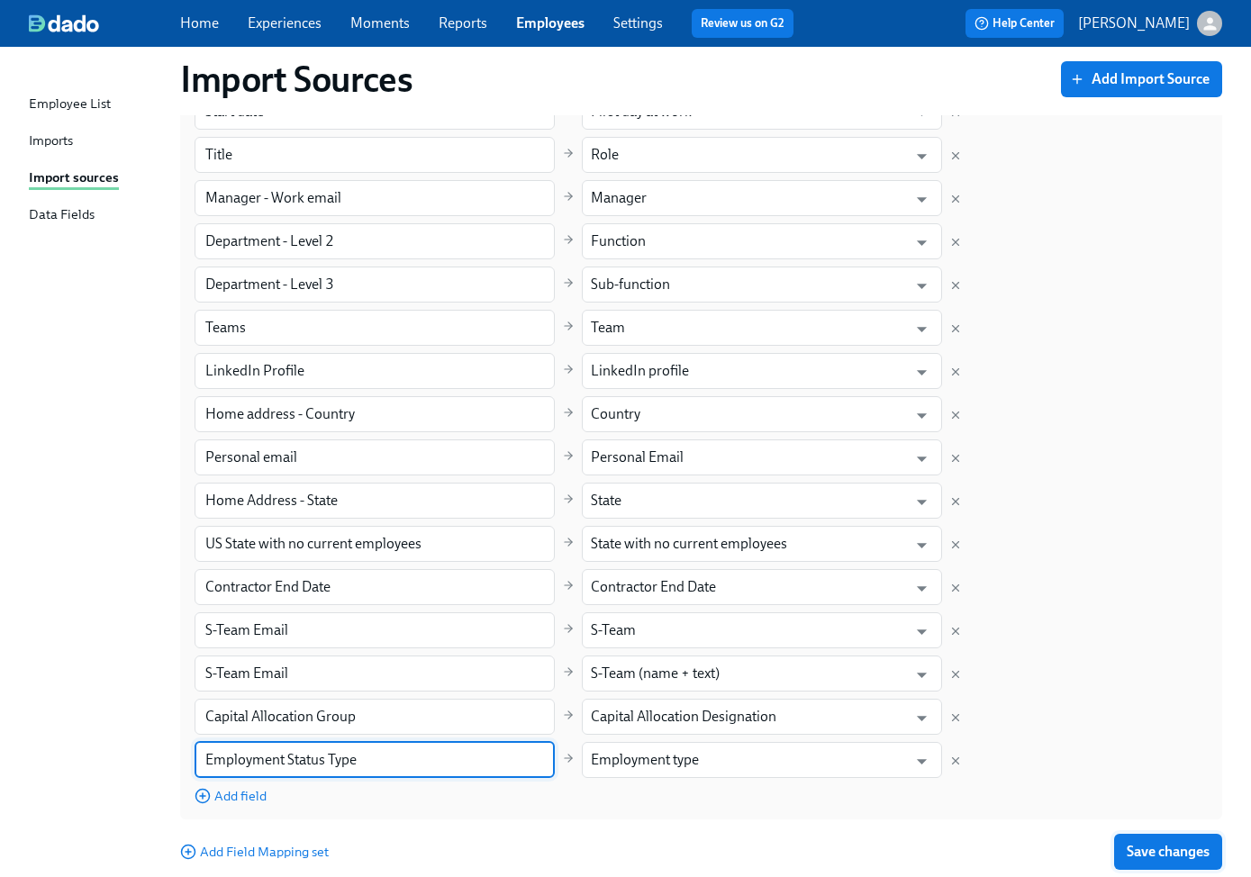
type input "Employment Status Type"
click at [1159, 852] on span "Save changes" at bounding box center [1167, 852] width 83 height 18
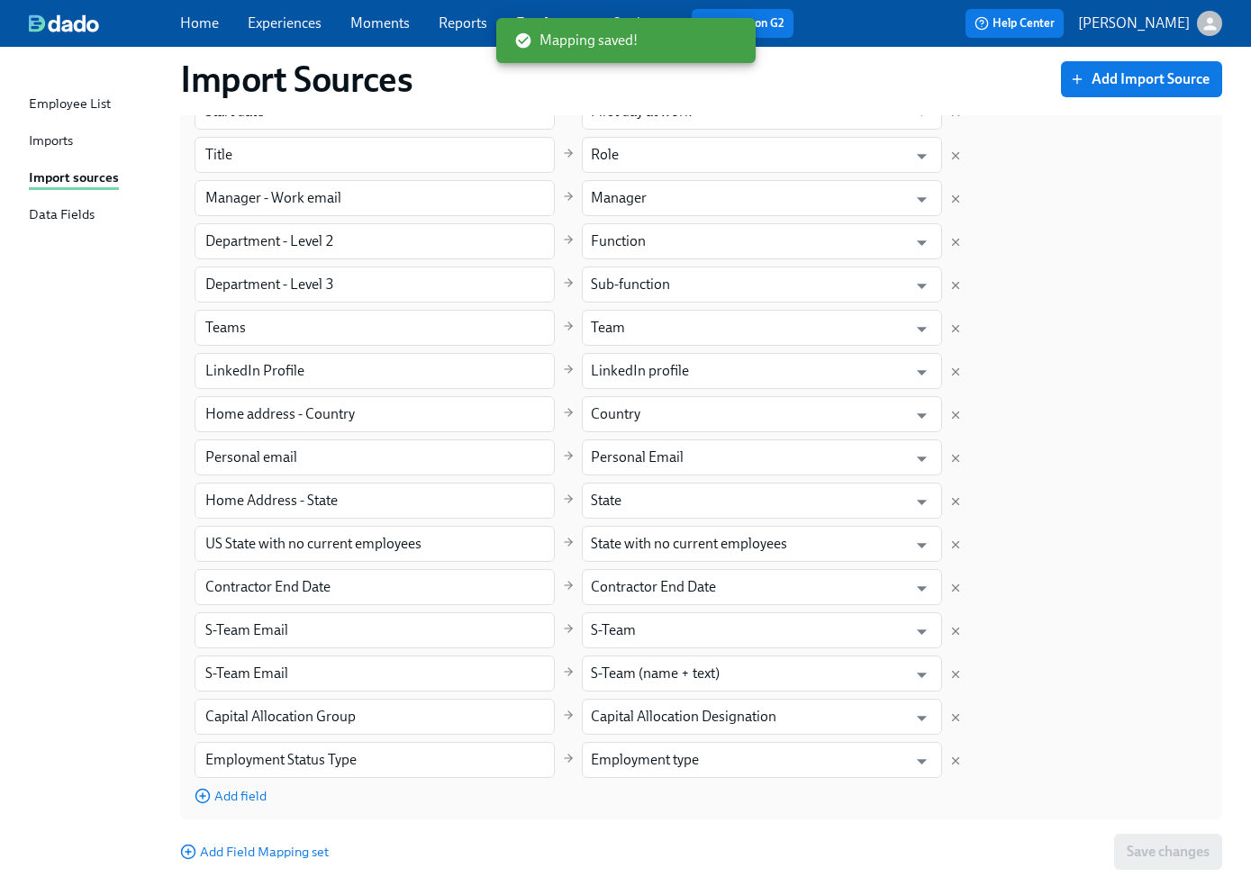
click at [49, 152] on div "Imports" at bounding box center [51, 142] width 44 height 23
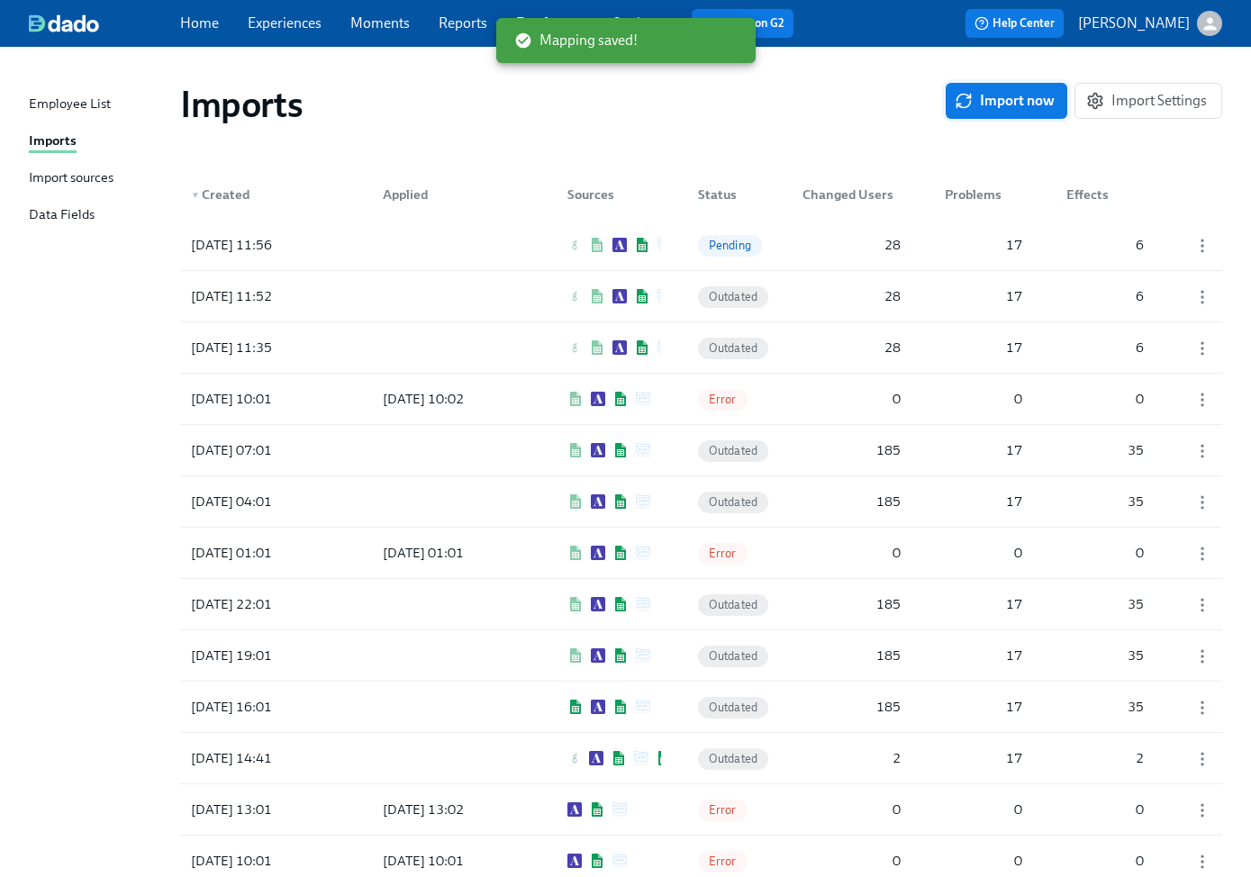
click at [989, 107] on span "Import now" at bounding box center [1006, 101] width 96 height 18
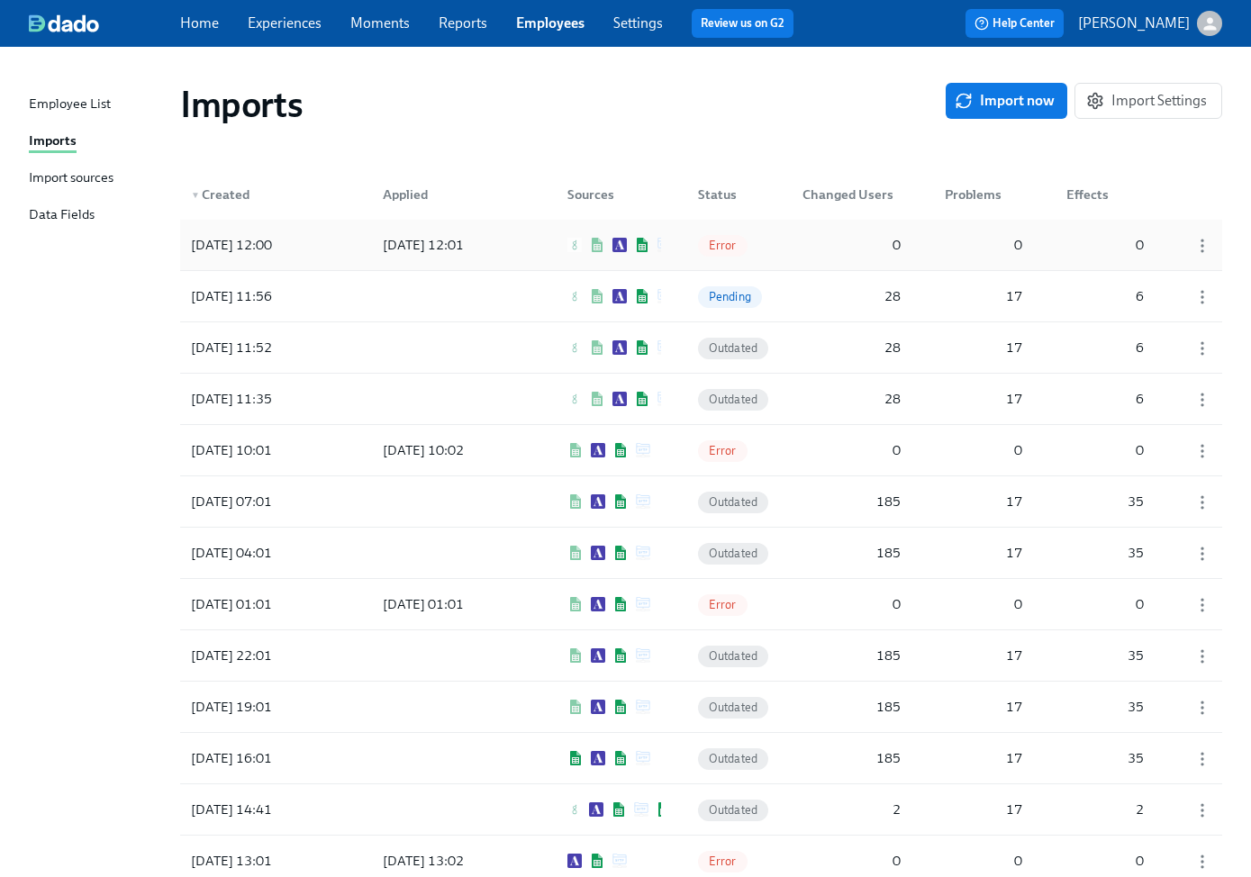
click at [455, 253] on div "[DATE] 12:01" at bounding box center [422, 245] width 95 height 22
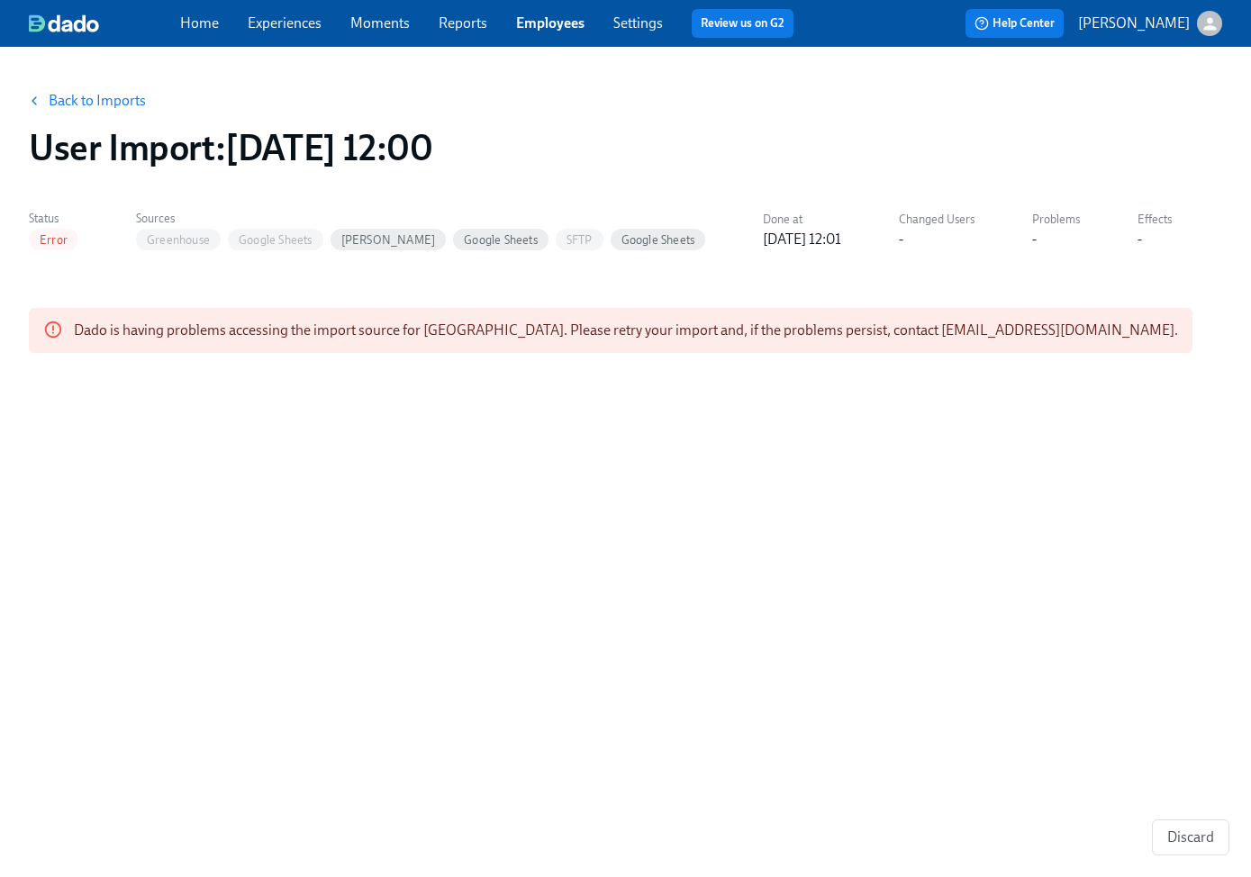
click at [73, 104] on link "Back to Imports" at bounding box center [97, 101] width 97 height 18
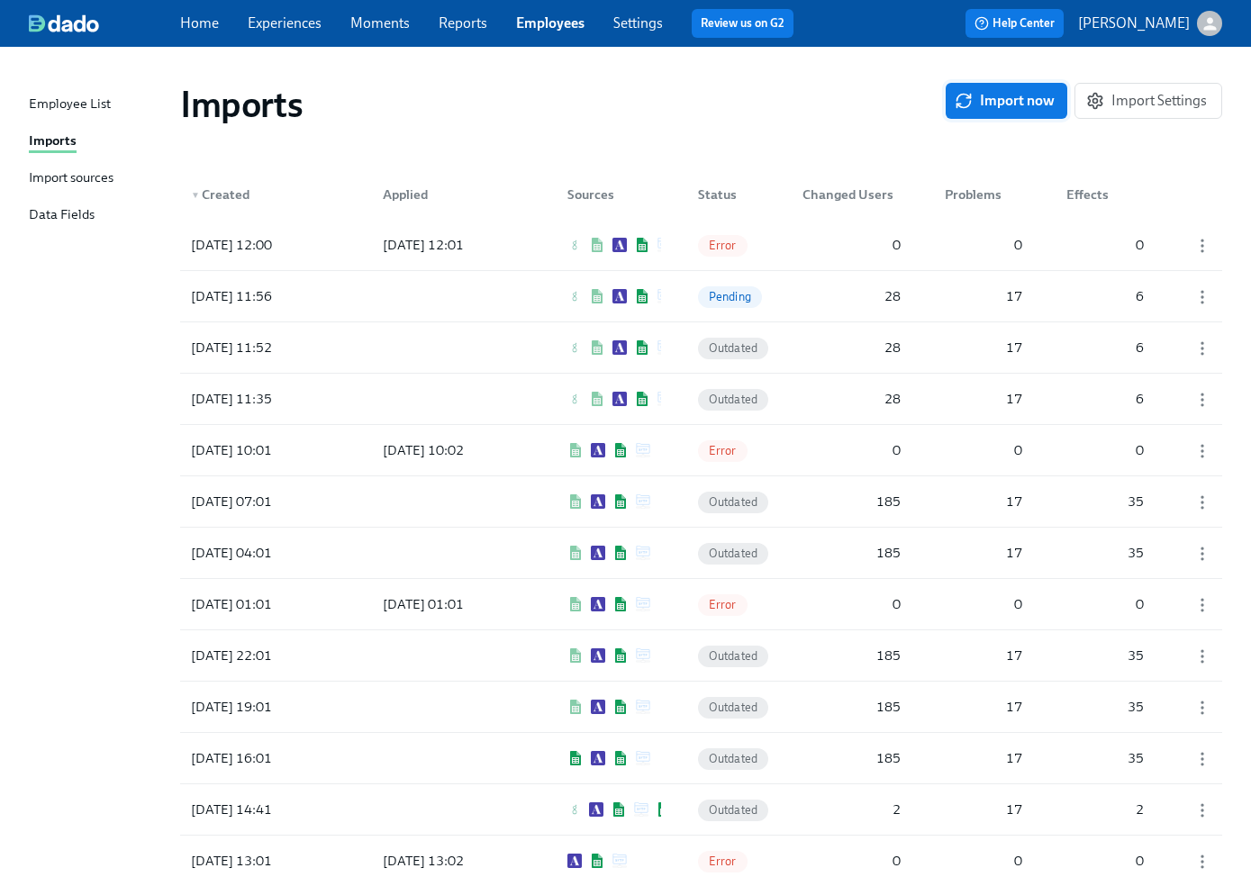
click at [996, 116] on button "Import now" at bounding box center [1006, 101] width 122 height 36
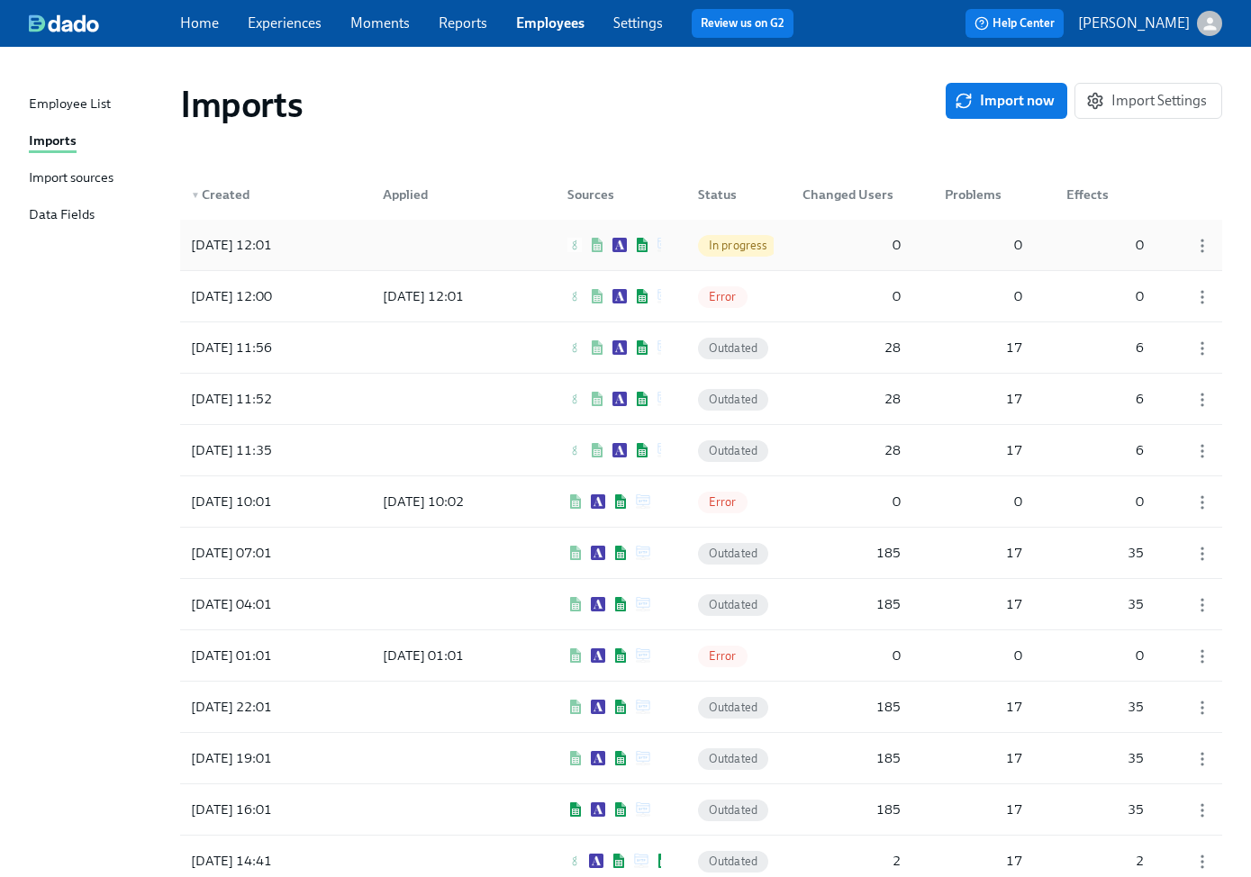
click at [460, 249] on div at bounding box center [449, 245] width 162 height 36
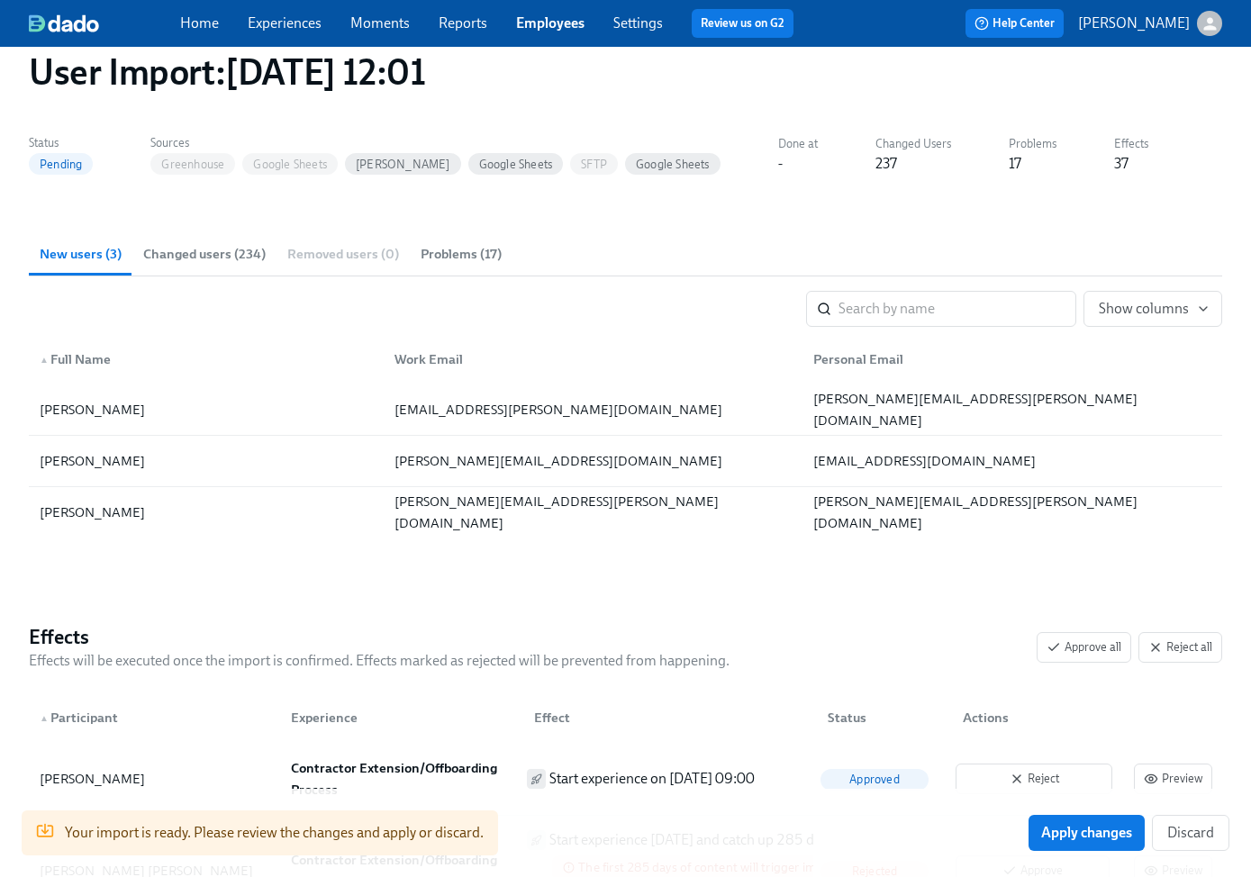
scroll to position [79, 0]
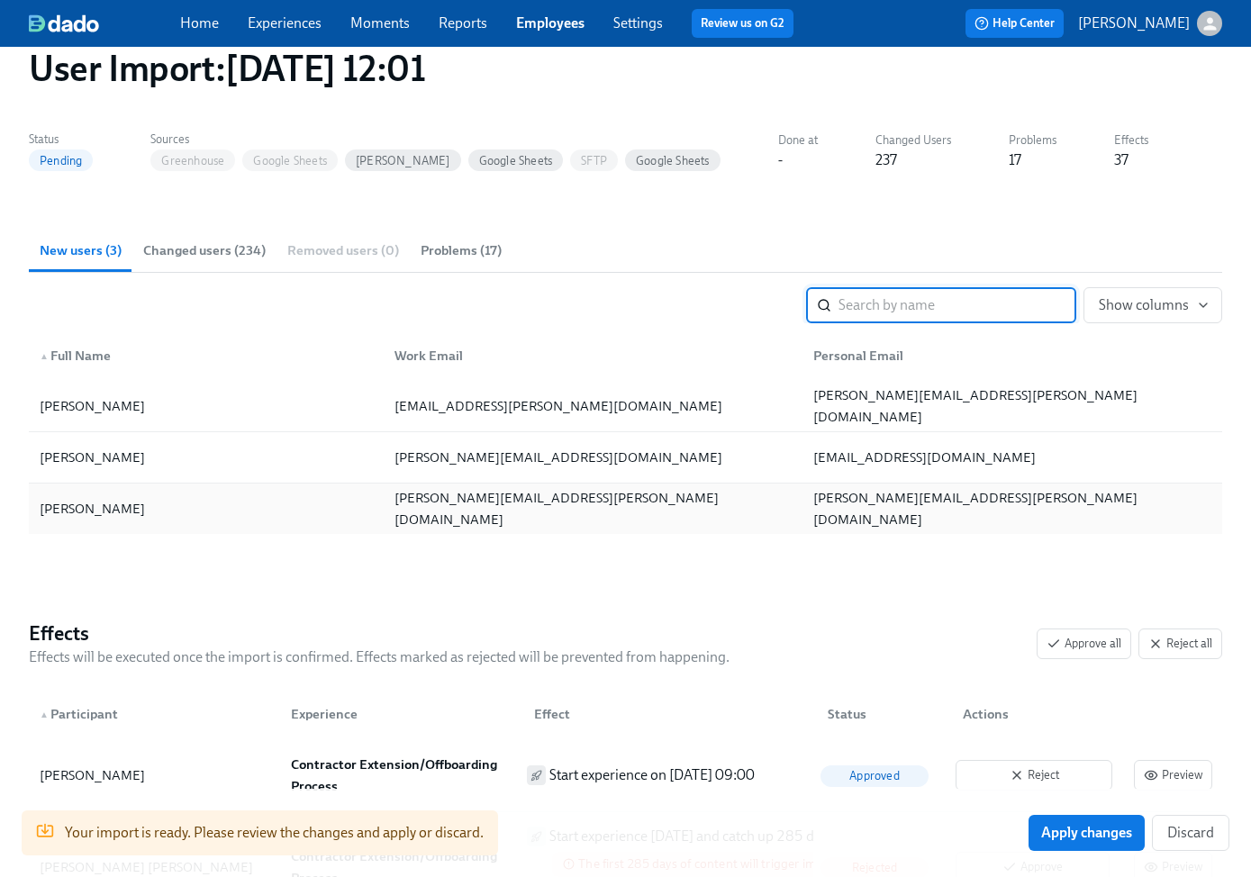
click at [91, 503] on div "[PERSON_NAME]" at bounding box center [92, 509] width 120 height 22
click at [190, 502] on div "[PERSON_NAME]" at bounding box center [206, 509] width 348 height 36
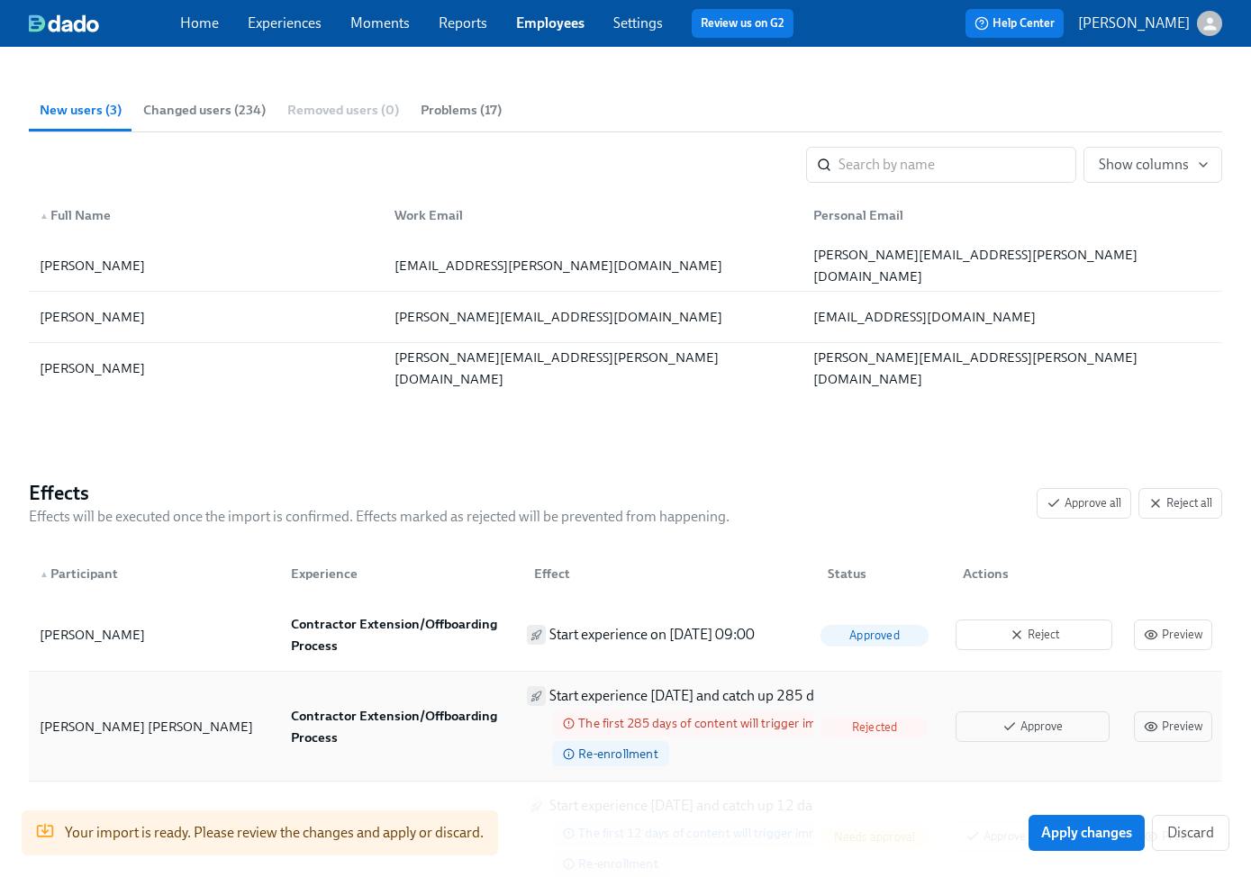
scroll to position [0, 0]
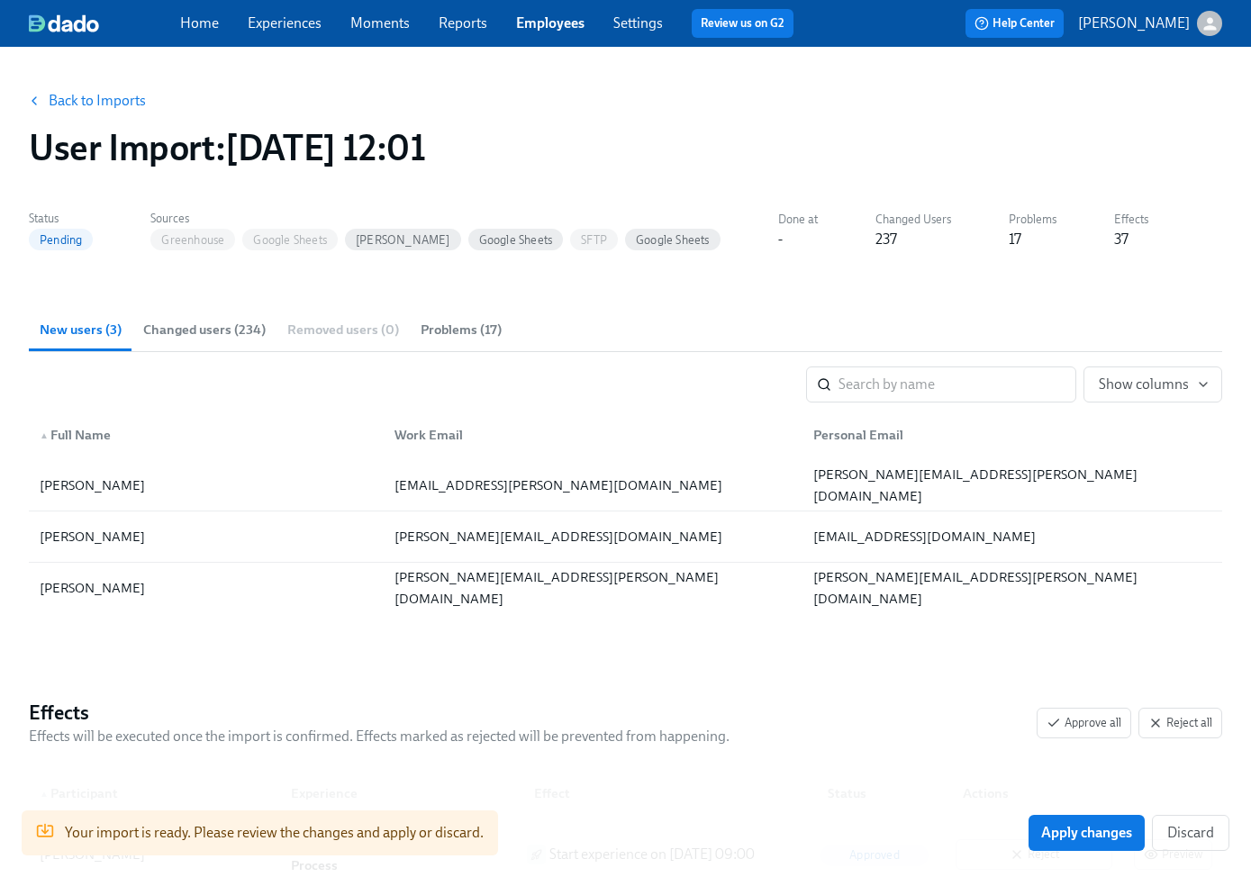
click at [262, 23] on link "Experiences" at bounding box center [285, 22] width 74 height 17
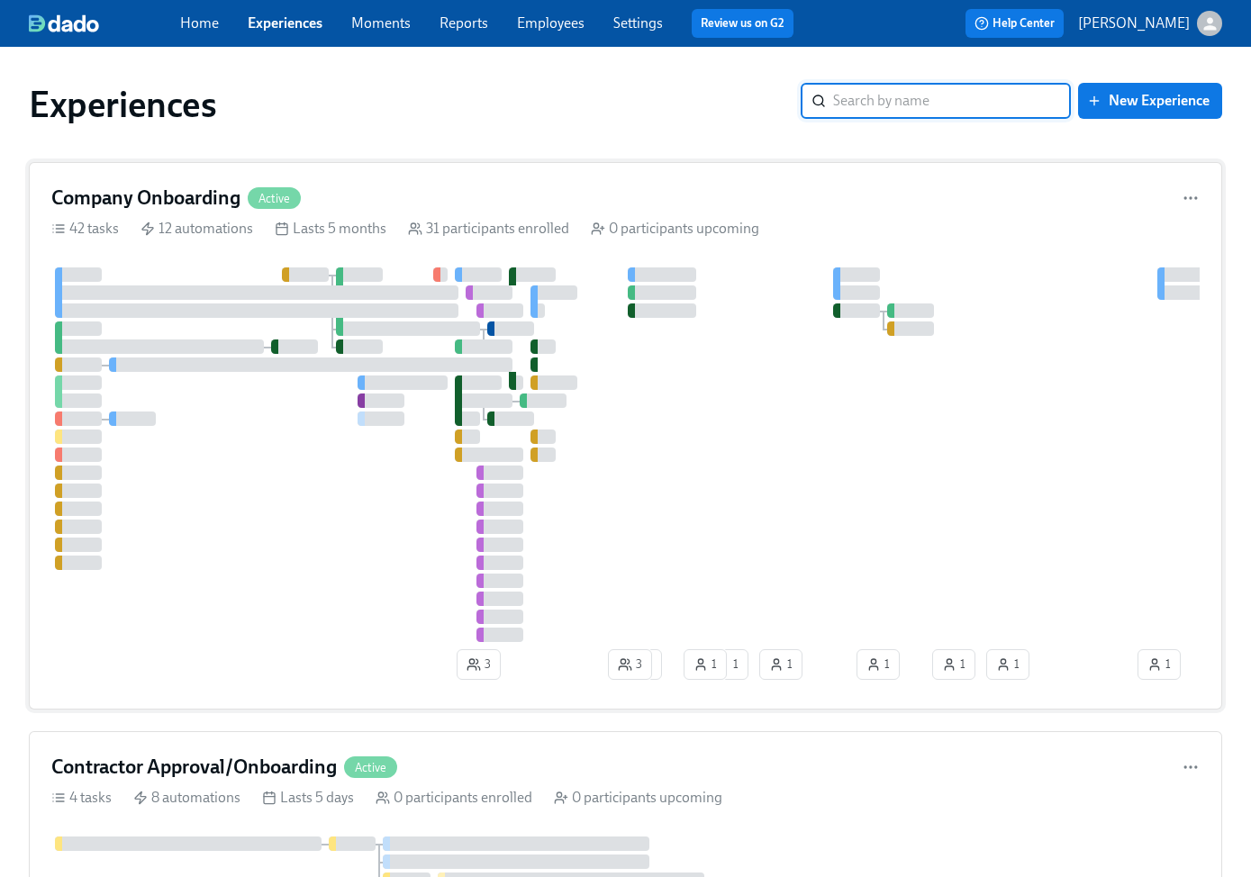
click at [174, 215] on div "Company Onboarding Active 42 tasks 12 automations Lasts 5 months 31 participant…" at bounding box center [625, 435] width 1193 height 547
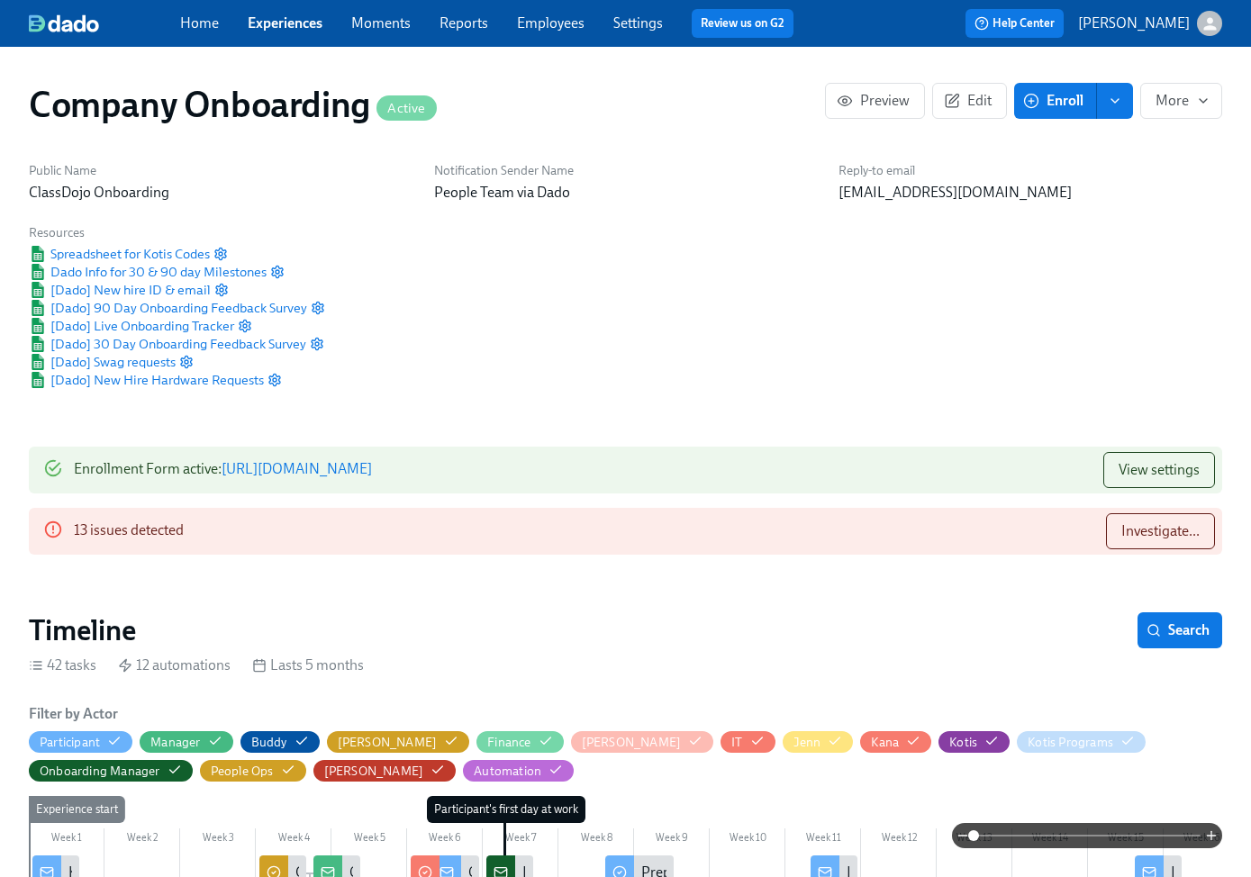
scroll to position [0, 31860]
click at [1143, 540] on button "Investigate..." at bounding box center [1160, 531] width 109 height 36
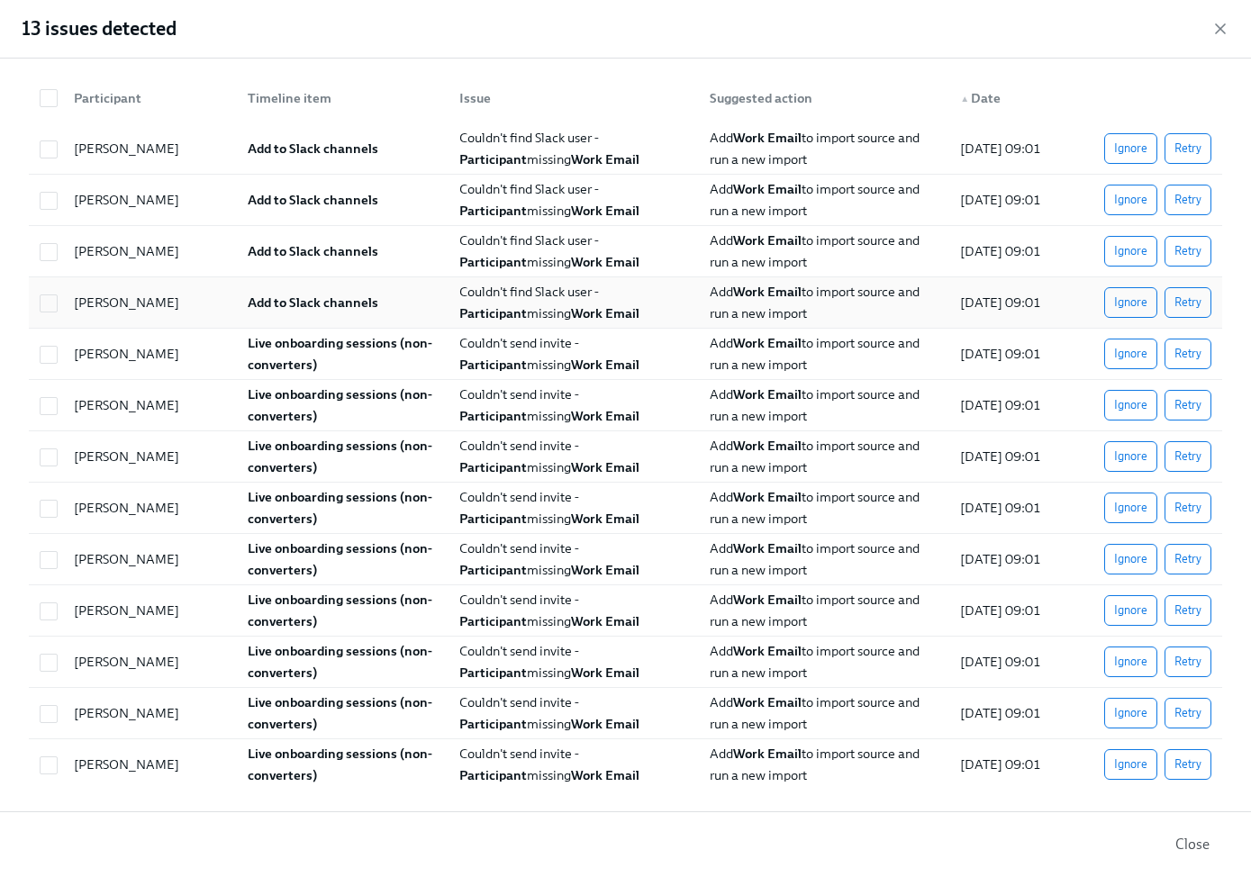
scroll to position [0, 0]
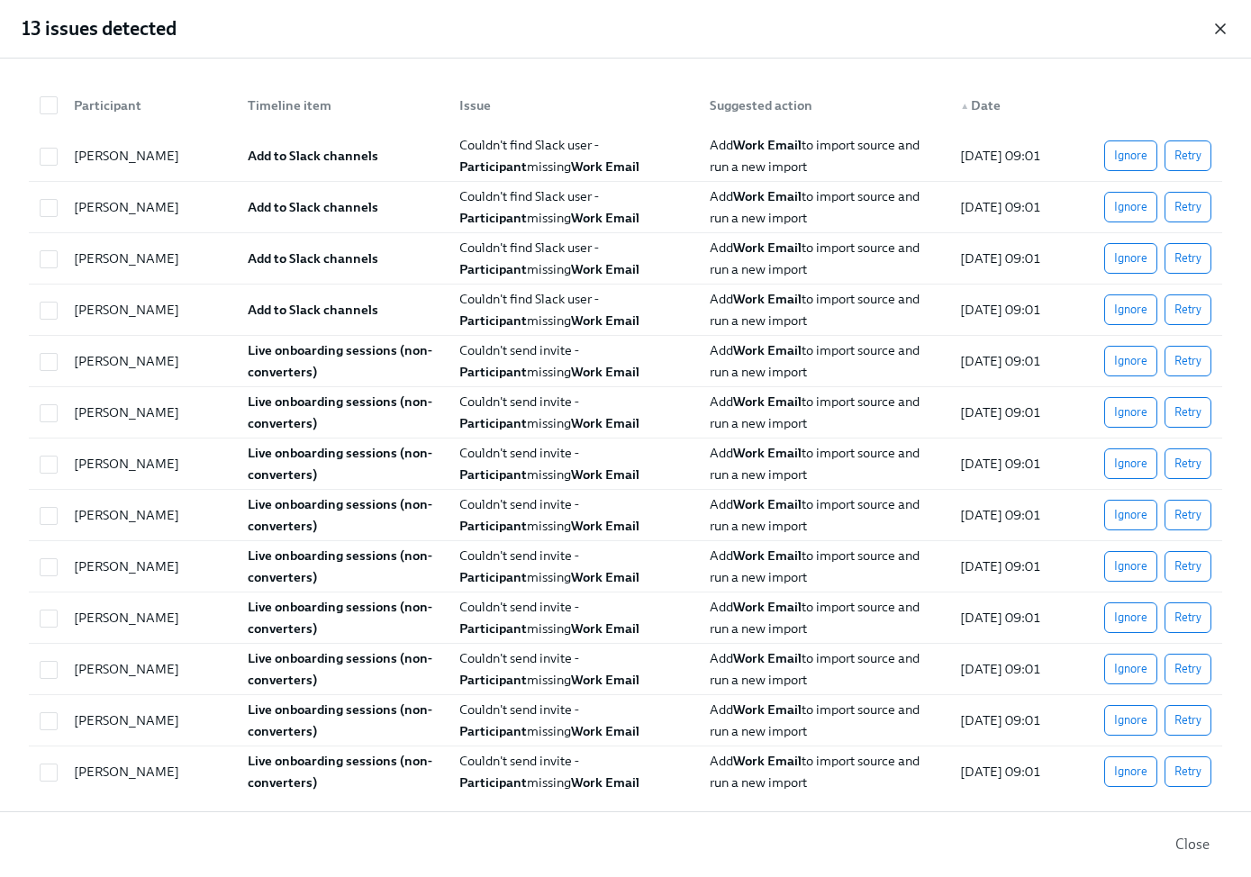
click at [1214, 32] on icon "button" at bounding box center [1220, 29] width 18 height 18
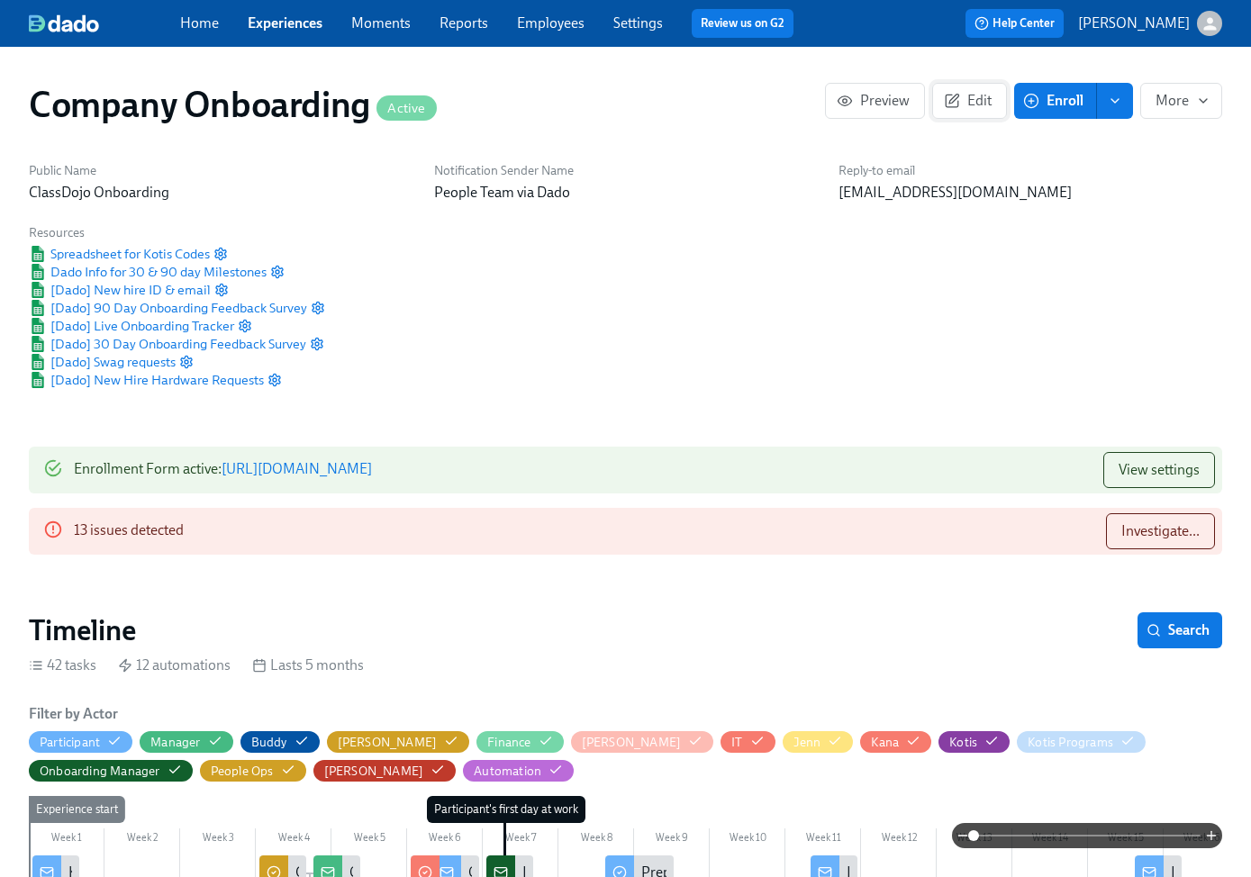
click at [969, 99] on span "Edit" at bounding box center [969, 101] width 44 height 18
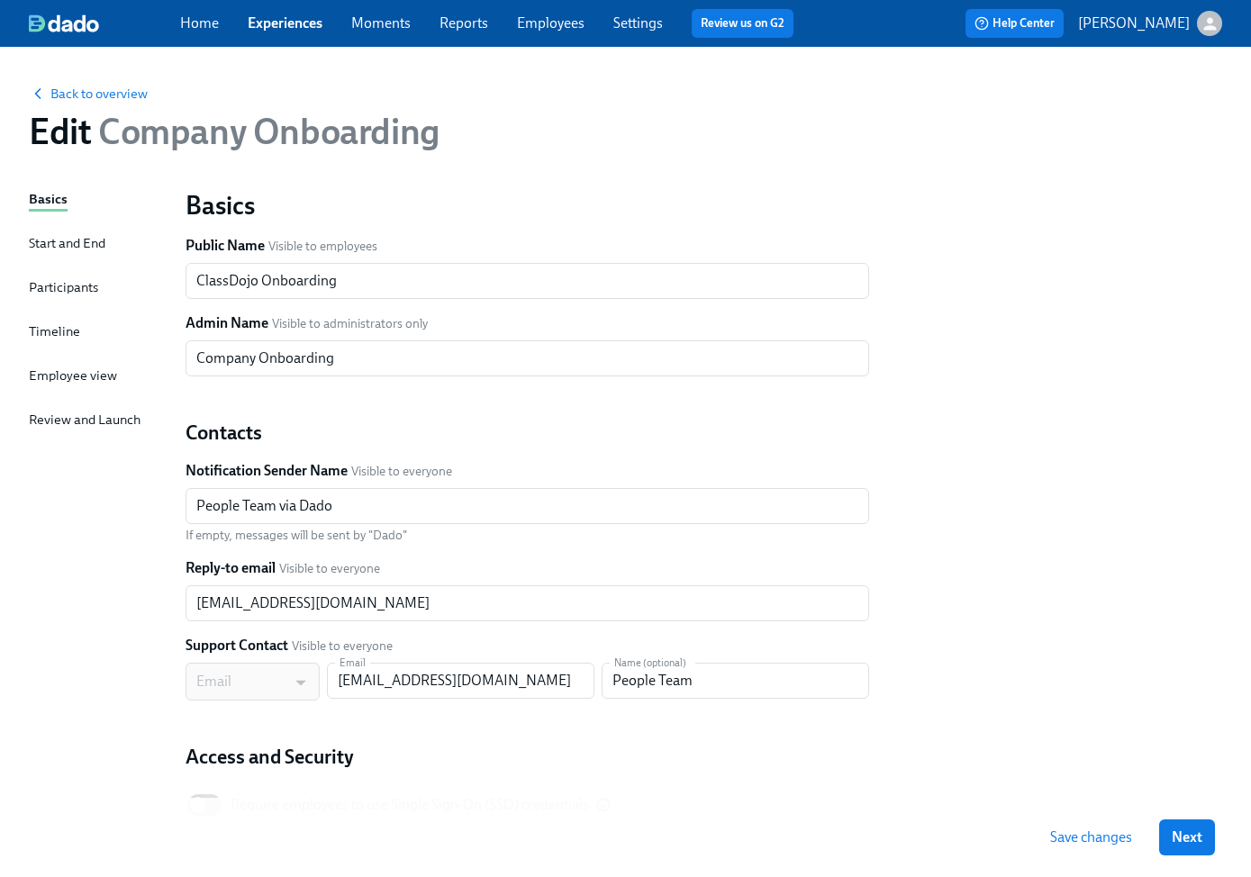
click at [86, 245] on div "Start and End" at bounding box center [67, 243] width 77 height 20
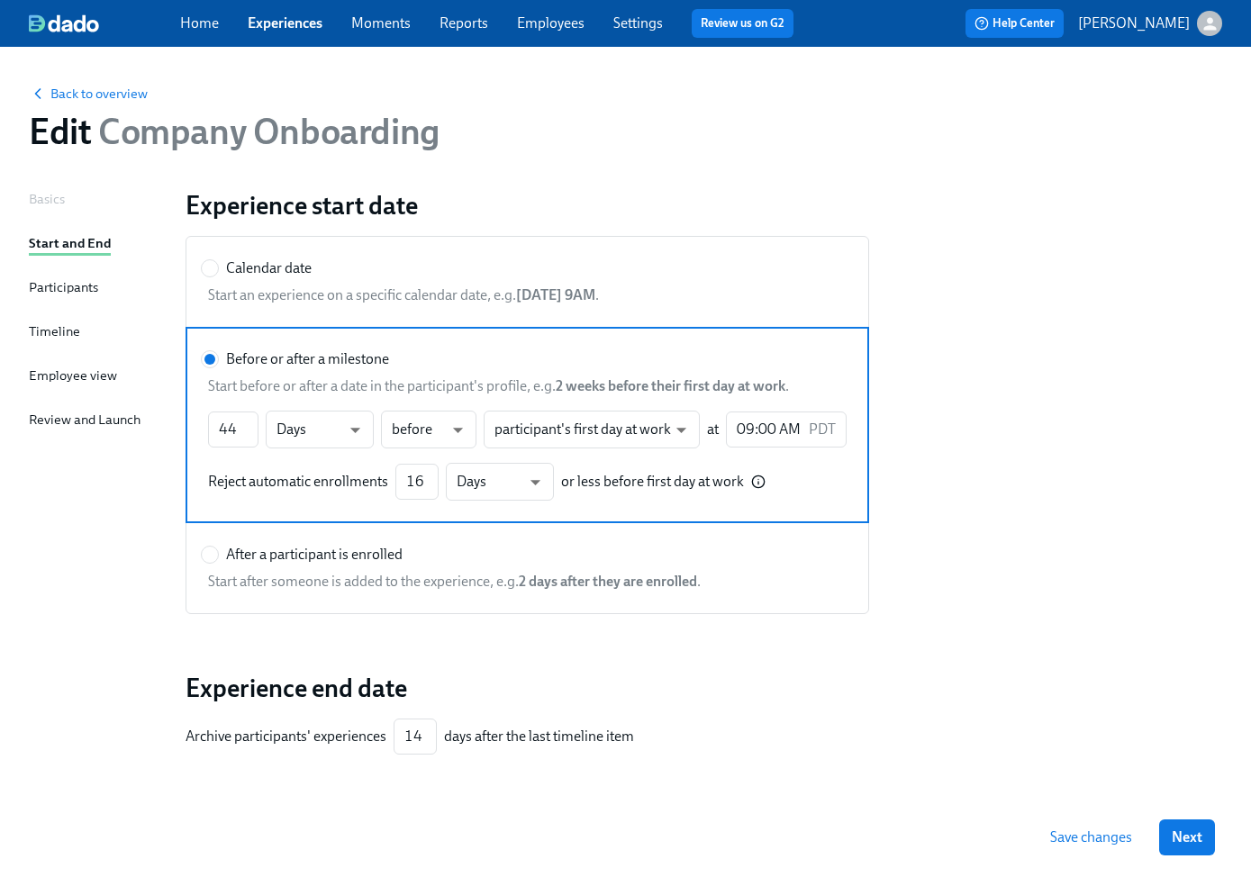
click at [67, 285] on div "Participants" at bounding box center [63, 287] width 69 height 20
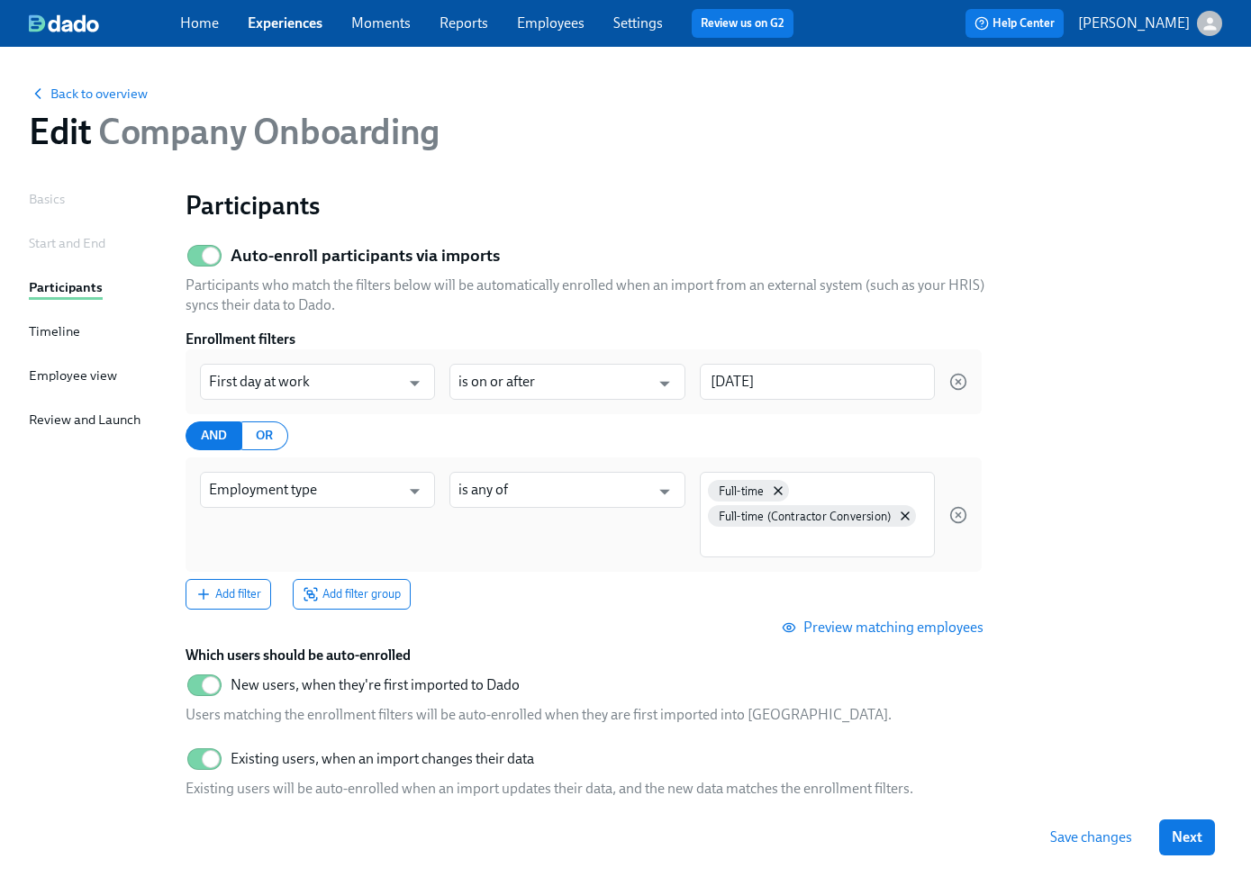
click at [811, 551] on div "Full-time Full-time (Contractor Conversion)" at bounding box center [817, 515] width 235 height 86
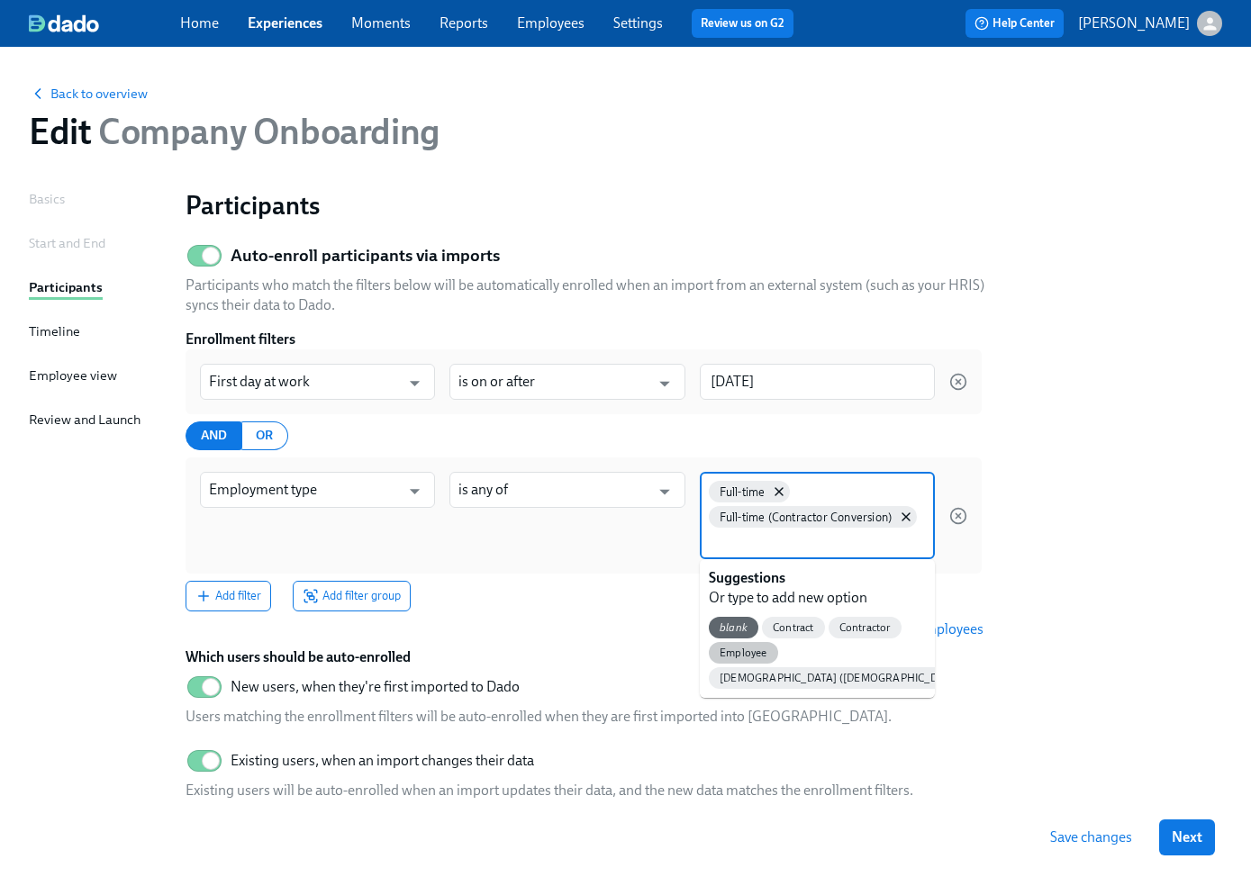
click at [752, 648] on span "Employee" at bounding box center [743, 653] width 69 height 14
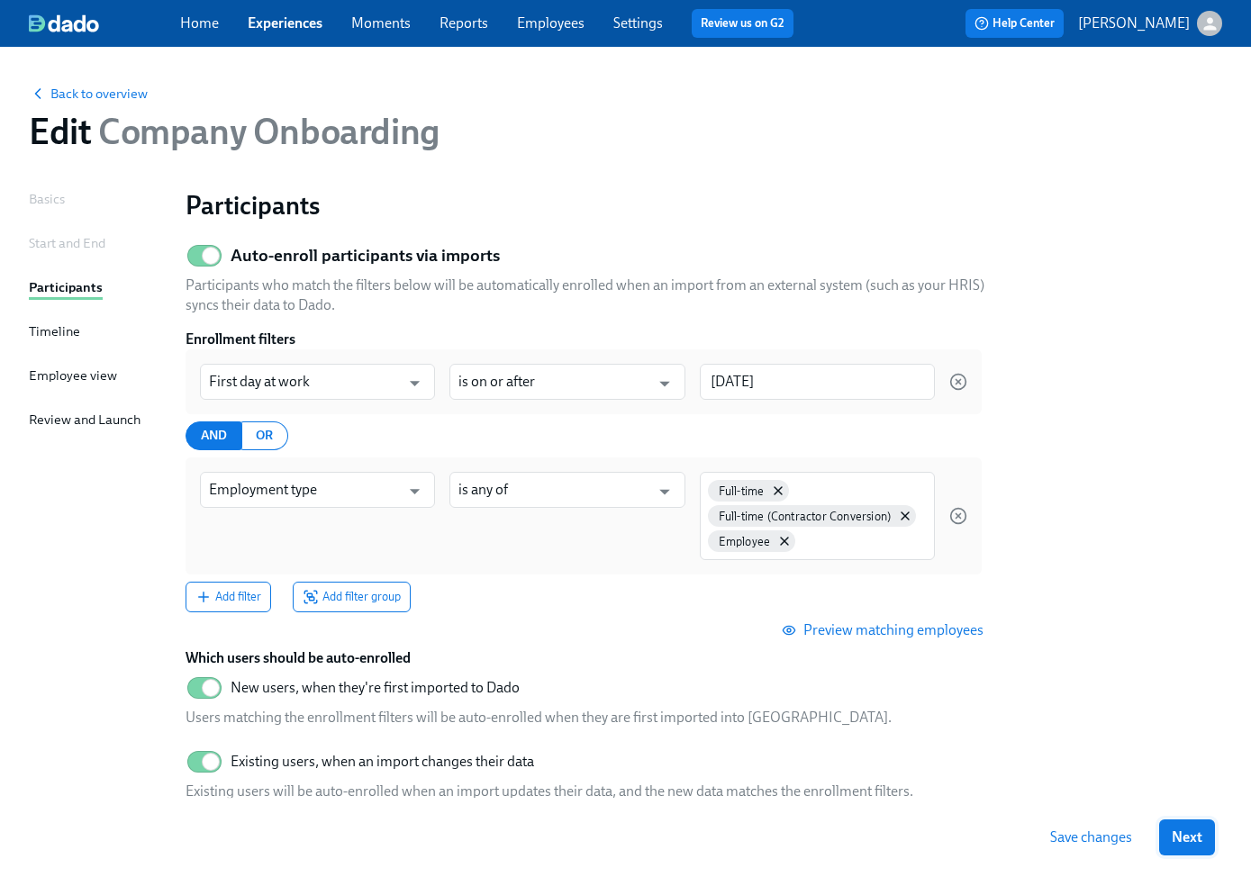
click at [1198, 847] on button "Next" at bounding box center [1187, 837] width 56 height 36
click at [1065, 831] on span "Save changes" at bounding box center [1041, 837] width 82 height 18
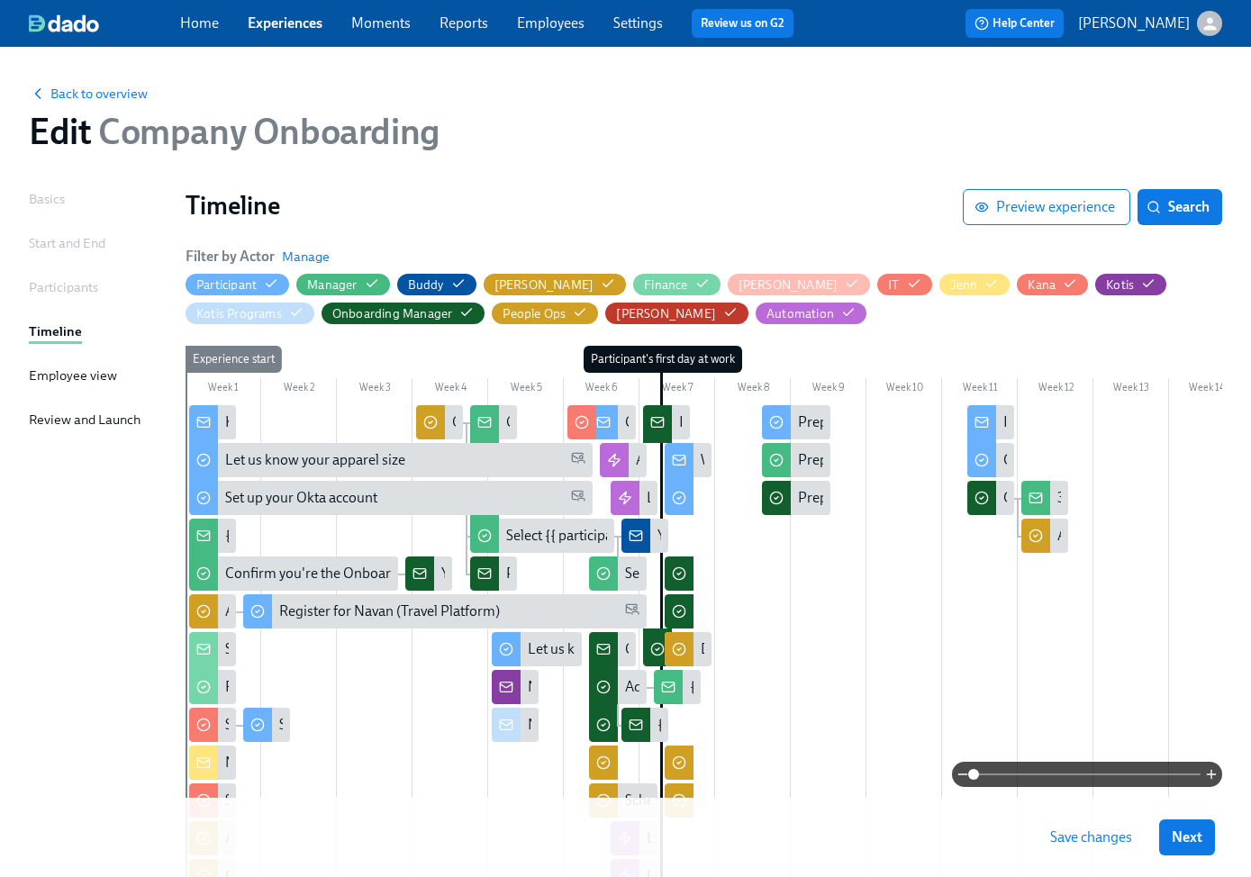
click at [310, 21] on link "Experiences" at bounding box center [285, 22] width 75 height 17
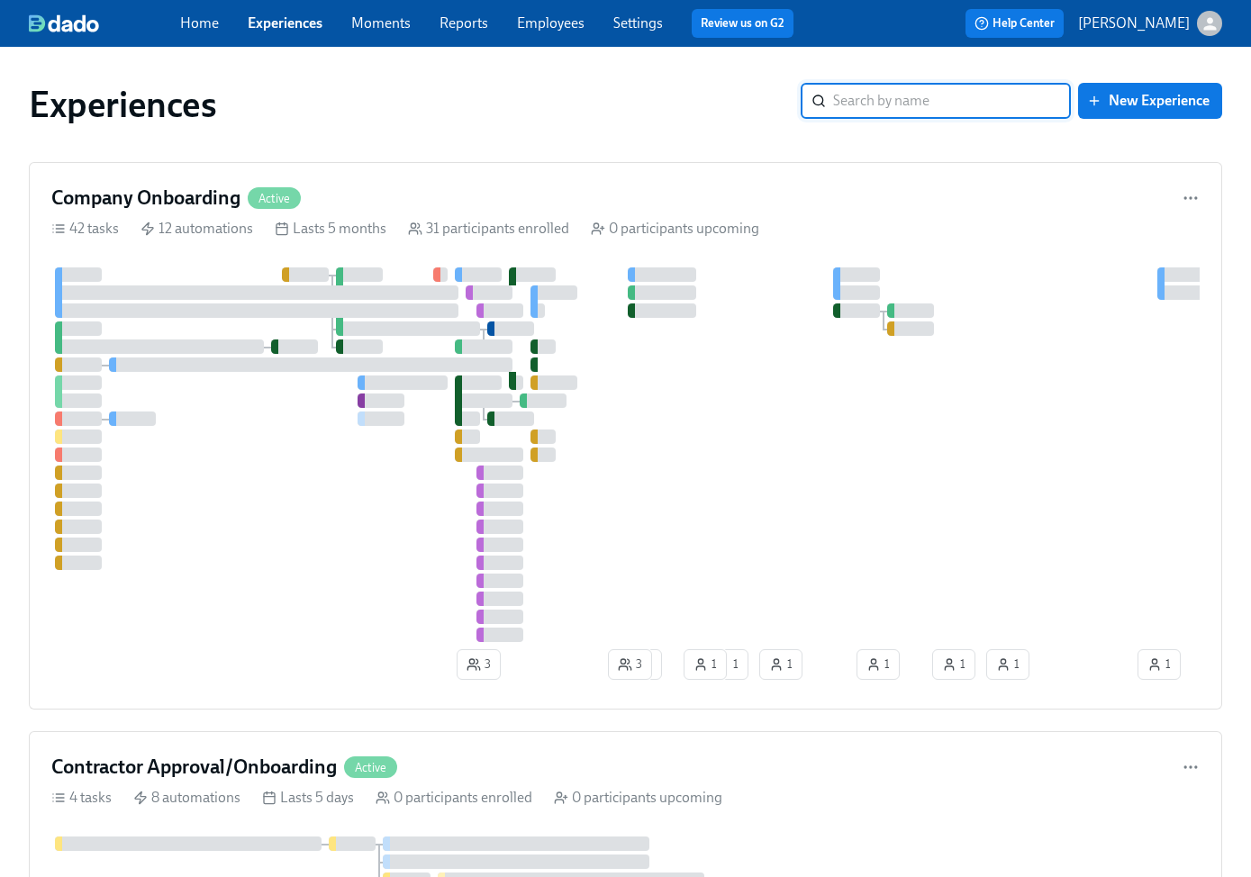
click at [441, 138] on div "Experiences ​ New Experience" at bounding box center [625, 104] width 1222 height 72
click at [384, 190] on div "Company Onboarding Active" at bounding box center [625, 198] width 1148 height 27
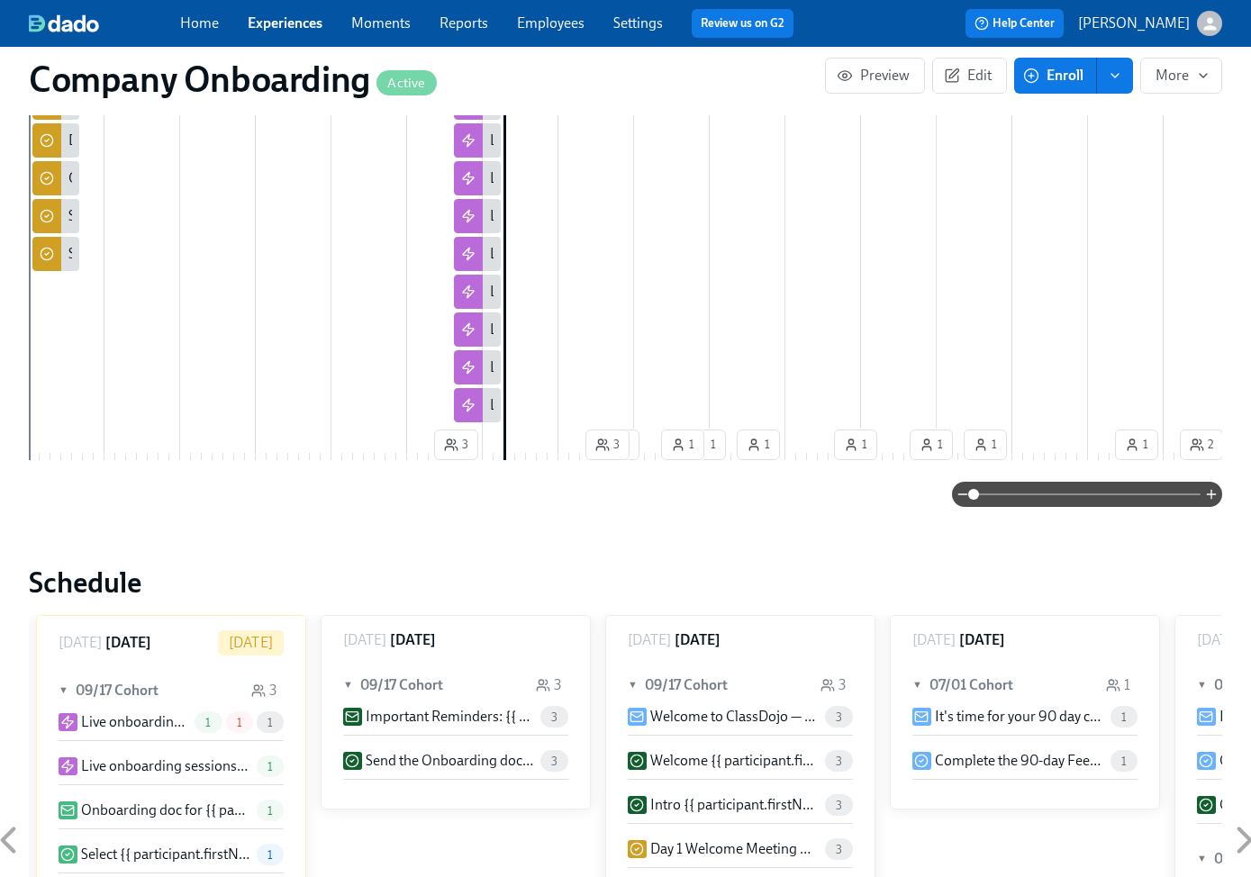
scroll to position [218, 0]
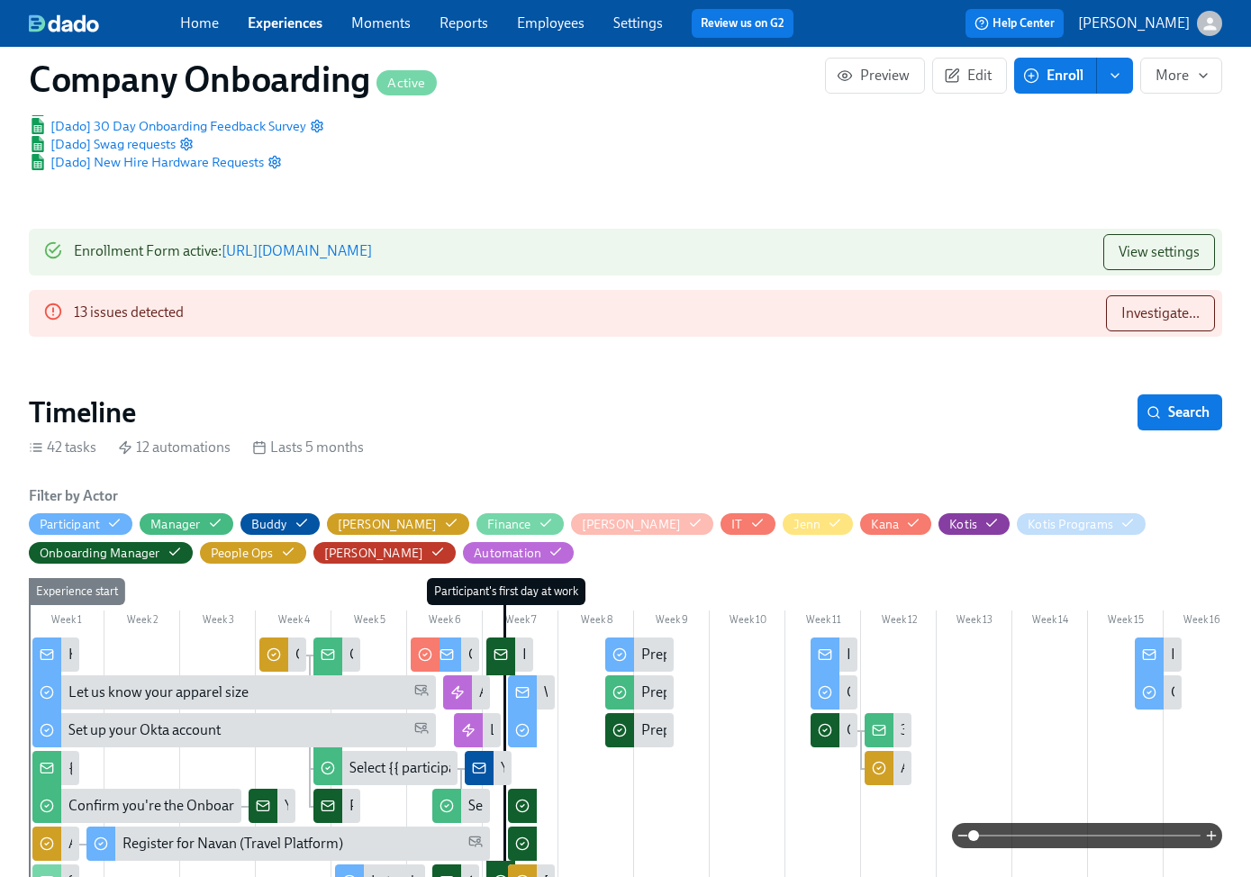
click at [537, 25] on link "Employees" at bounding box center [551, 22] width 68 height 17
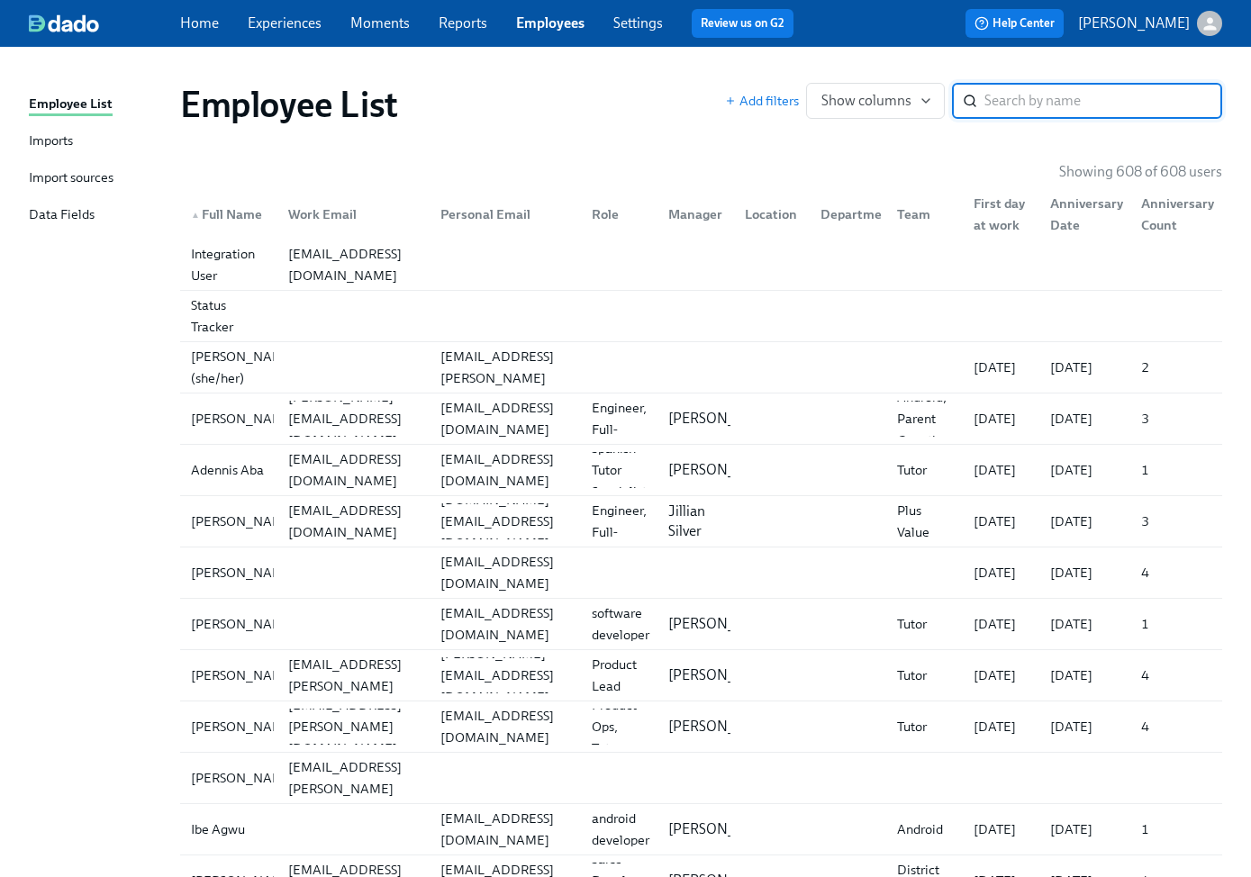
click at [77, 133] on link "Imports" at bounding box center [97, 142] width 137 height 23
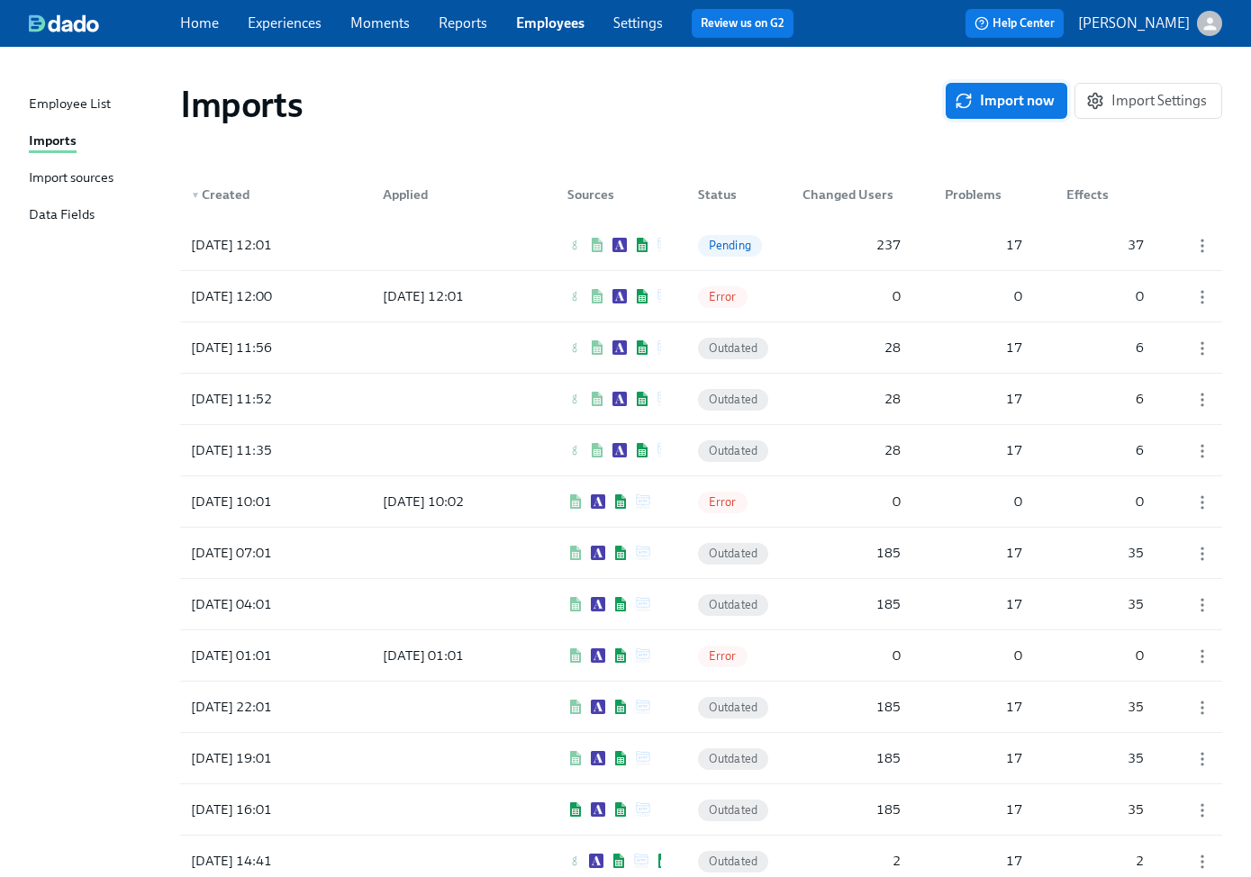
click at [970, 95] on icon "button" at bounding box center [963, 101] width 18 height 18
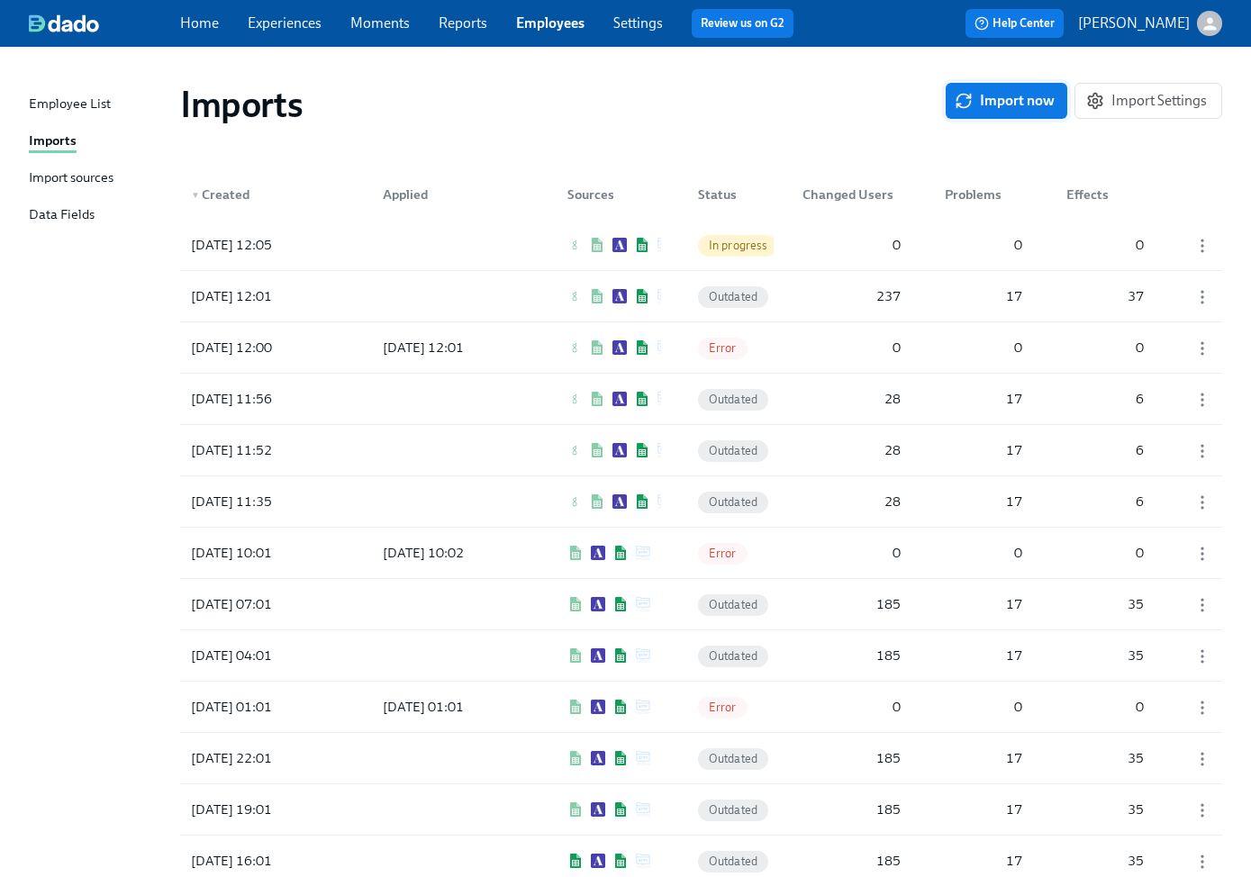
click at [70, 101] on div "Employee List" at bounding box center [70, 105] width 82 height 23
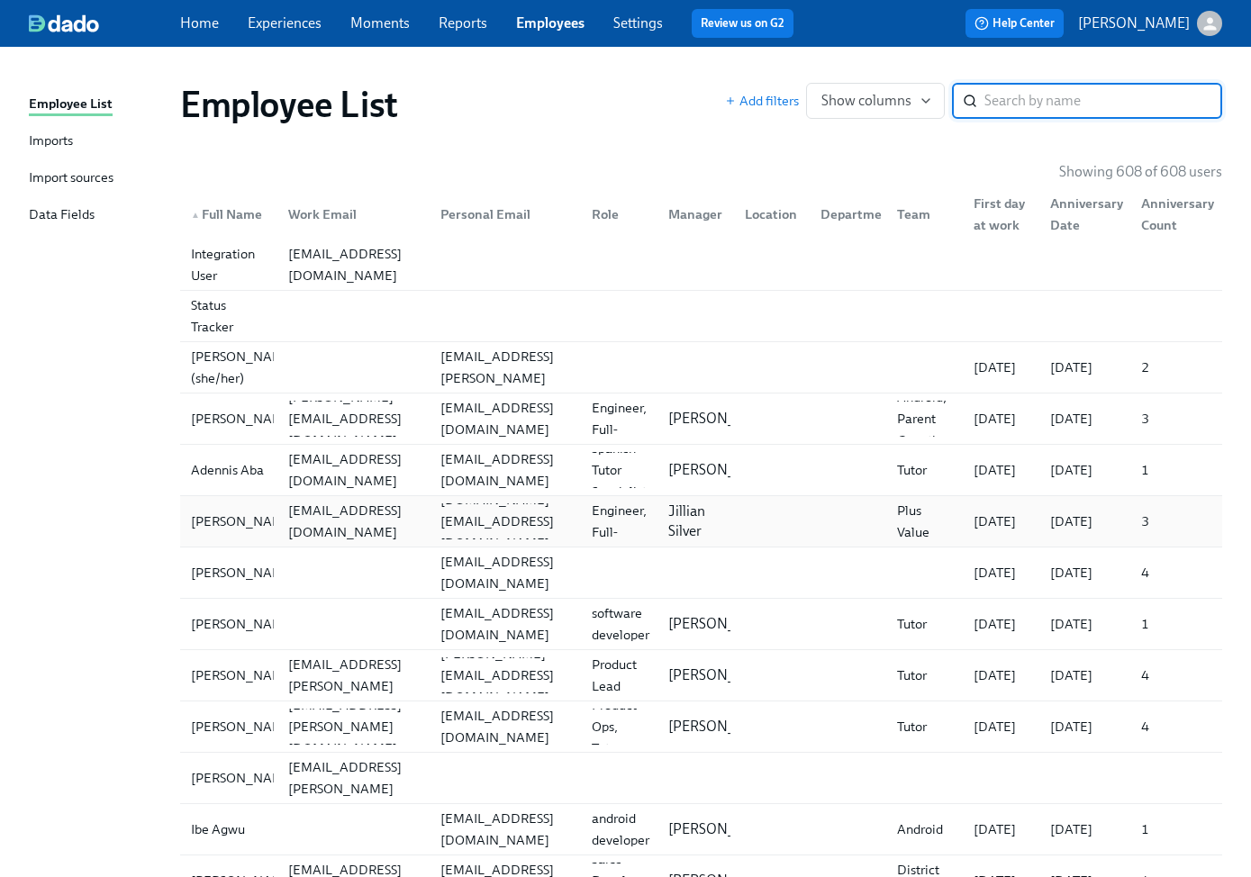
click at [349, 523] on div "[EMAIL_ADDRESS][DOMAIN_NAME]" at bounding box center [353, 521] width 144 height 43
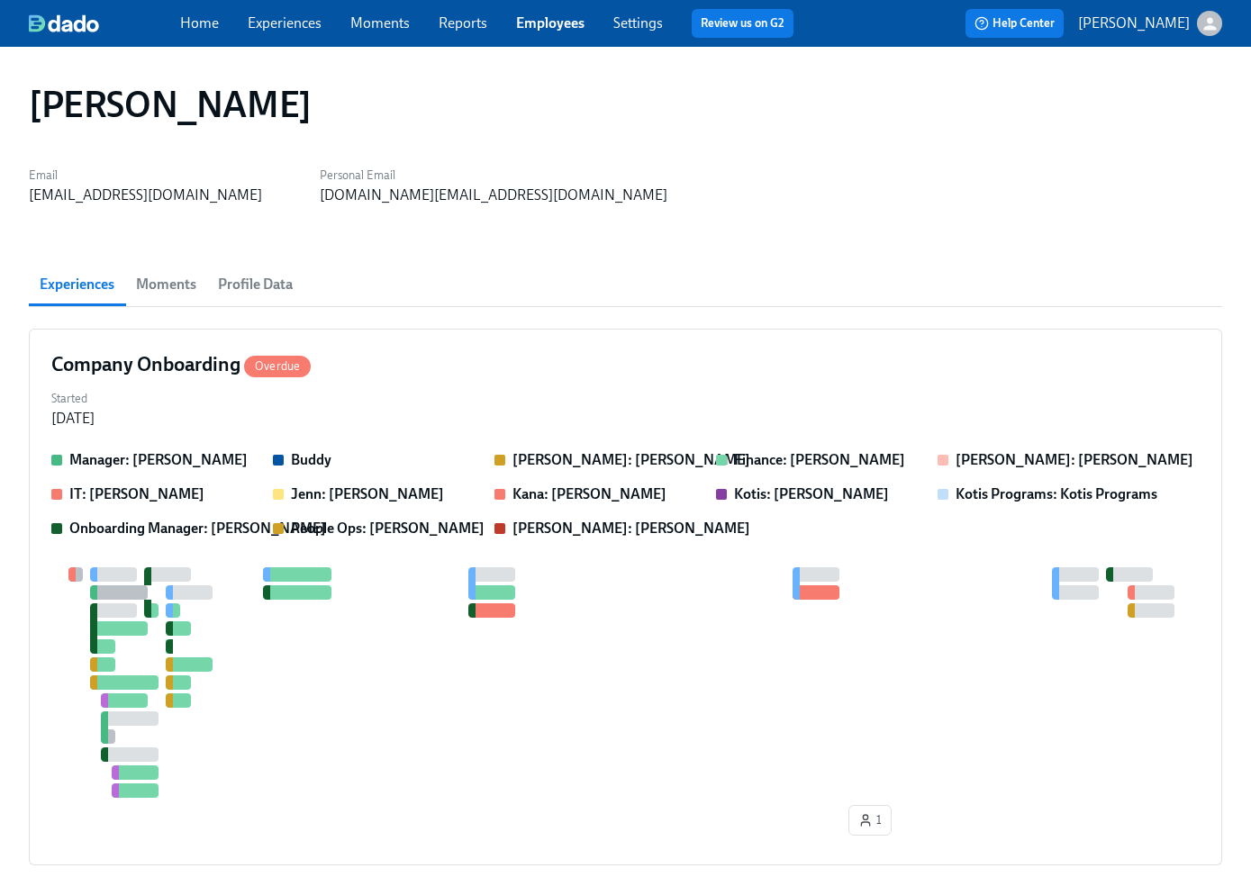
click at [249, 290] on span "Profile Data" at bounding box center [255, 284] width 75 height 25
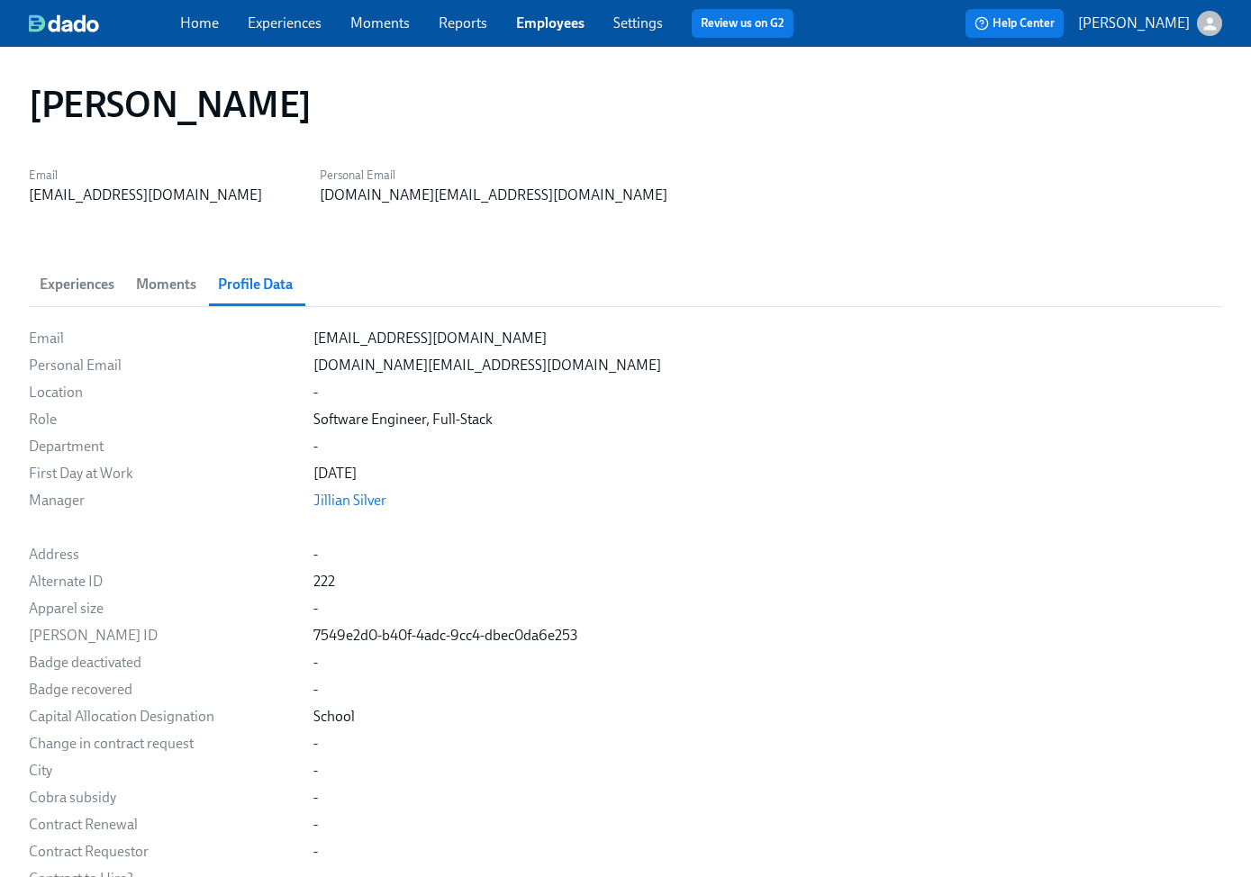
click at [66, 28] on img at bounding box center [64, 23] width 70 height 18
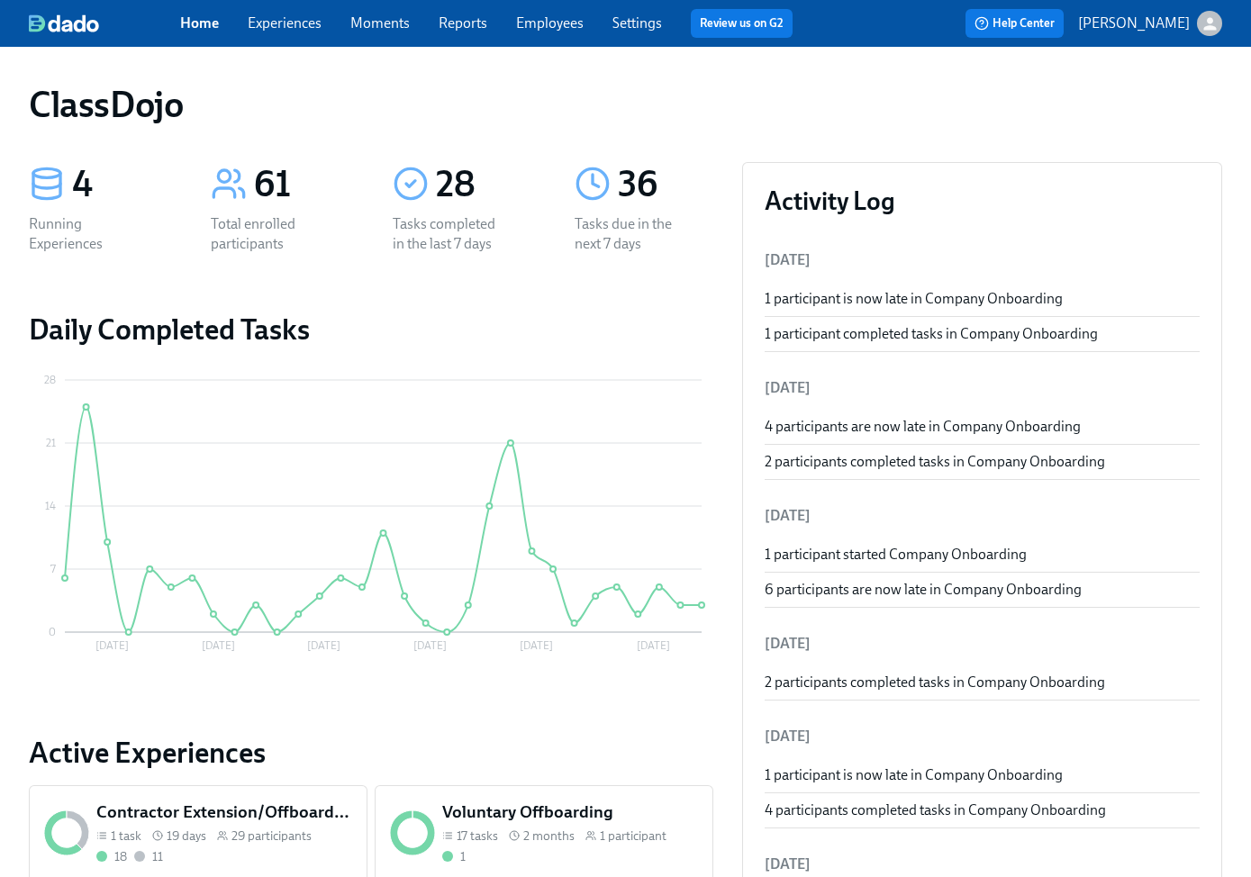
click at [546, 23] on link "Employees" at bounding box center [550, 22] width 68 height 17
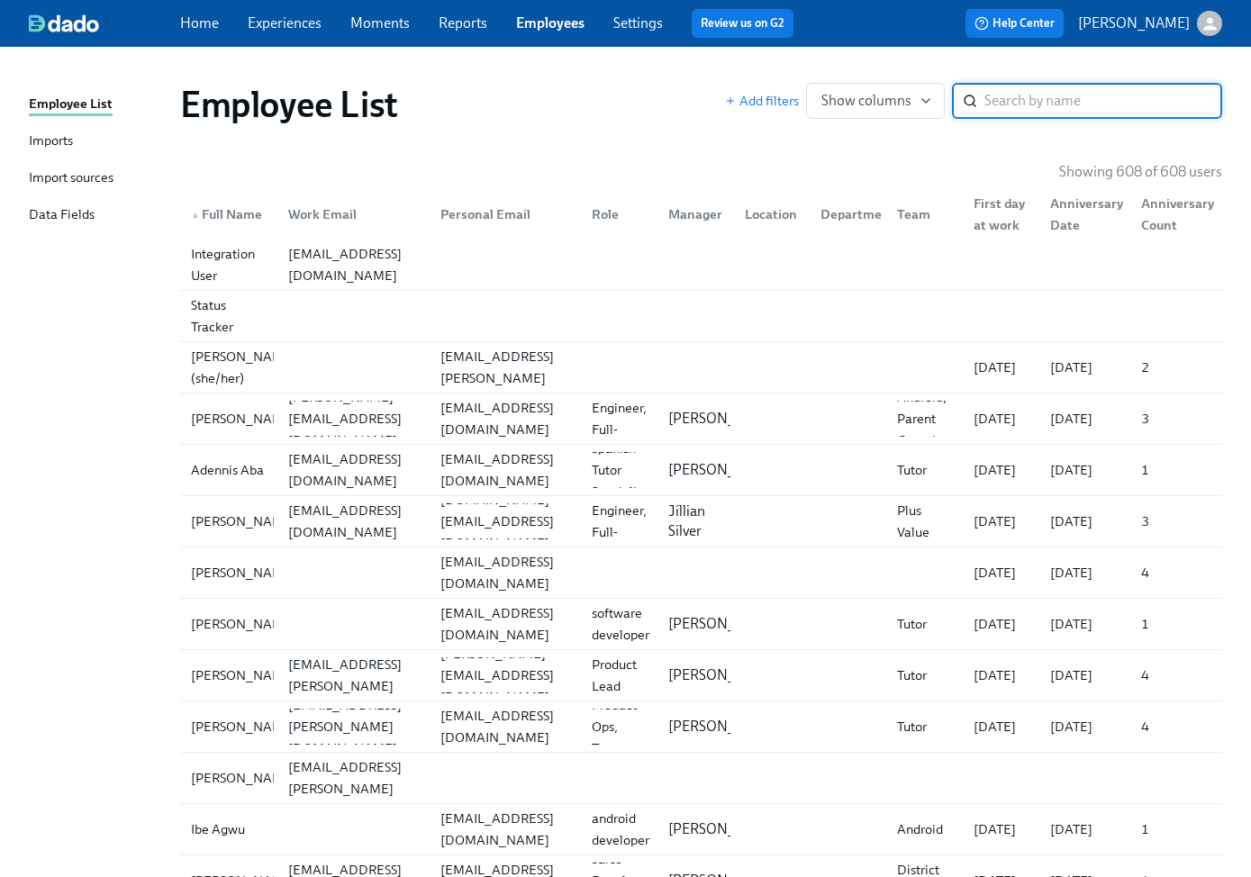
click at [72, 155] on div "Employee List Imports Import sources Data Fields" at bounding box center [104, 168] width 151 height 148
click at [46, 140] on div "Imports" at bounding box center [51, 142] width 44 height 23
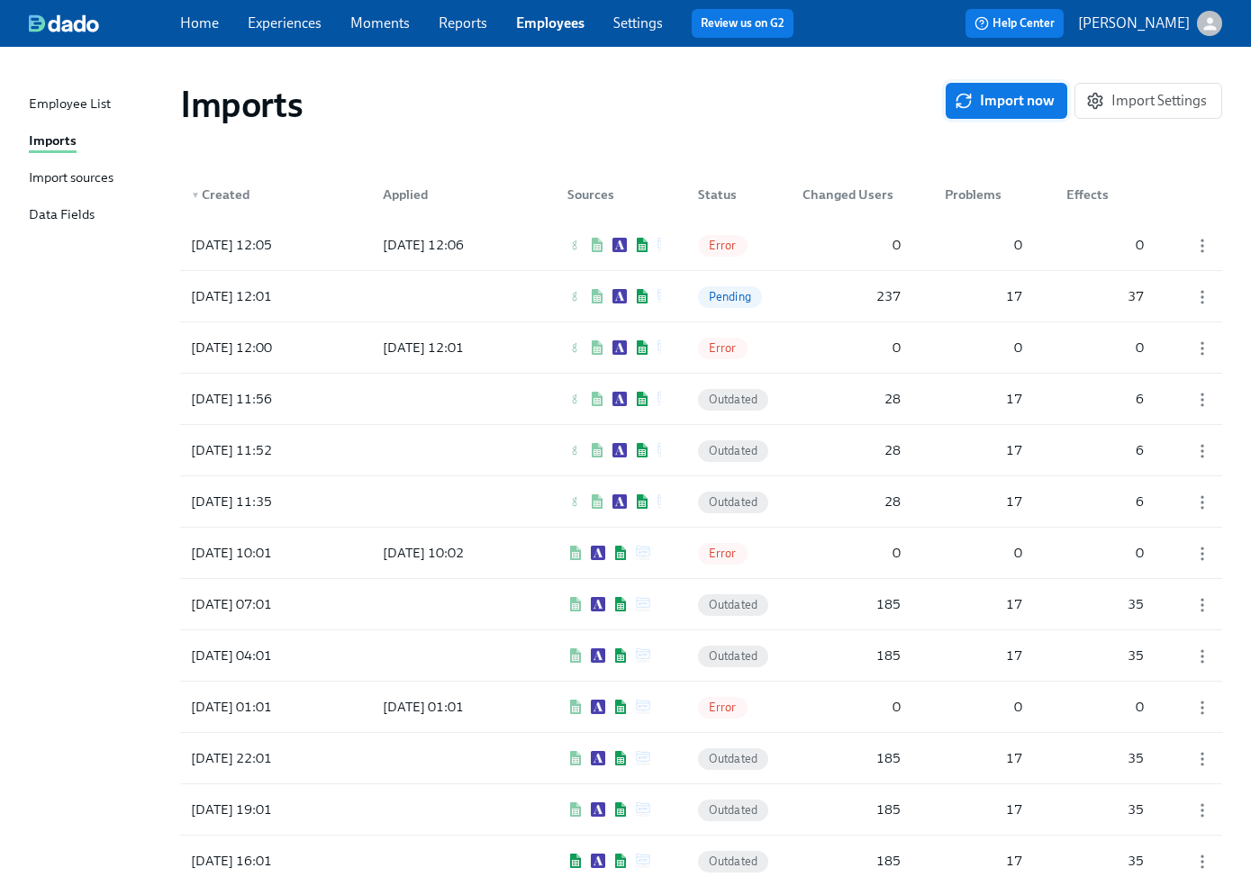
click at [986, 101] on span "Import now" at bounding box center [1006, 101] width 96 height 18
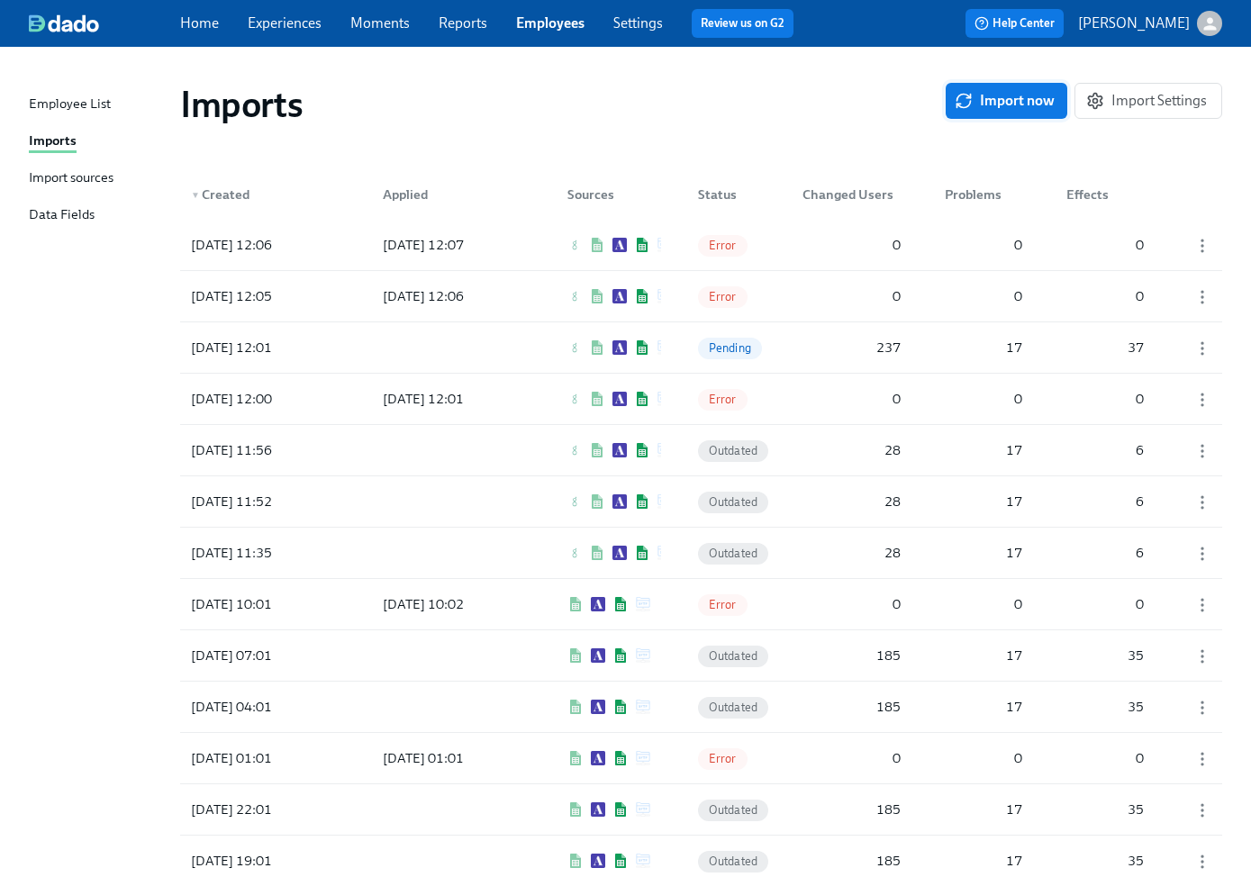
click at [992, 96] on span "Import now" at bounding box center [1006, 101] width 96 height 18
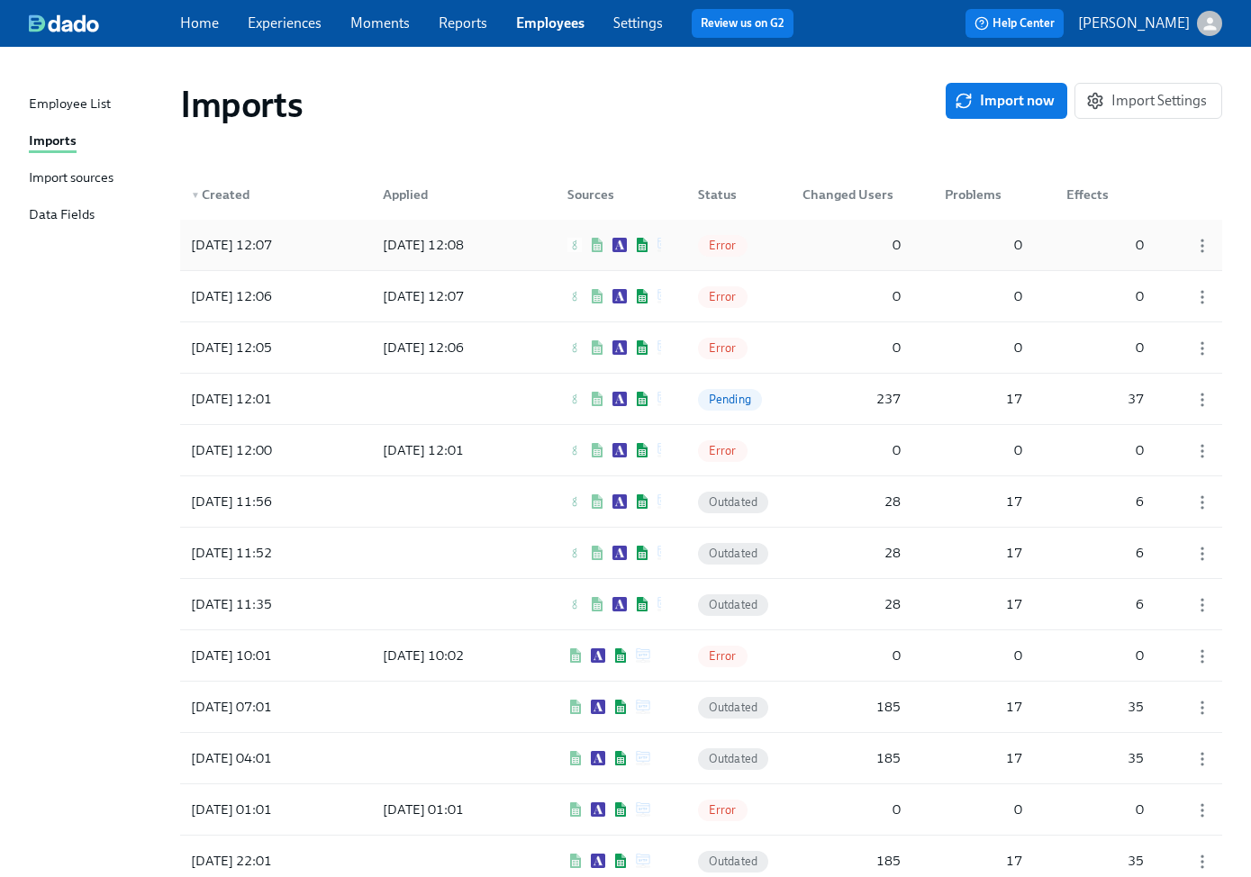
click at [720, 247] on span "Error" at bounding box center [723, 246] width 50 height 14
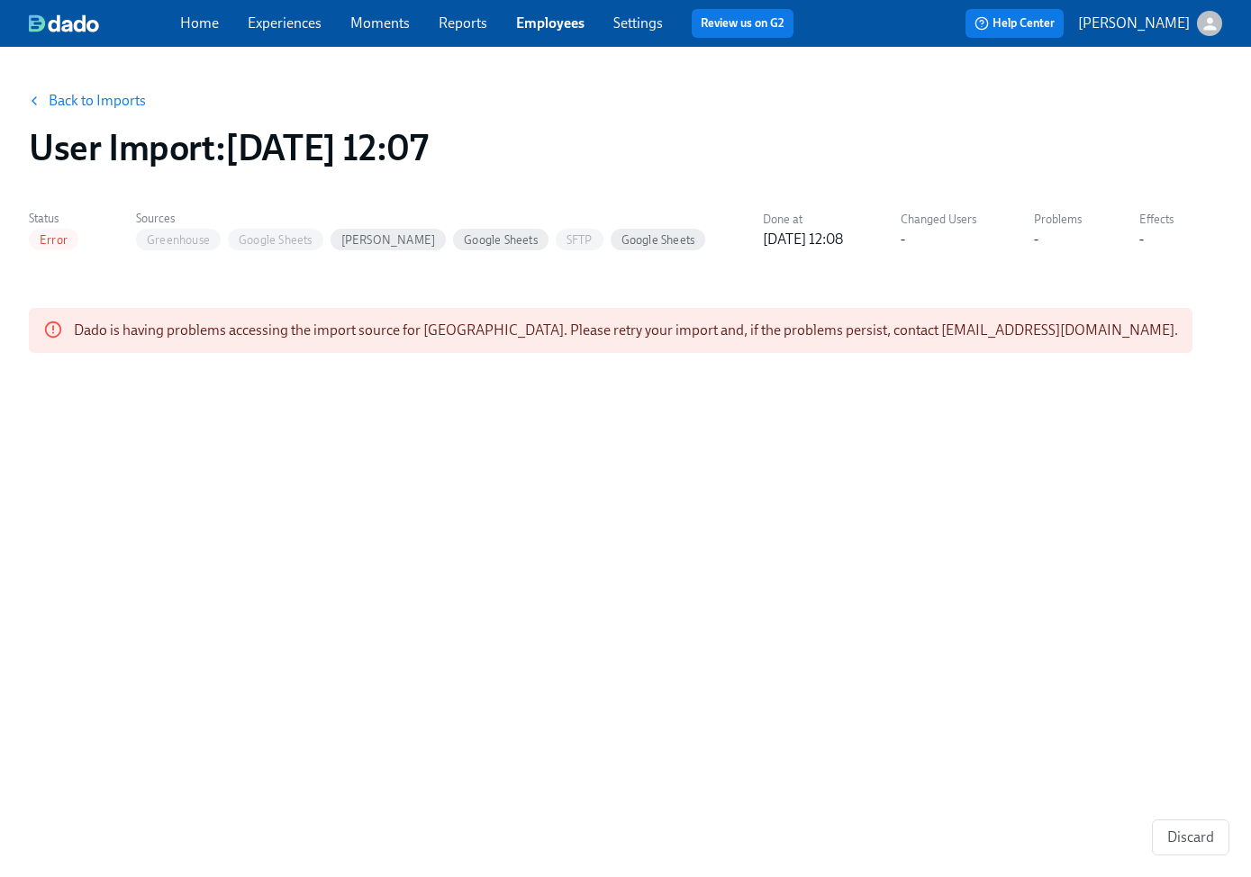
click at [115, 108] on link "Back to Imports" at bounding box center [97, 101] width 97 height 18
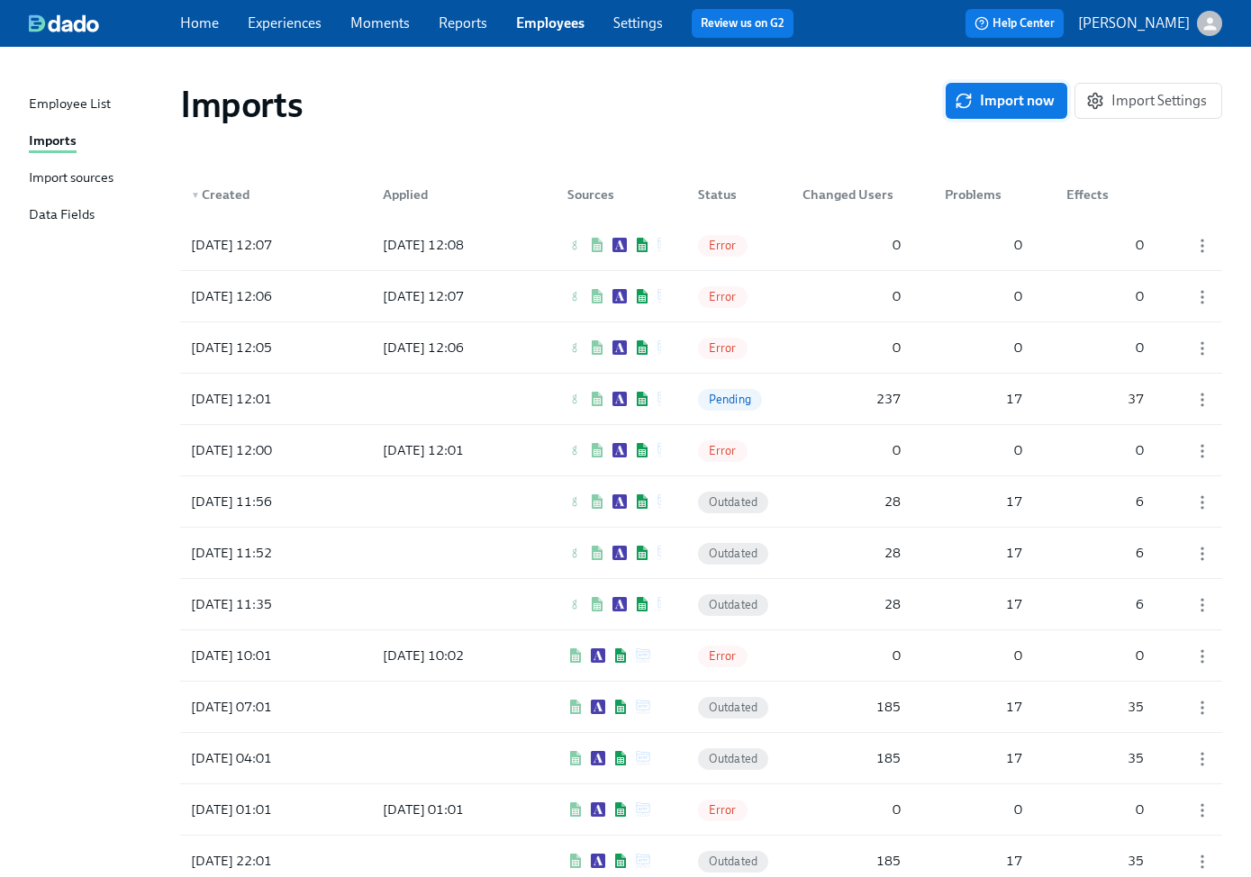
click at [1012, 97] on span "Import now" at bounding box center [1006, 101] width 96 height 18
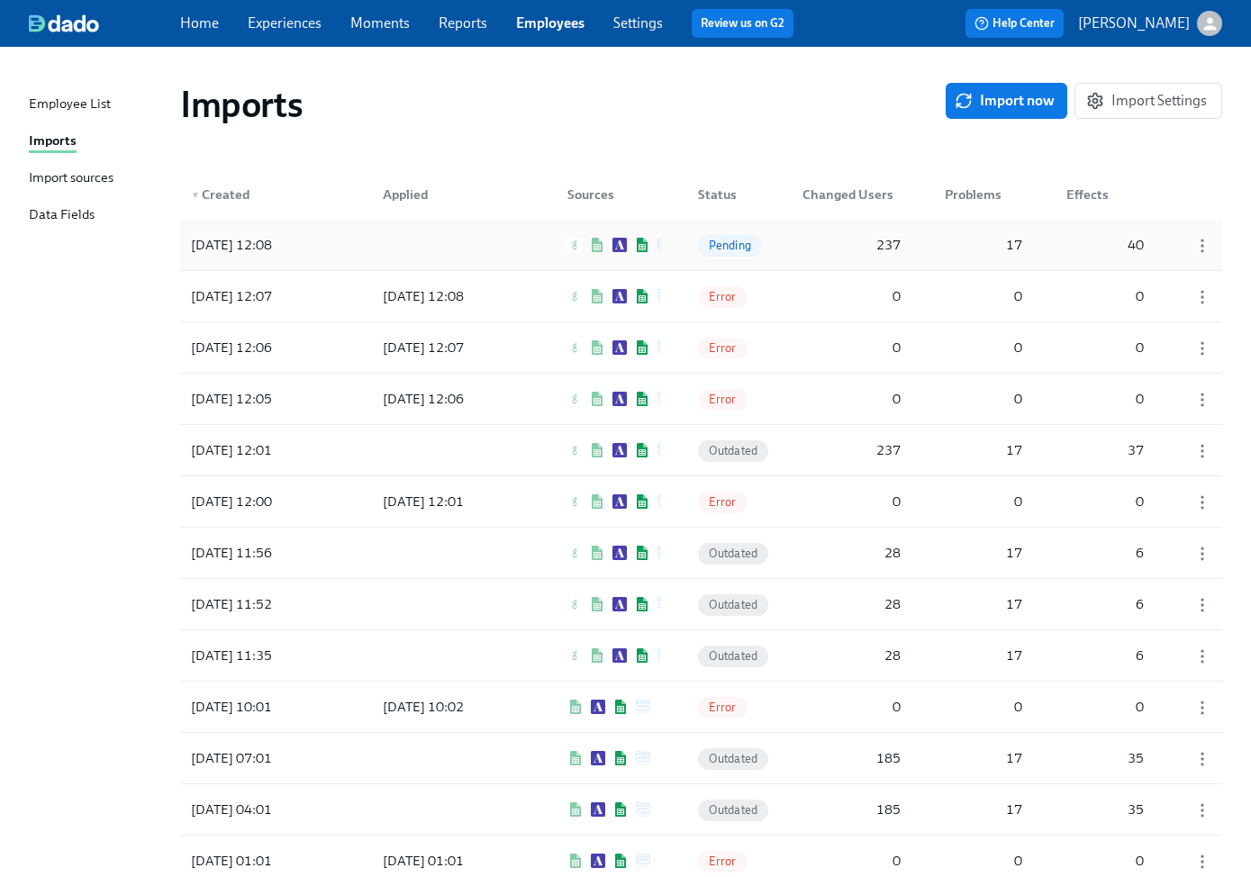
click at [818, 241] on div "237" at bounding box center [851, 245] width 113 height 36
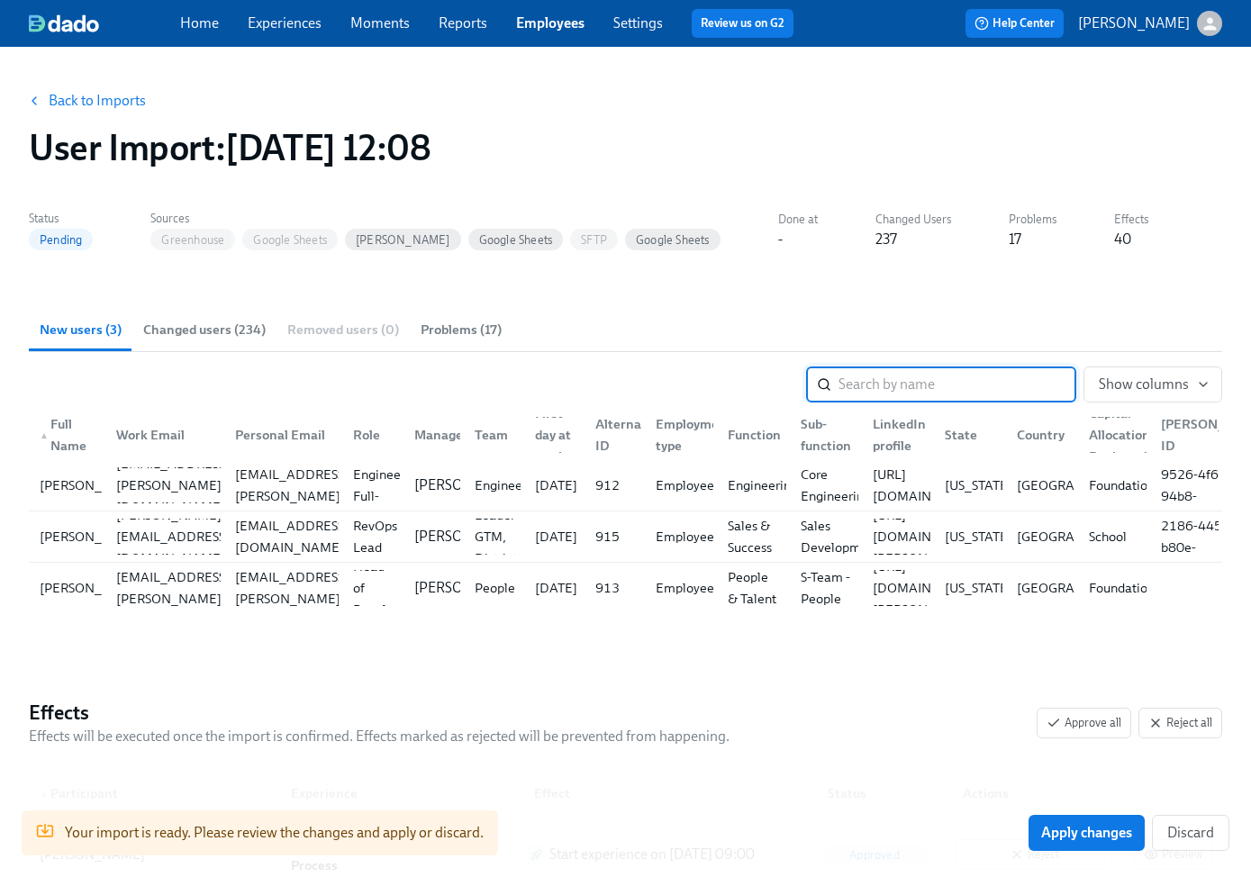
click at [480, 312] on button "Problems (17)" at bounding box center [461, 329] width 103 height 43
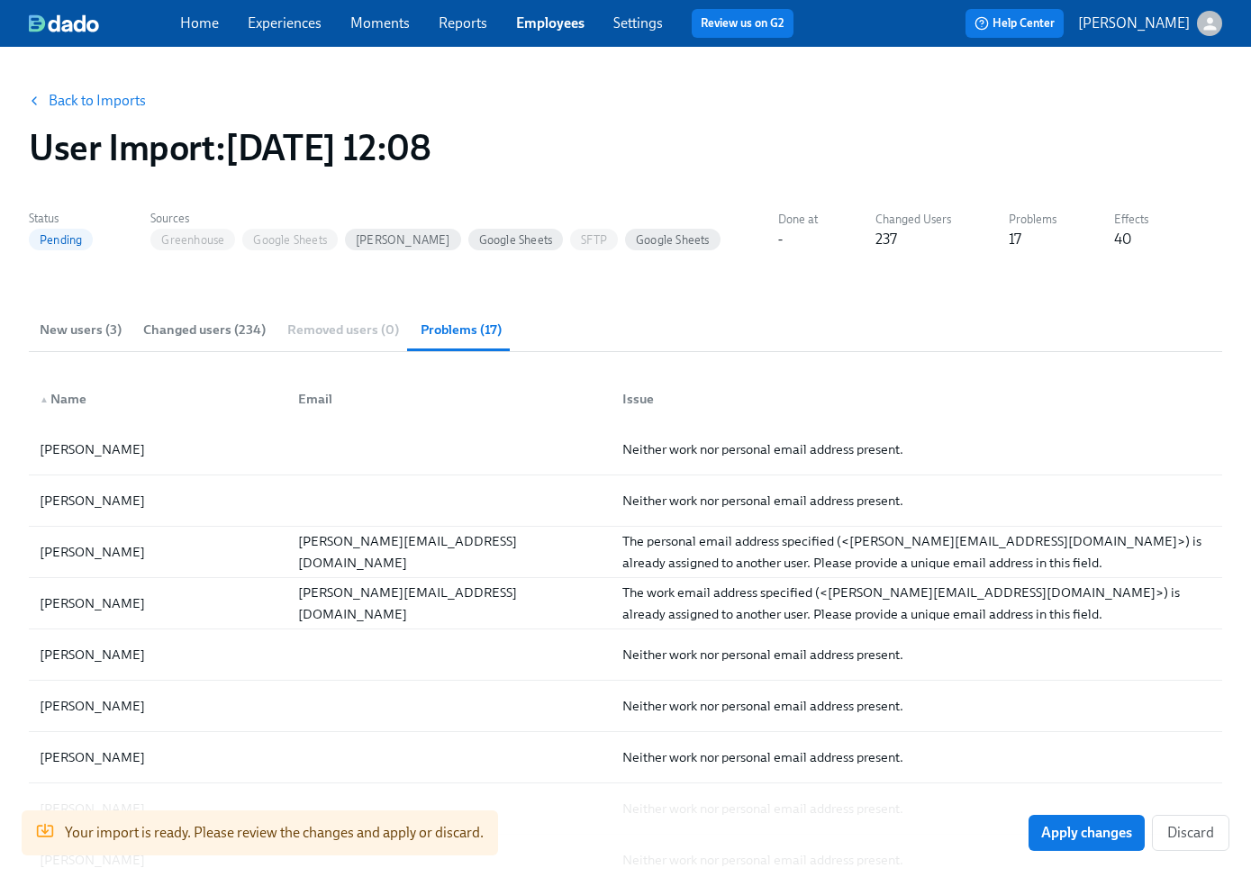
click at [229, 334] on span "Changed users (234)" at bounding box center [204, 330] width 122 height 21
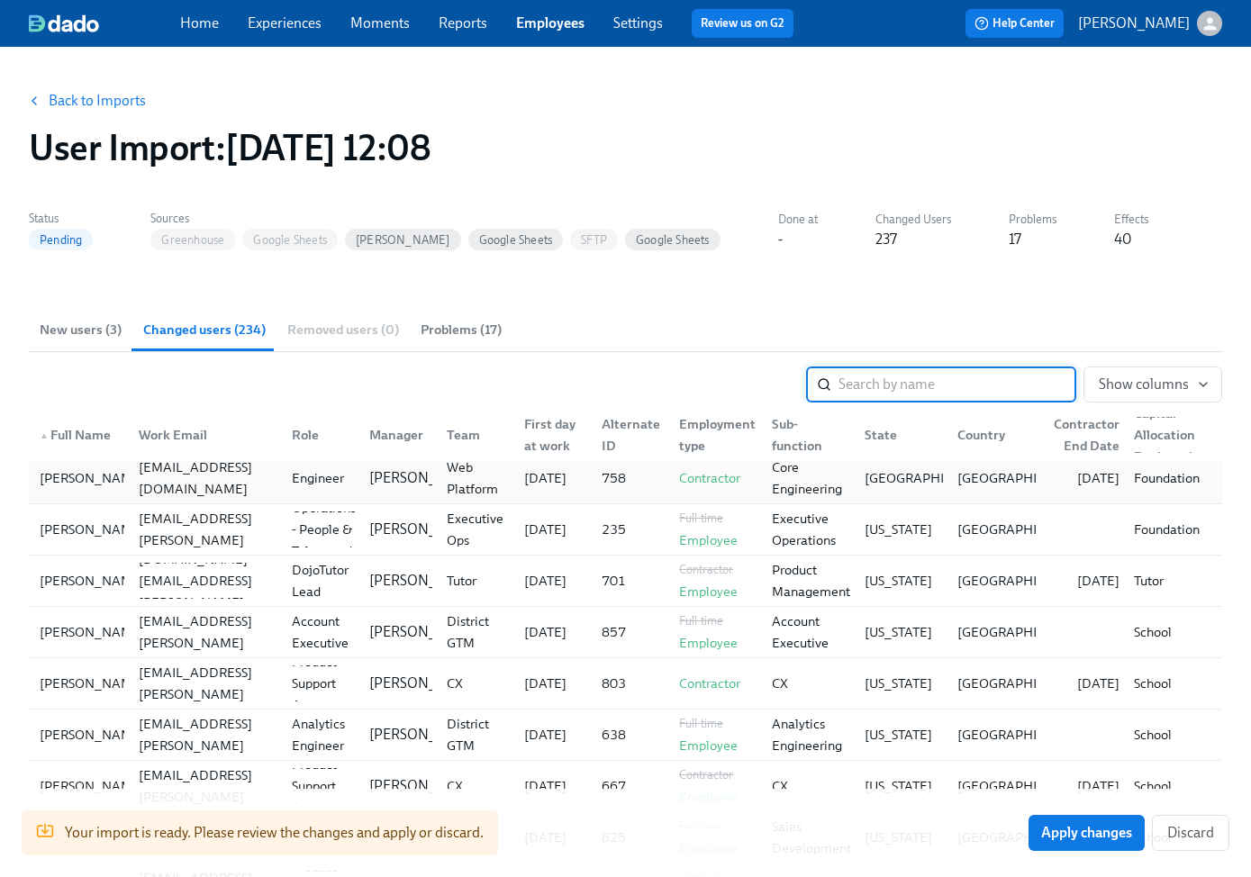
scroll to position [8686, 0]
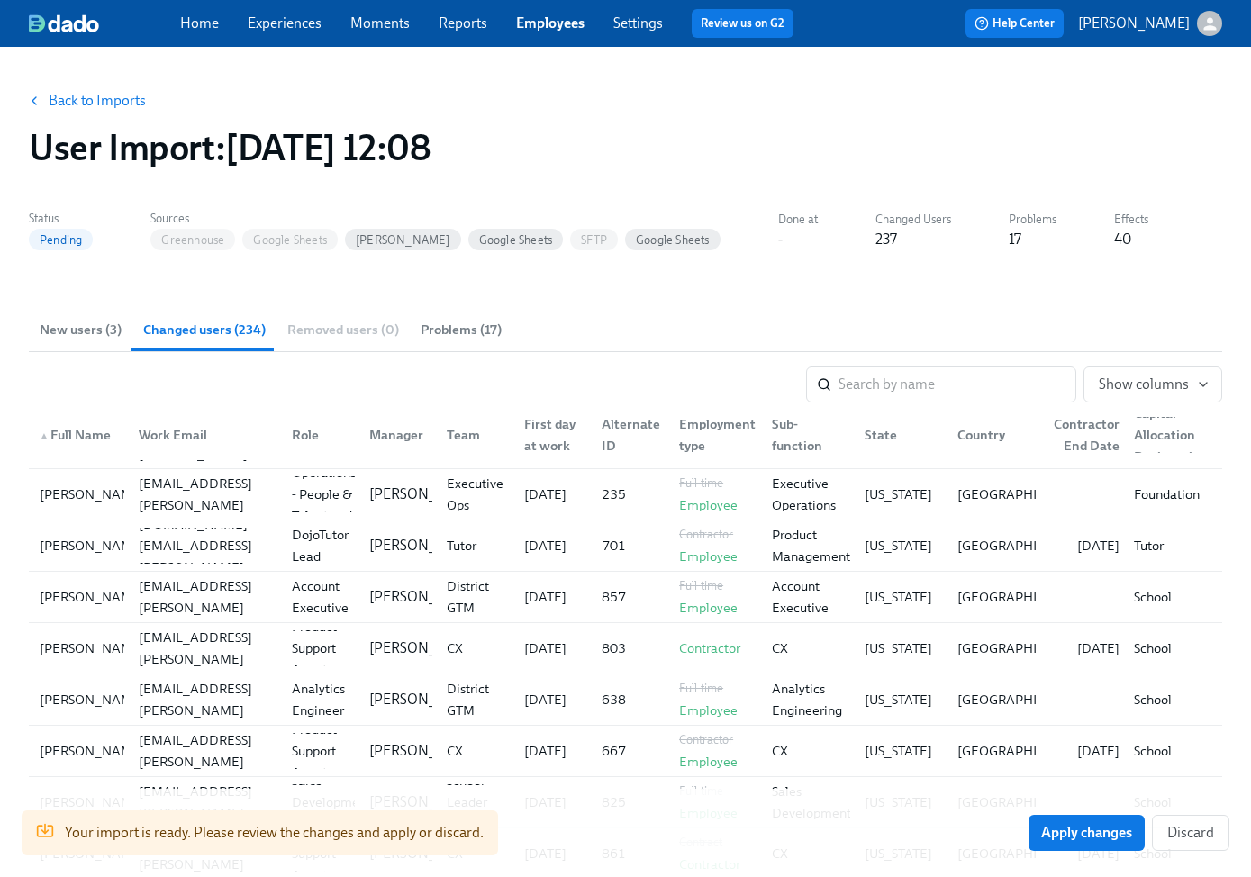
click at [100, 330] on span "New users (3)" at bounding box center [81, 330] width 82 height 21
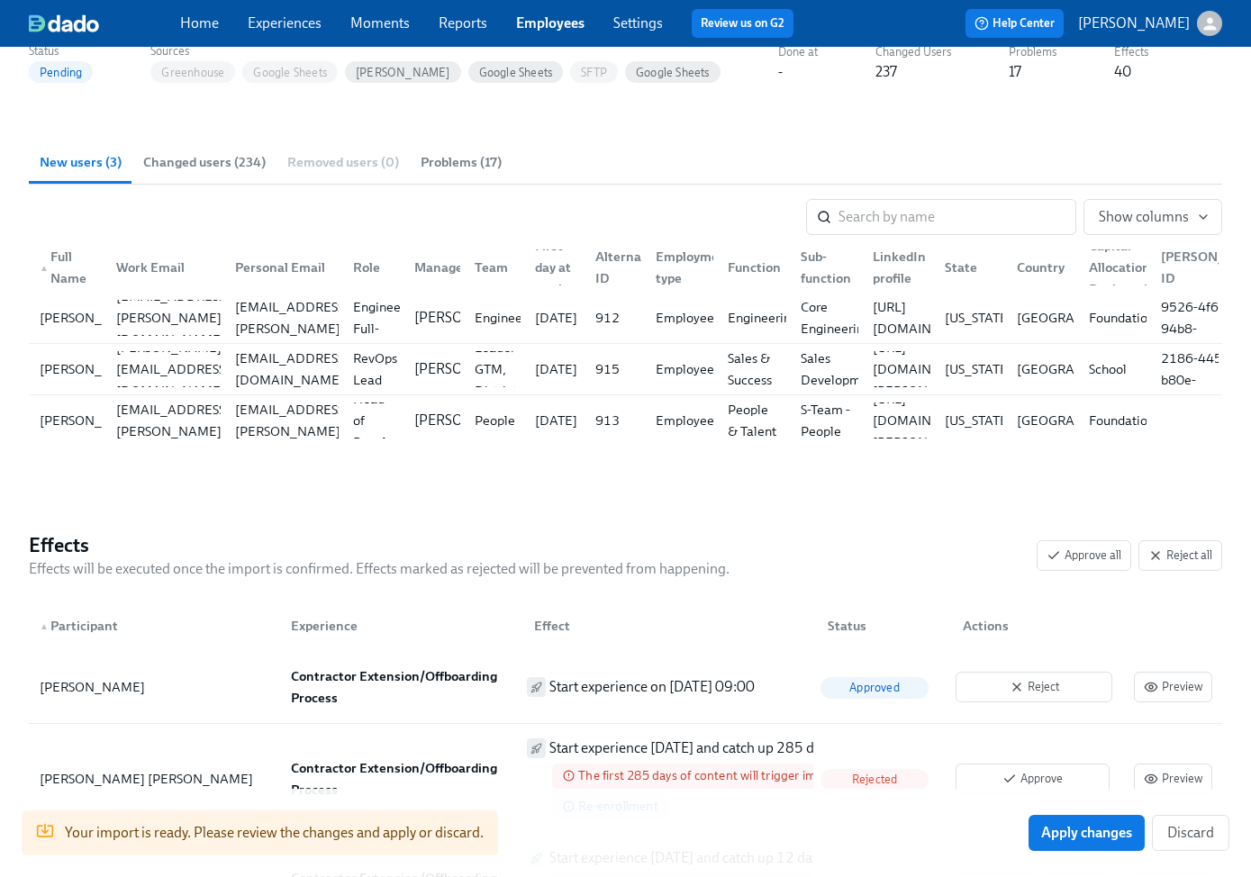
scroll to position [0, 0]
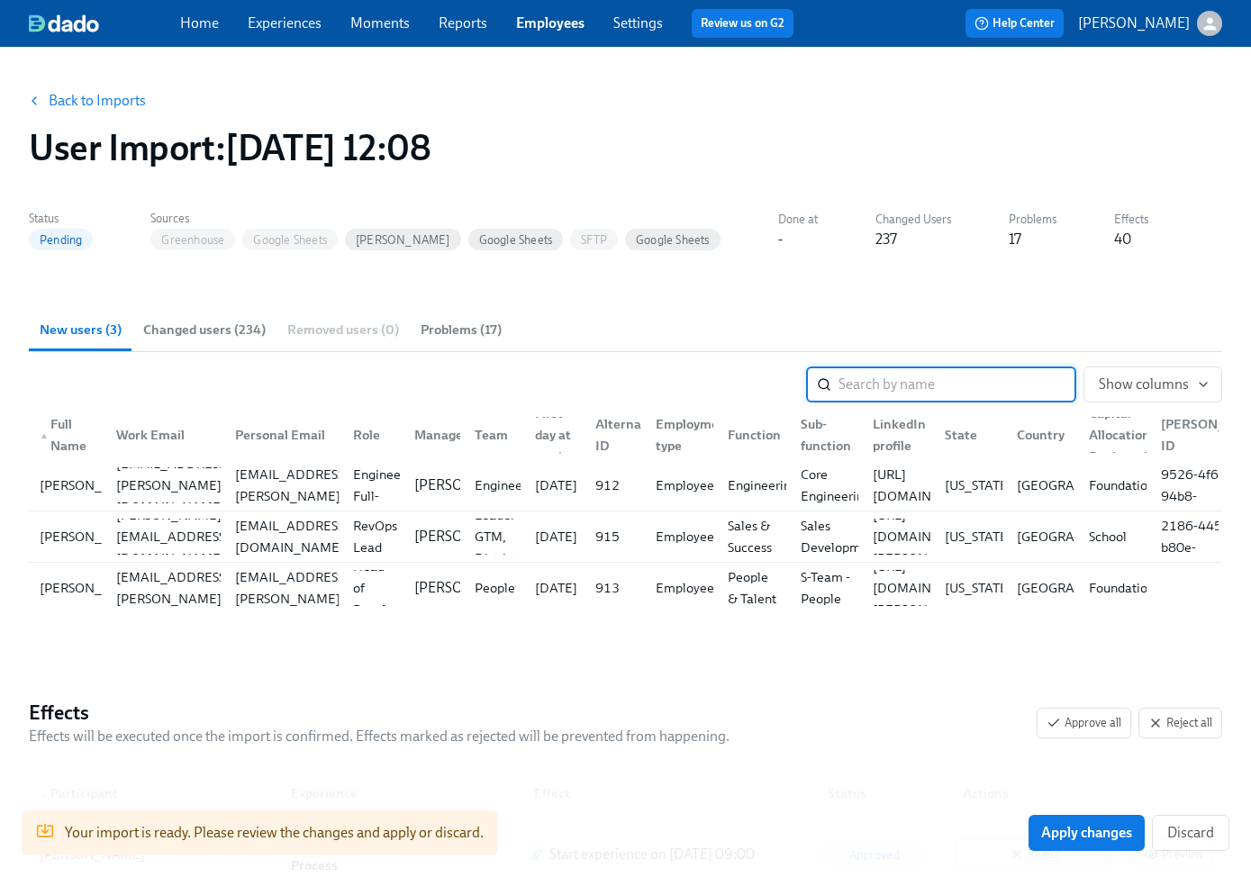
click at [98, 101] on link "Back to Imports" at bounding box center [97, 101] width 97 height 18
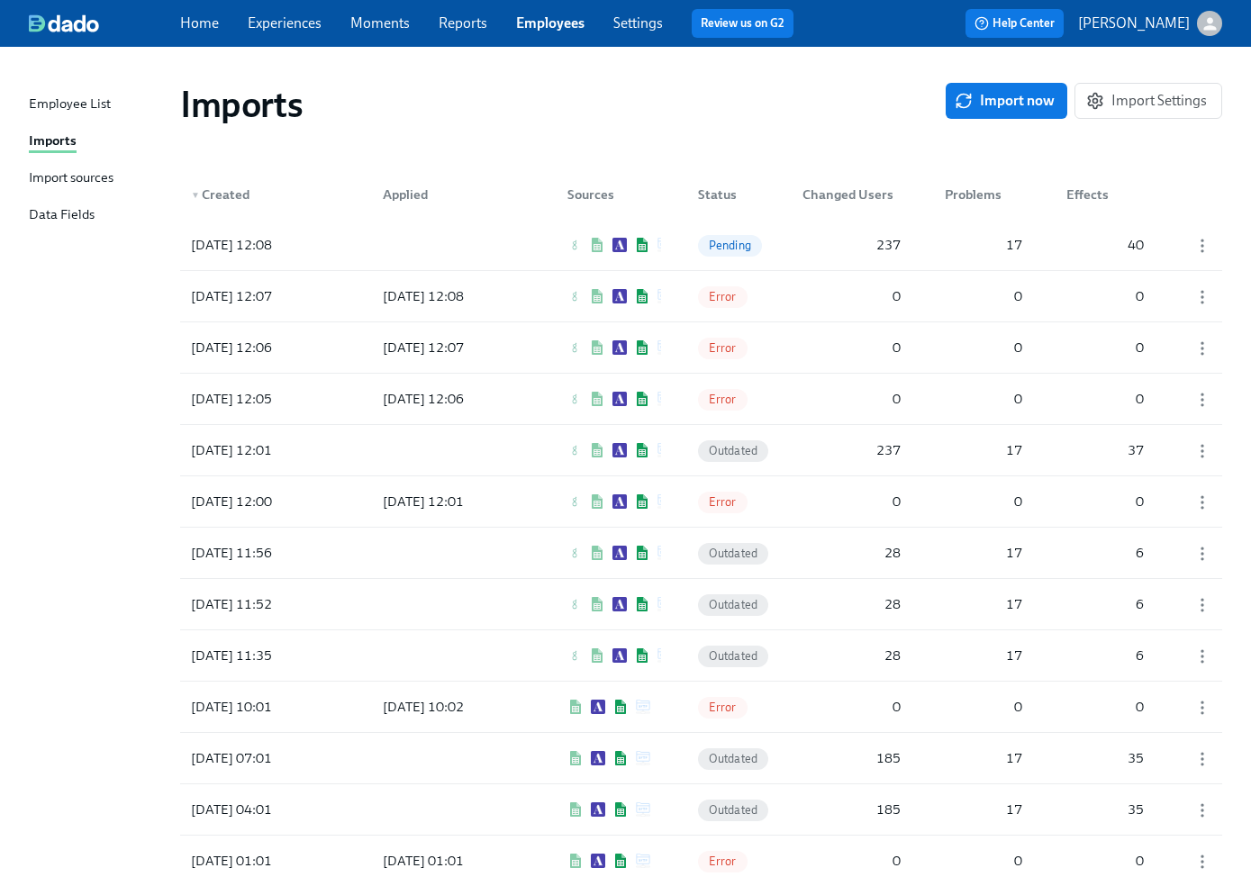
click at [96, 176] on div "Import sources" at bounding box center [71, 178] width 85 height 23
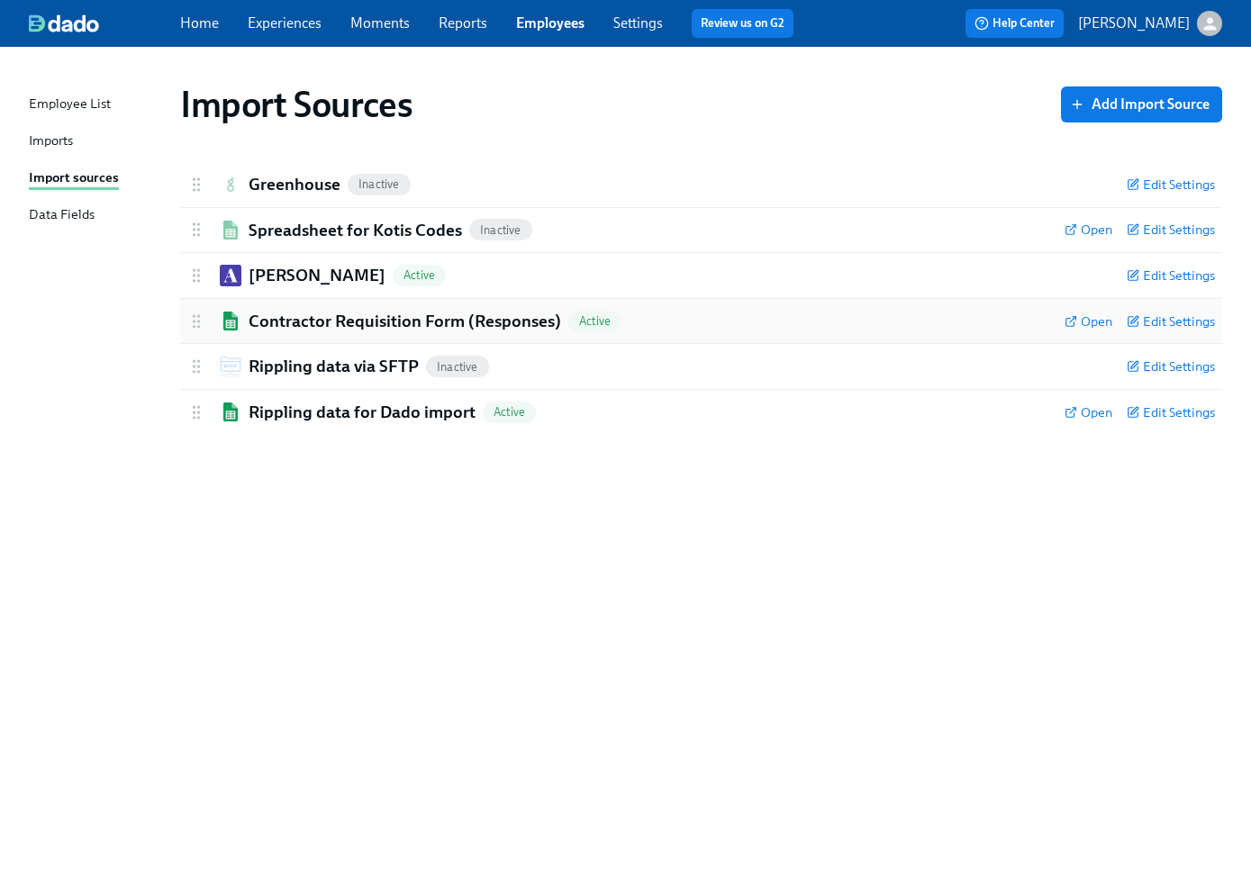
click at [596, 321] on span "Active" at bounding box center [594, 321] width 53 height 14
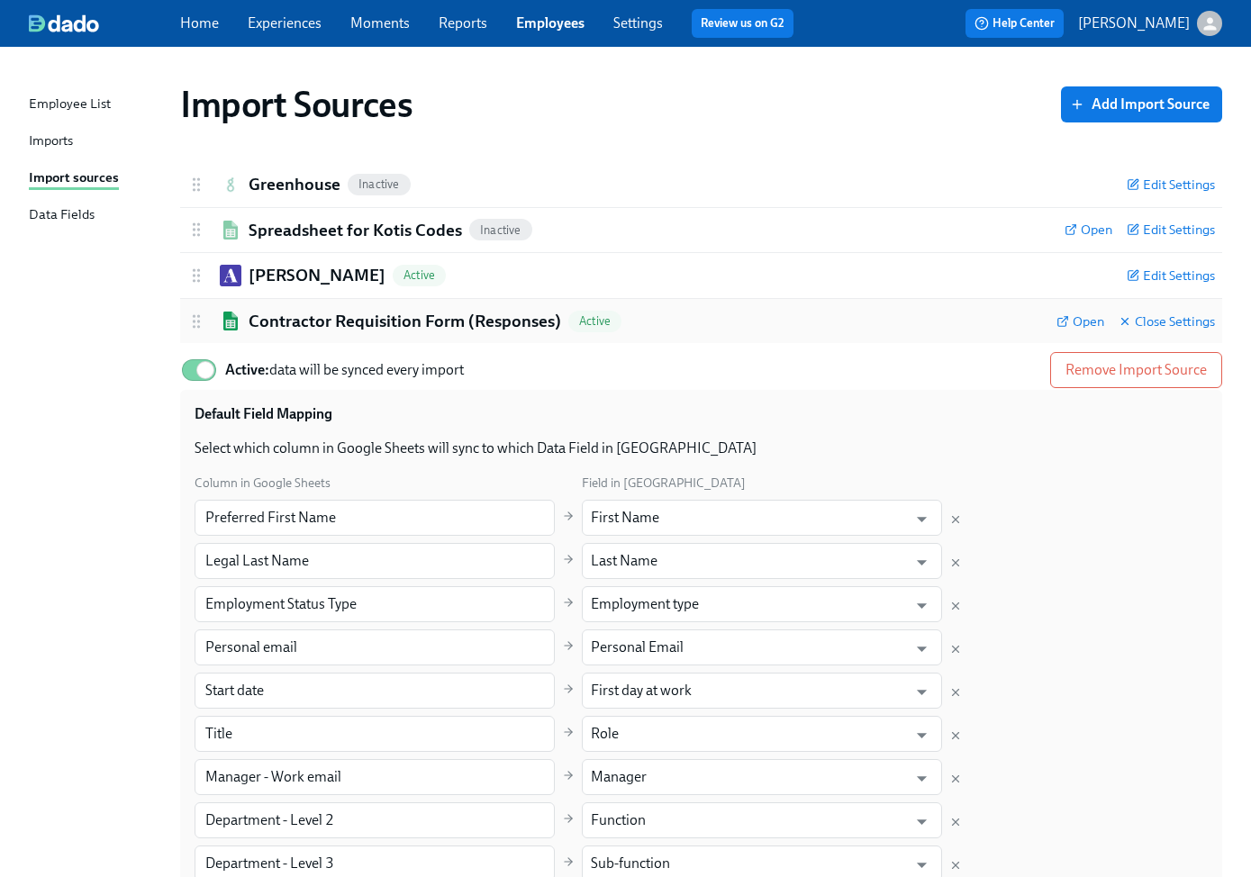
scroll to position [584, 0]
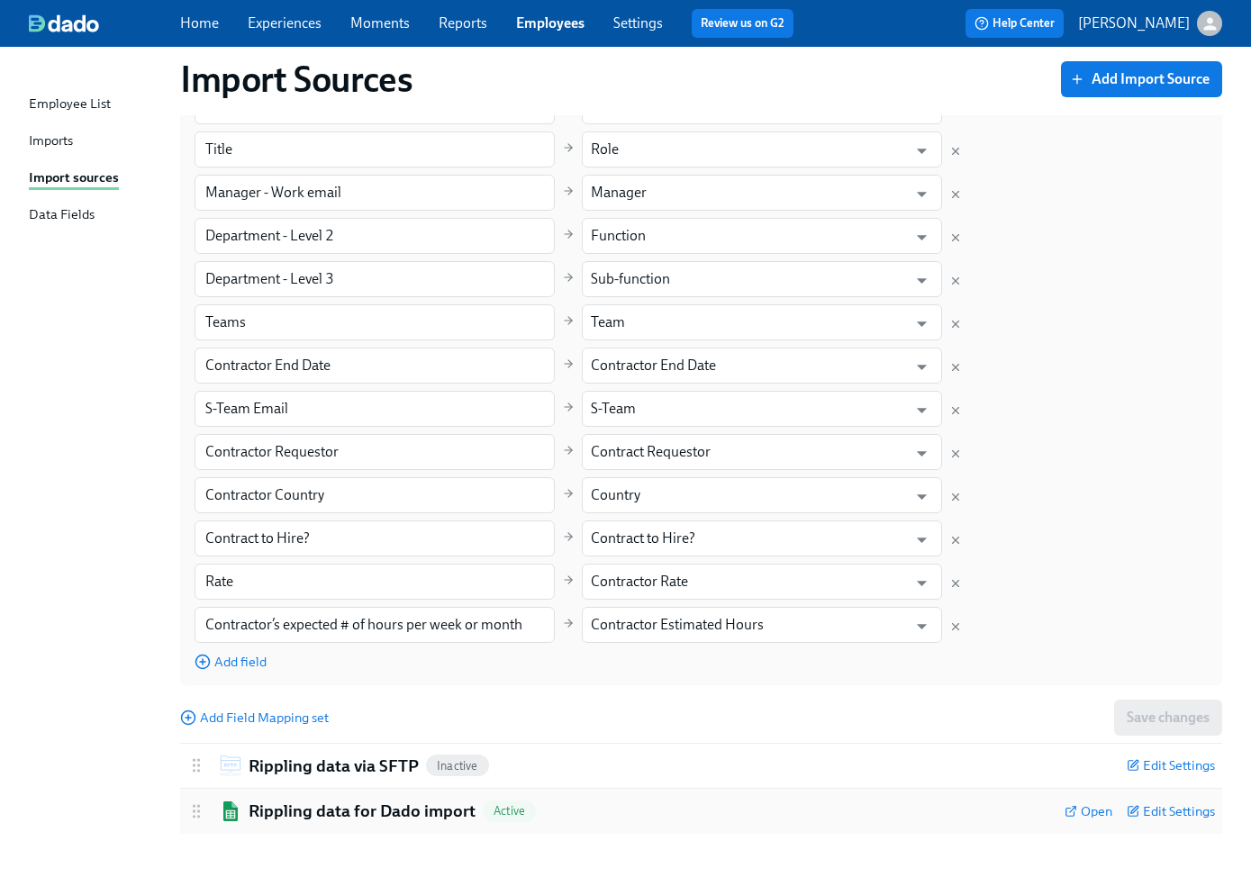
click at [332, 818] on h2 "Rippling data for Dado import" at bounding box center [362, 811] width 227 height 23
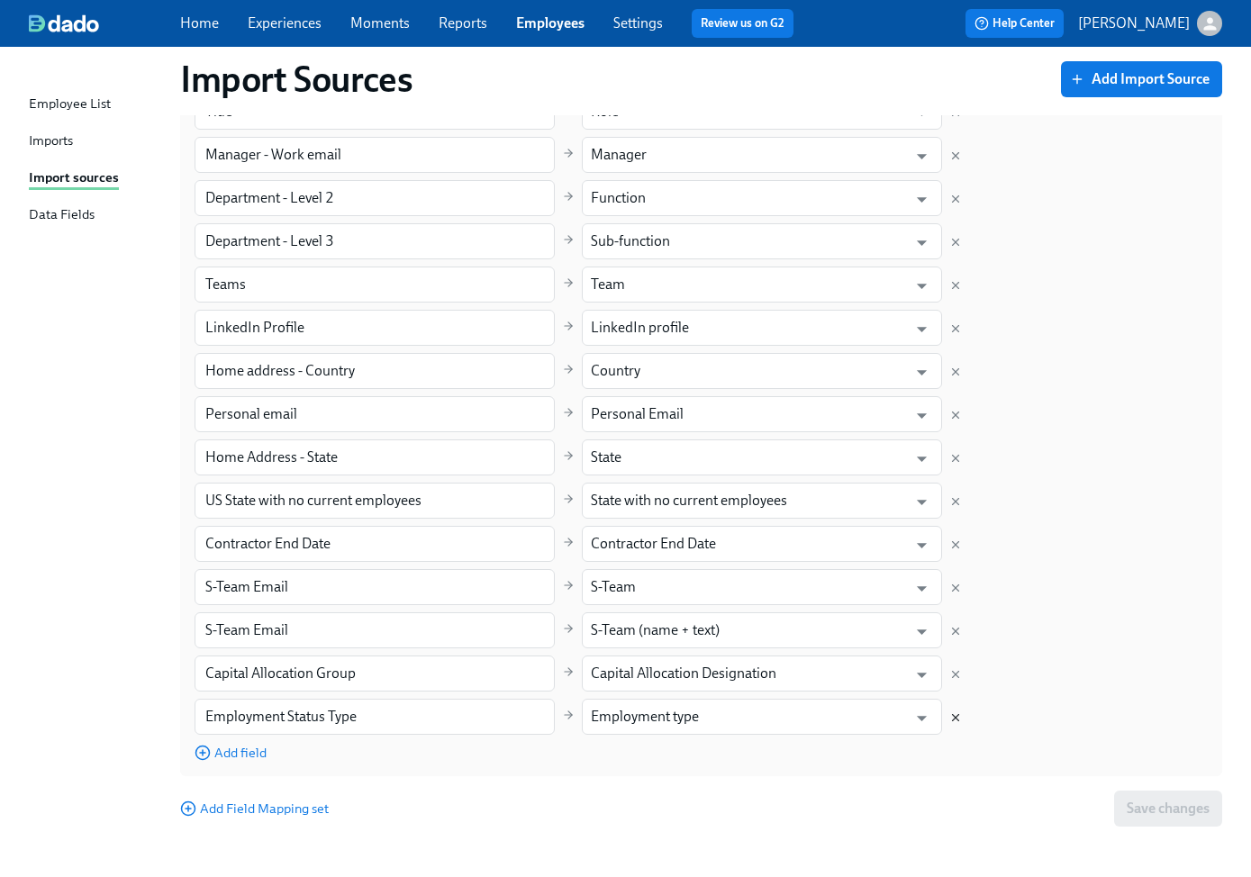
click at [953, 718] on icon "Delete mapping" at bounding box center [955, 717] width 13 height 13
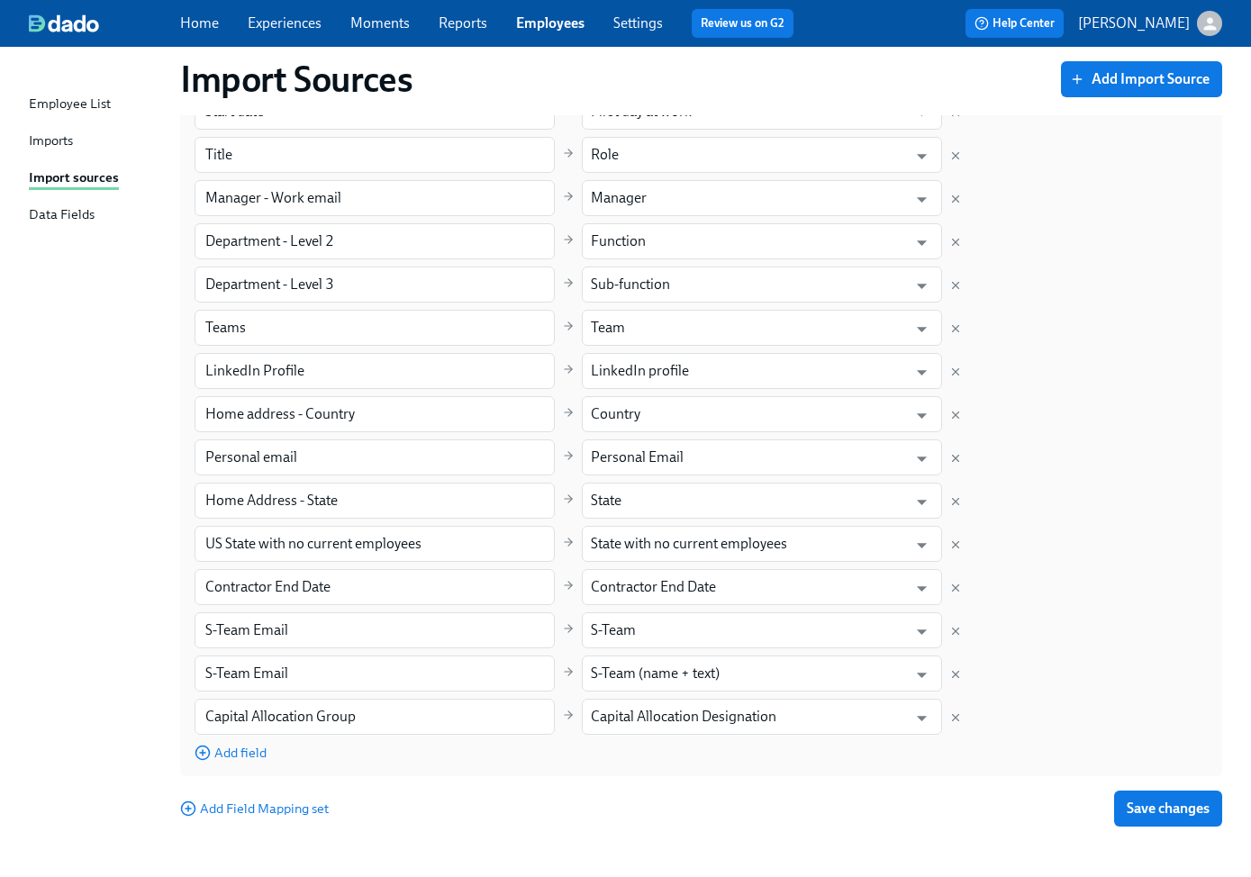
scroll to position [1654, 0]
click at [1150, 803] on span "Save changes" at bounding box center [1167, 809] width 83 height 18
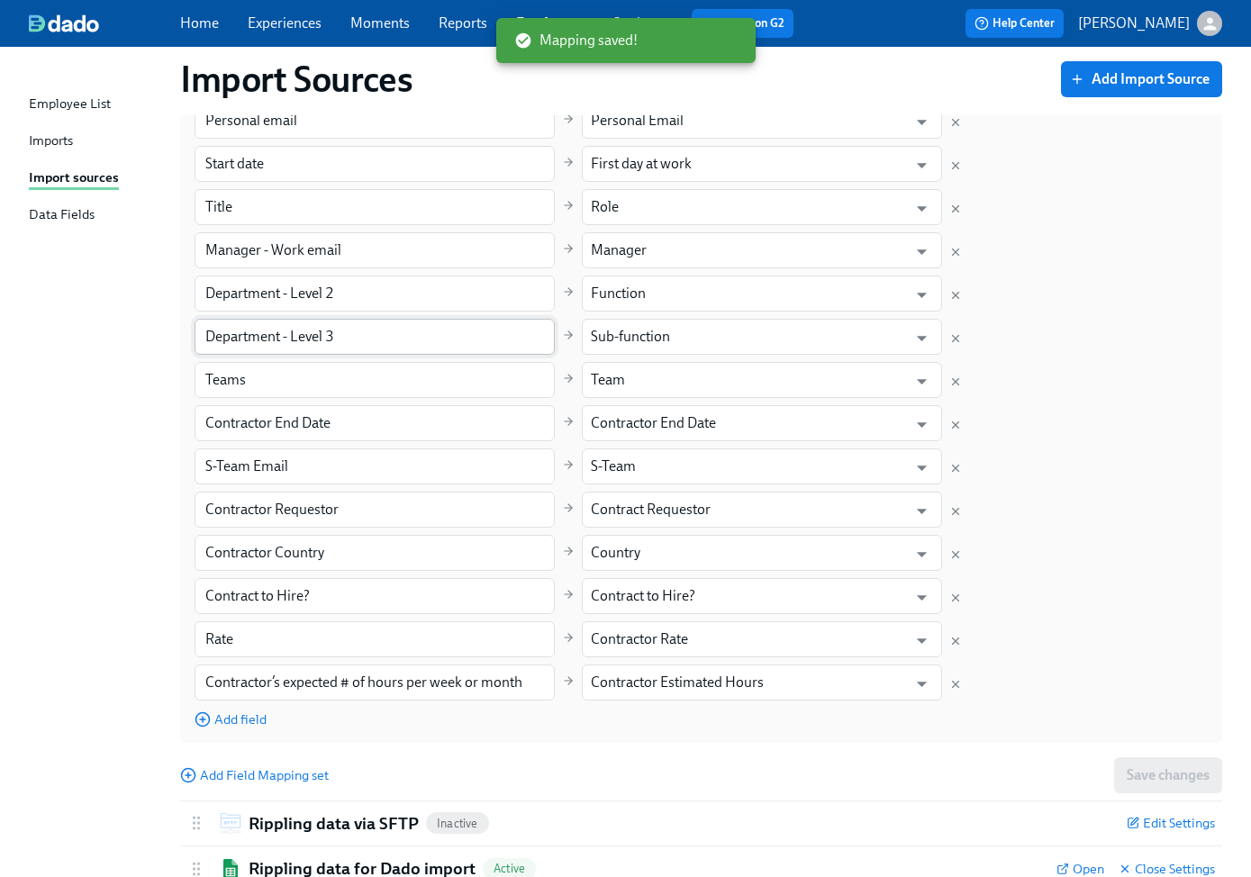
scroll to position [475, 0]
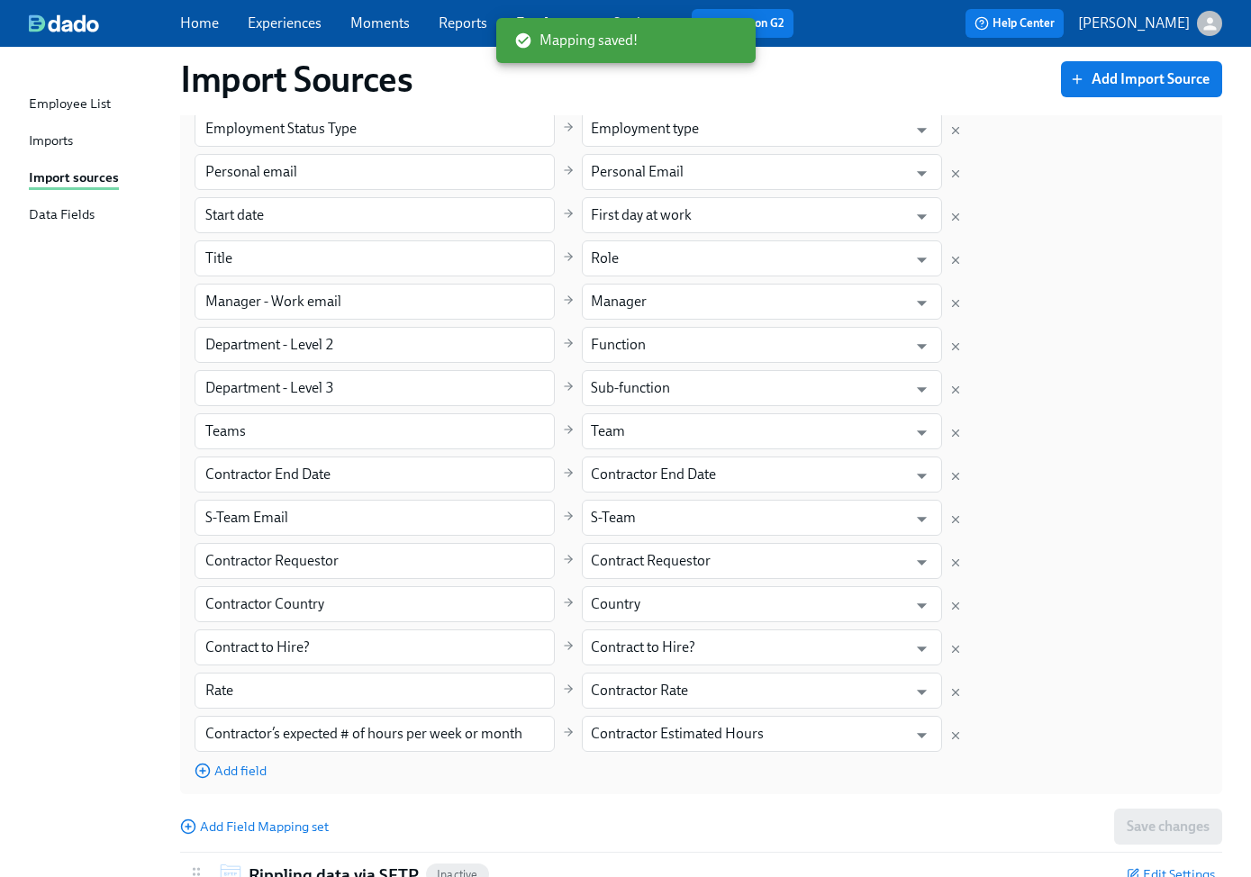
click at [65, 140] on div "Imports" at bounding box center [51, 142] width 44 height 23
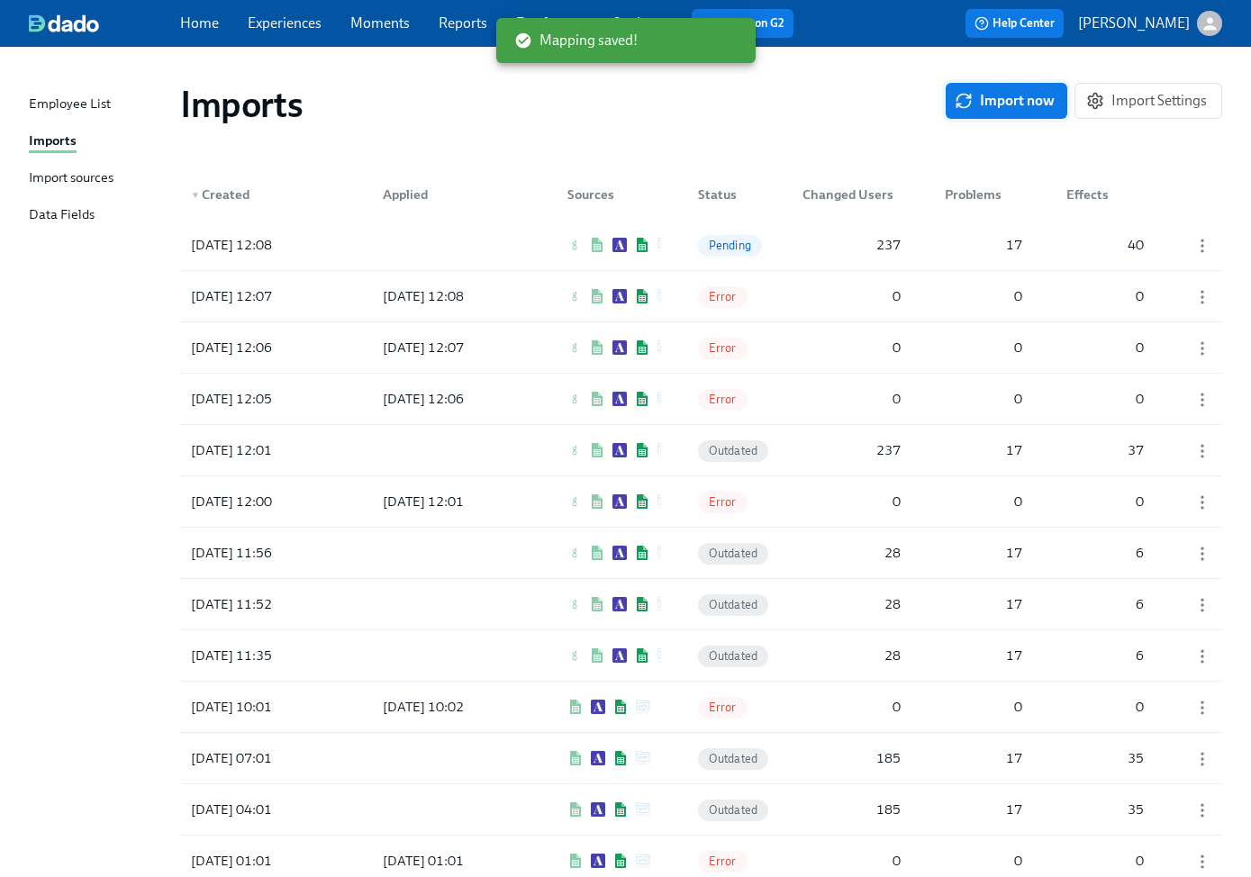
click at [981, 98] on span "Import now" at bounding box center [1006, 101] width 96 height 18
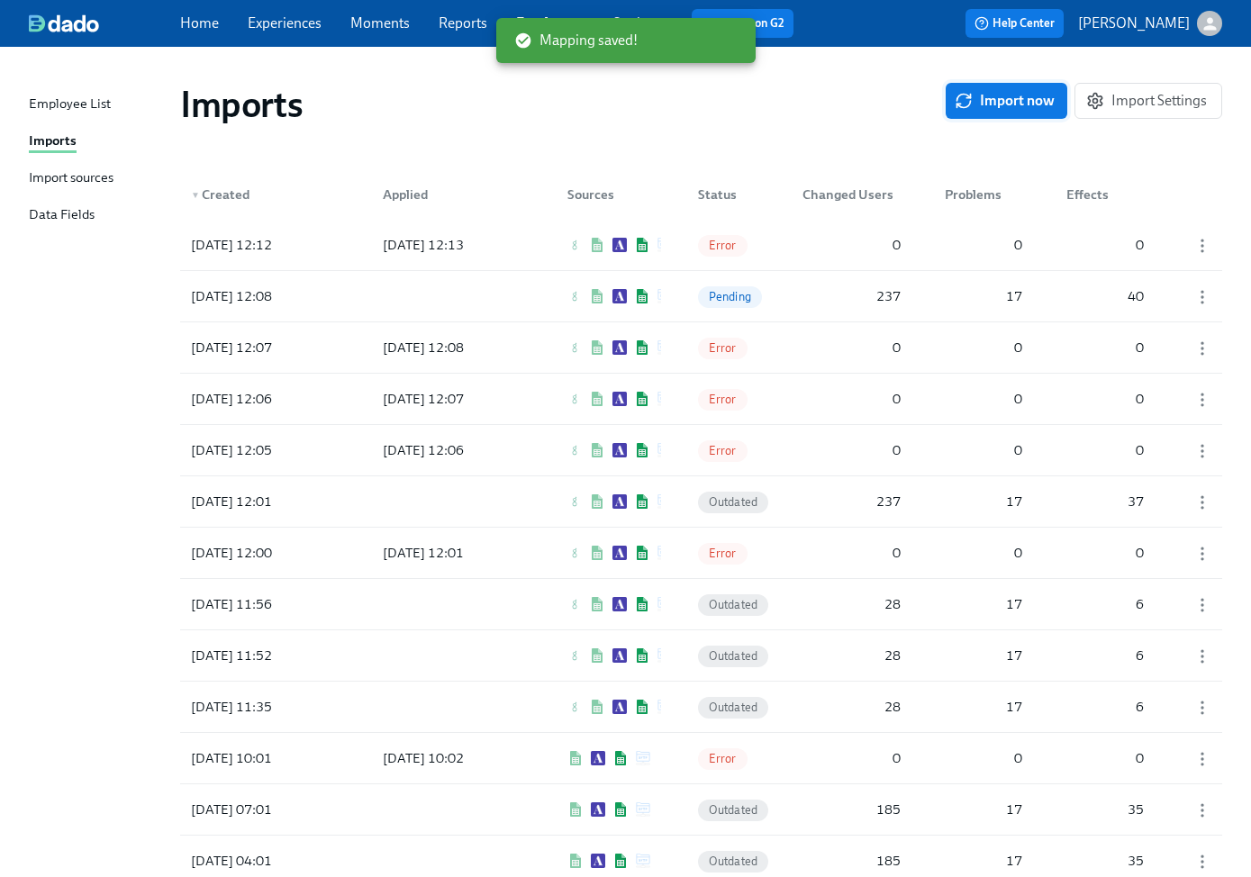
click at [992, 104] on span "Import now" at bounding box center [1006, 101] width 96 height 18
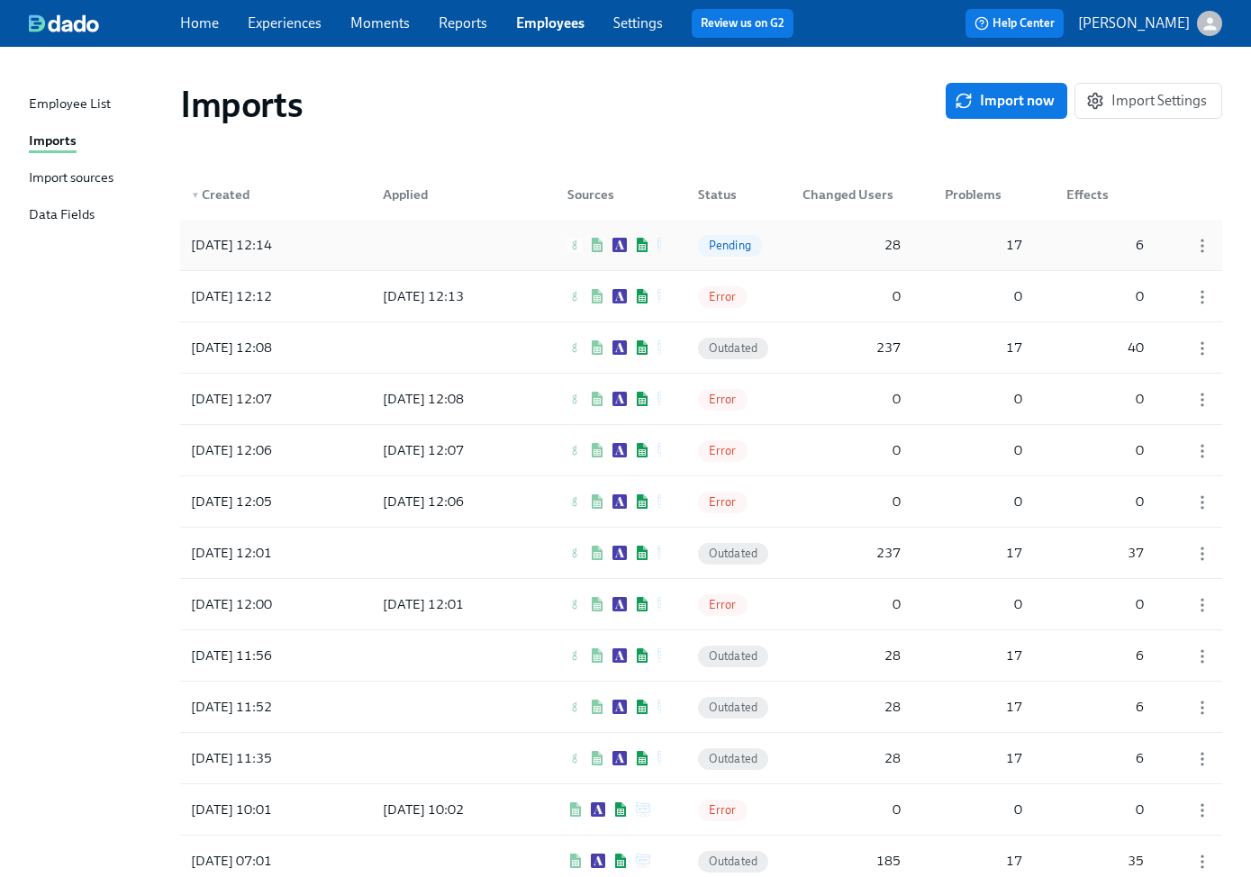
click at [822, 238] on div "28" at bounding box center [851, 245] width 113 height 36
